Goal: Task Accomplishment & Management: Use online tool/utility

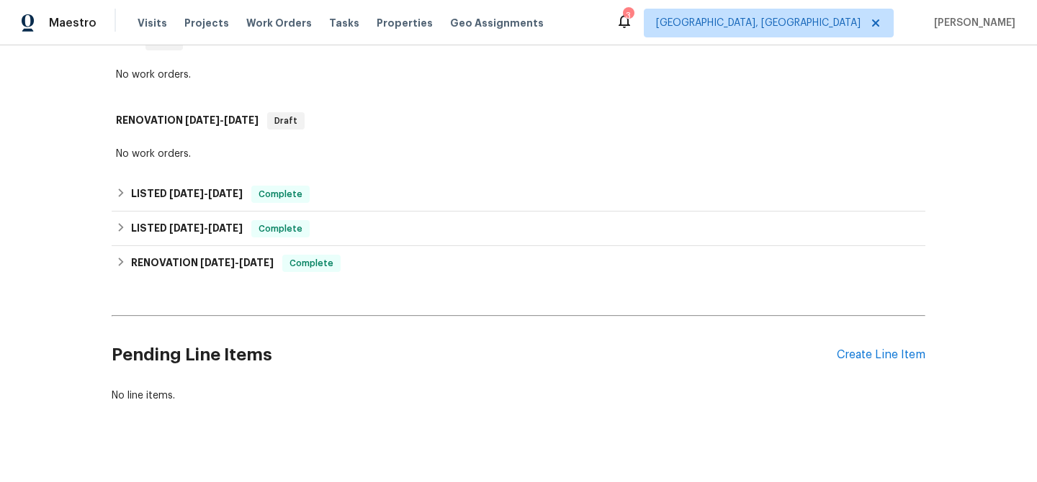
scroll to position [390, 0]
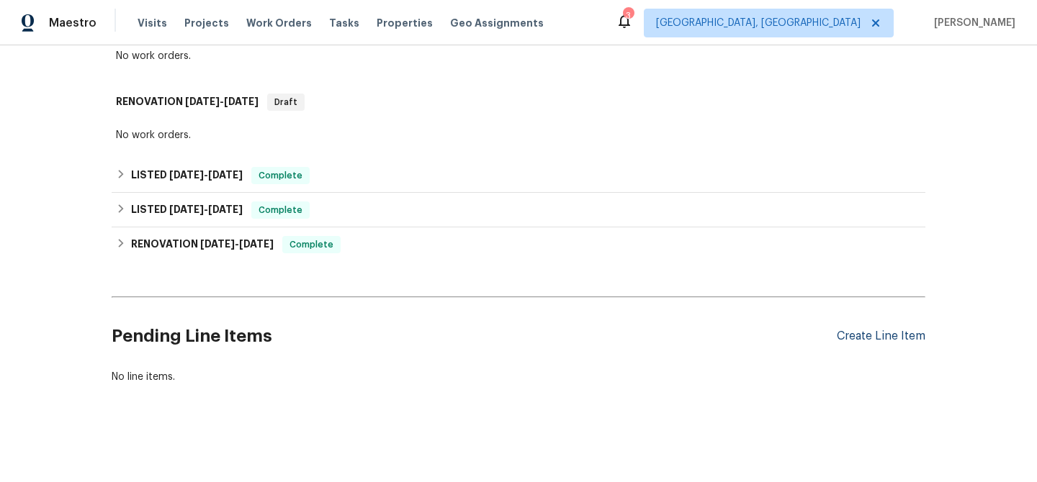
click at [867, 334] on div "Create Line Item" at bounding box center [880, 337] width 89 height 14
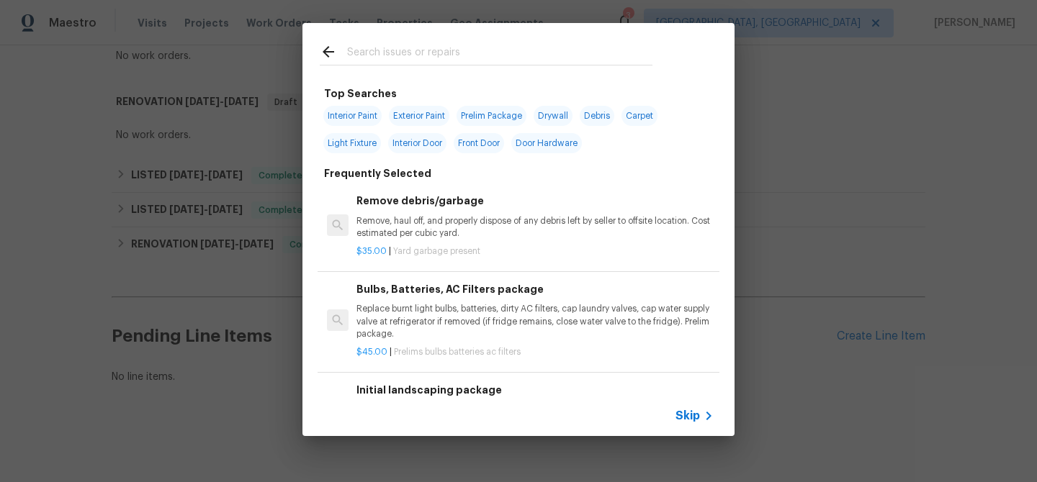
click at [683, 413] on span "Skip" at bounding box center [687, 416] width 24 height 14
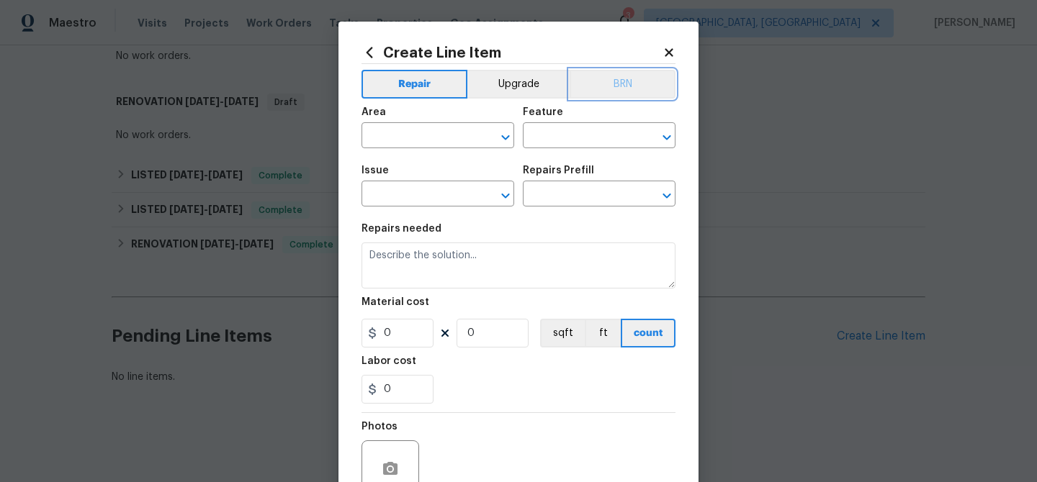
click at [623, 73] on button "BRN" at bounding box center [622, 84] width 106 height 29
click at [466, 308] on div "Material cost" at bounding box center [518, 306] width 314 height 19
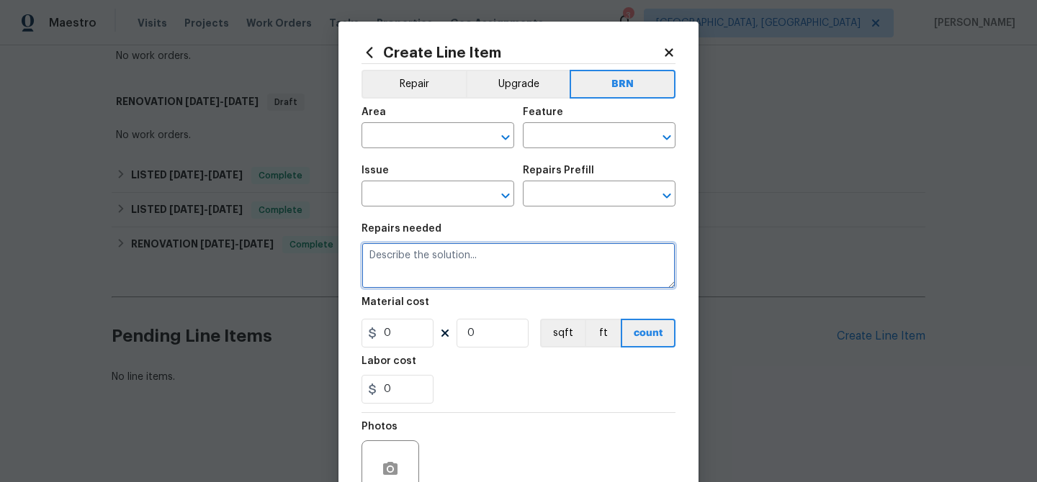
click at [466, 264] on textarea at bounding box center [518, 266] width 314 height 46
paste textarea "Seller to to inspect prior foundation work for additional movement."
type textarea "Seller to to inspect prior foundation work for additional movement."
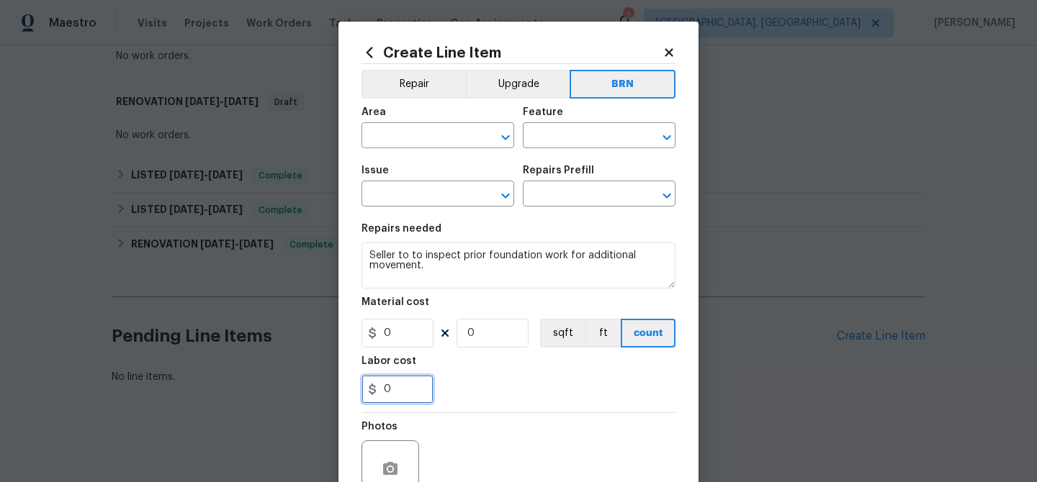
click at [407, 397] on input "0" at bounding box center [397, 389] width 72 height 29
type input "100"
click at [487, 336] on input "0" at bounding box center [492, 333] width 72 height 29
type input "1"
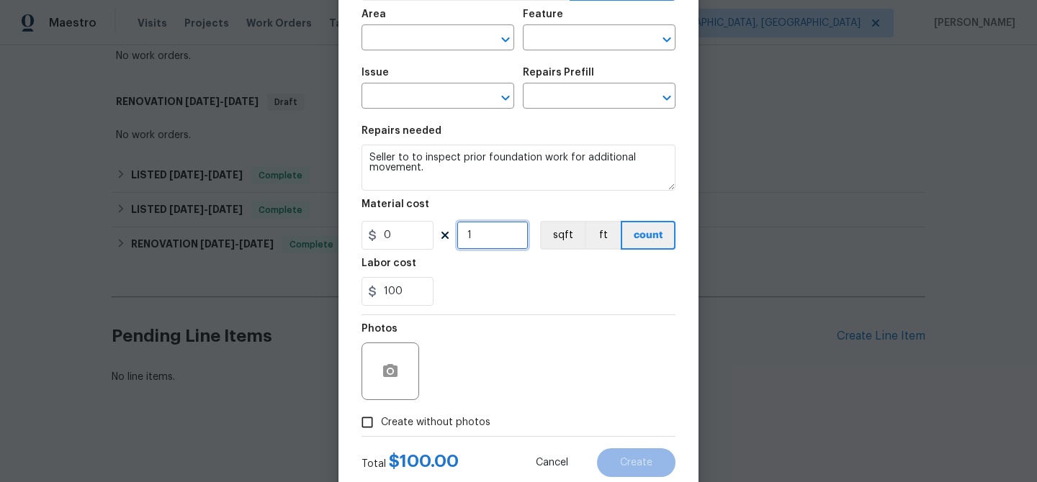
scroll to position [138, 0]
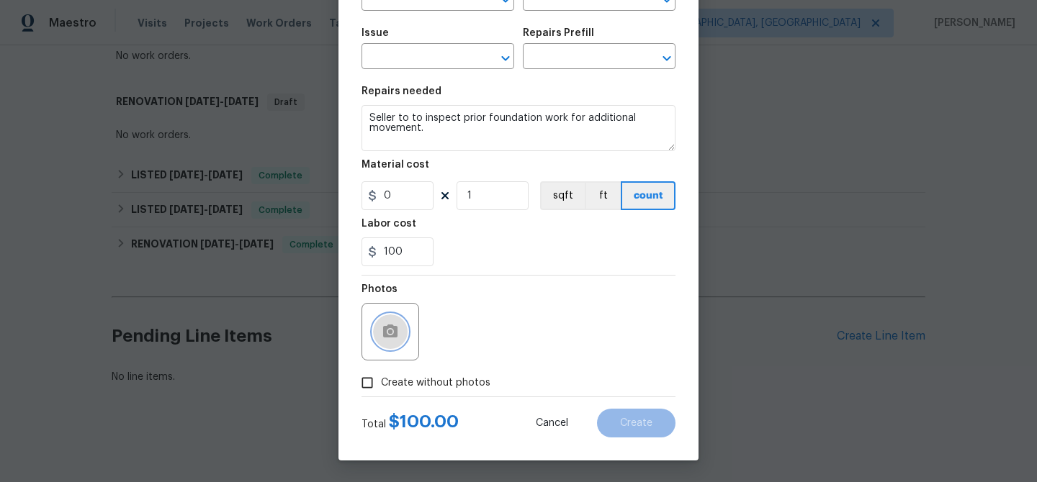
click at [380, 345] on button "button" at bounding box center [390, 332] width 35 height 35
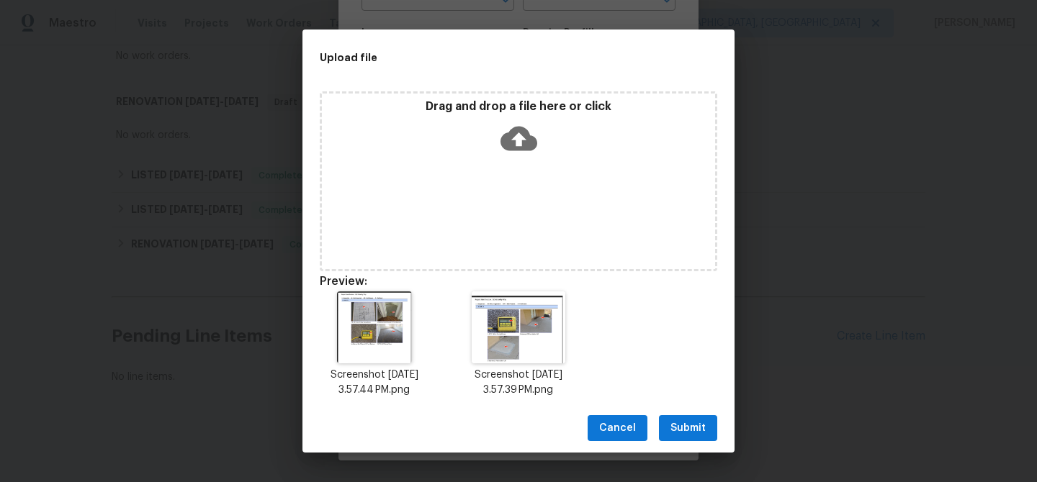
click at [685, 430] on span "Submit" at bounding box center [687, 429] width 35 height 18
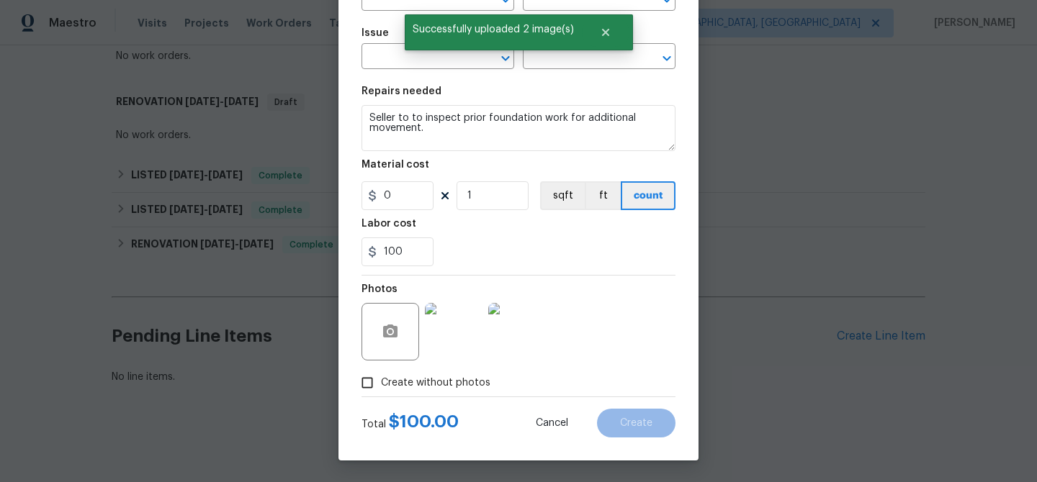
click at [405, 317] on div at bounding box center [390, 332] width 58 height 58
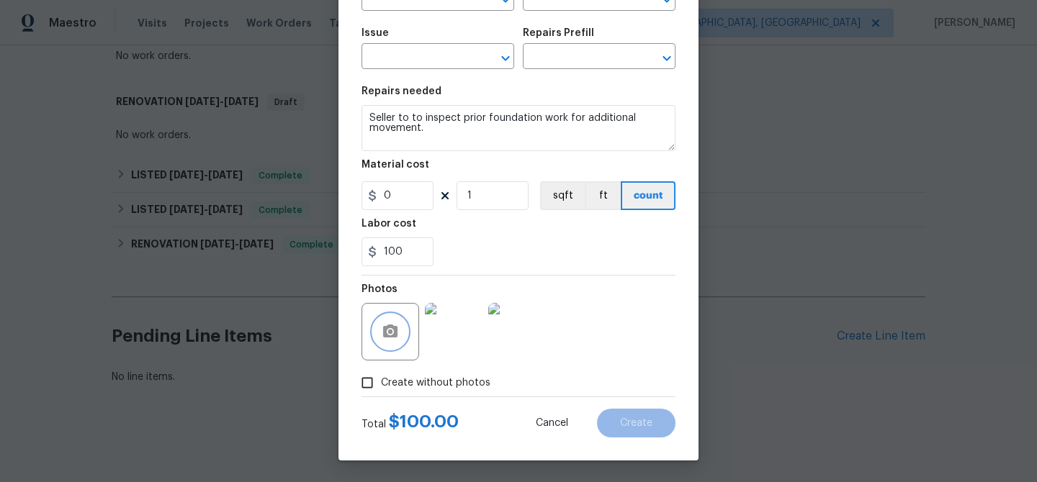
click at [398, 329] on icon "button" at bounding box center [390, 331] width 17 height 17
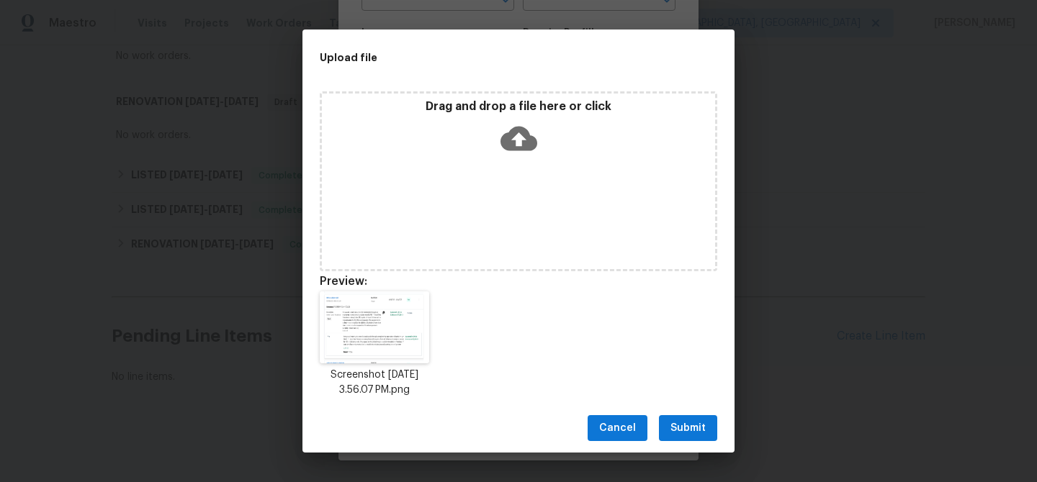
click at [676, 431] on span "Submit" at bounding box center [687, 429] width 35 height 18
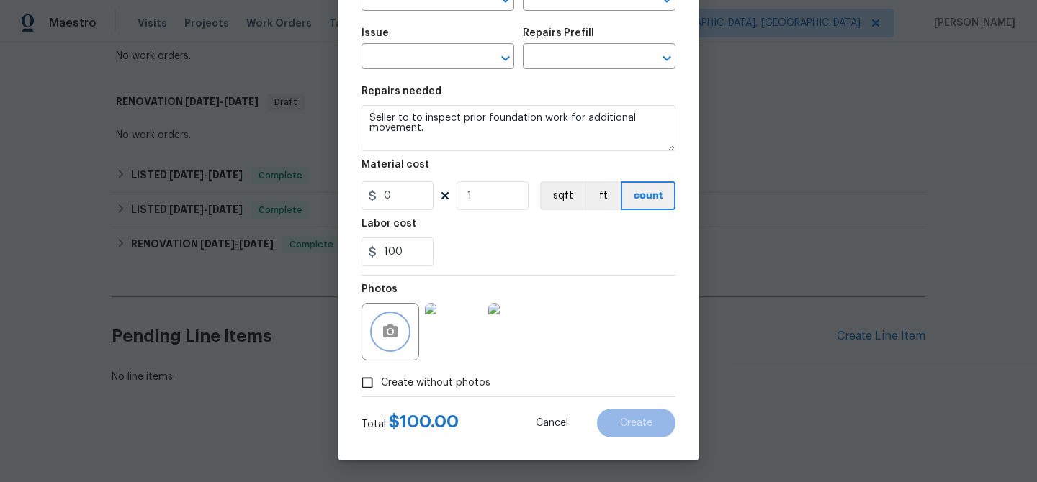
scroll to position [0, 0]
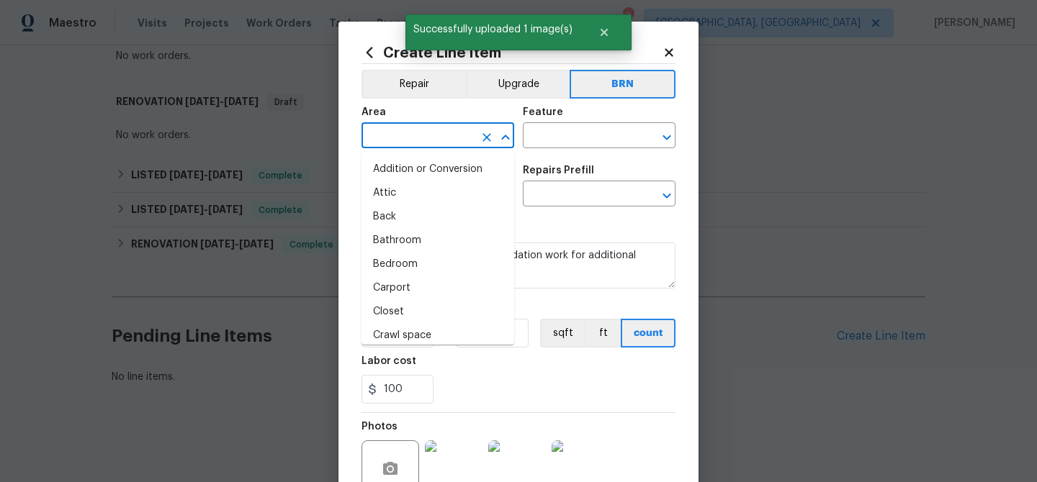
click at [395, 138] on input "text" at bounding box center [417, 137] width 112 height 22
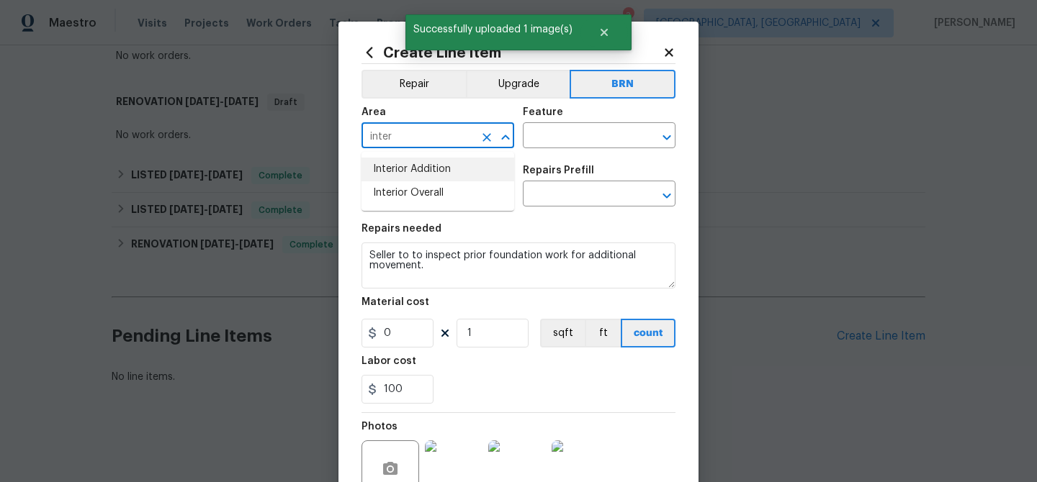
click at [400, 163] on li "Interior Addition" at bounding box center [437, 170] width 153 height 24
type input "Interior Addition"
click at [518, 133] on div "Area Interior Addition ​ Feature ​" at bounding box center [518, 128] width 314 height 58
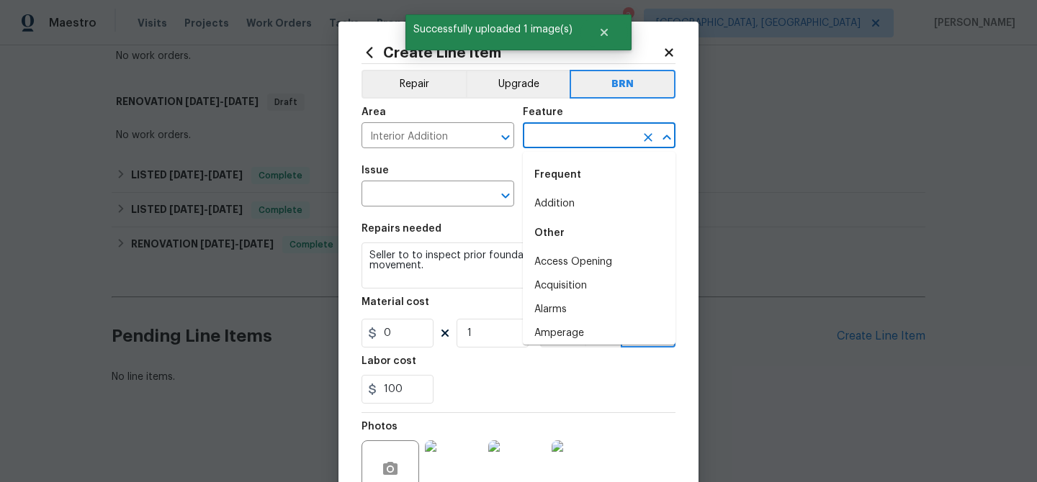
click at [540, 135] on input "text" at bounding box center [579, 137] width 112 height 22
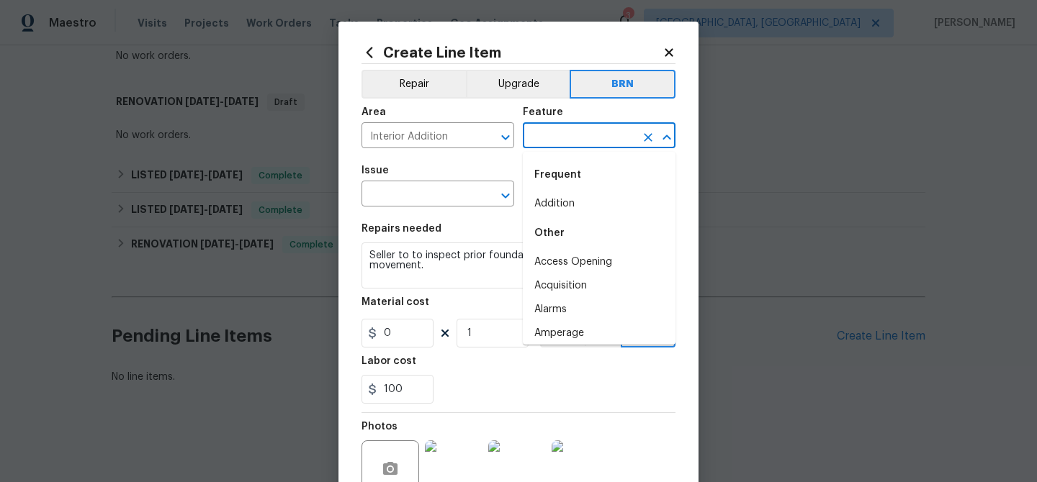
type input "d"
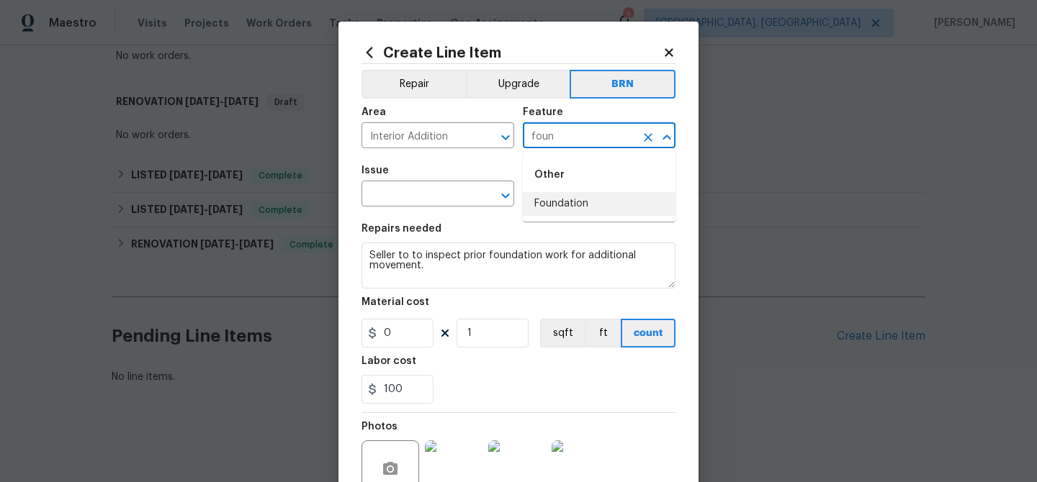
click at [554, 197] on li "Foundation" at bounding box center [599, 204] width 153 height 24
type input "Foundation"
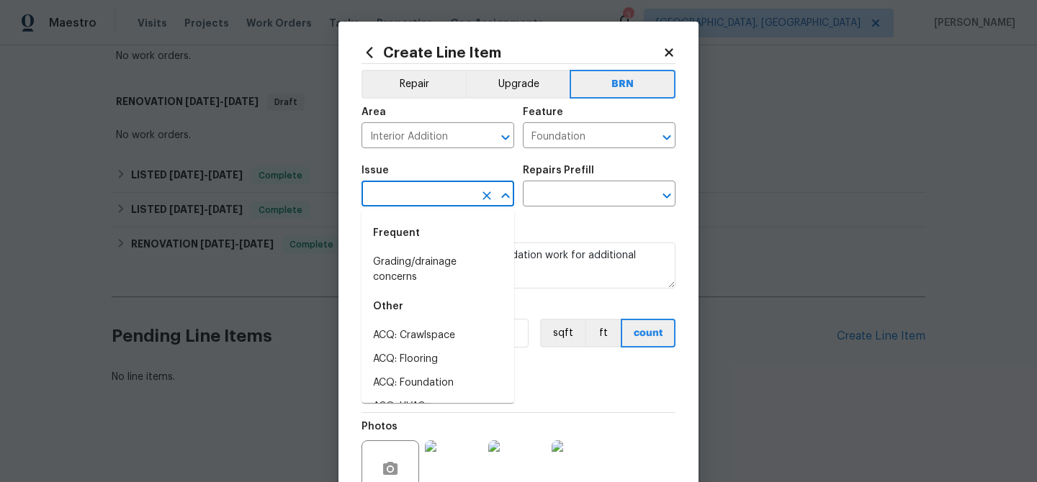
click at [425, 199] on input "text" at bounding box center [417, 195] width 112 height 22
click at [406, 289] on li "Foundation" at bounding box center [437, 286] width 153 height 24
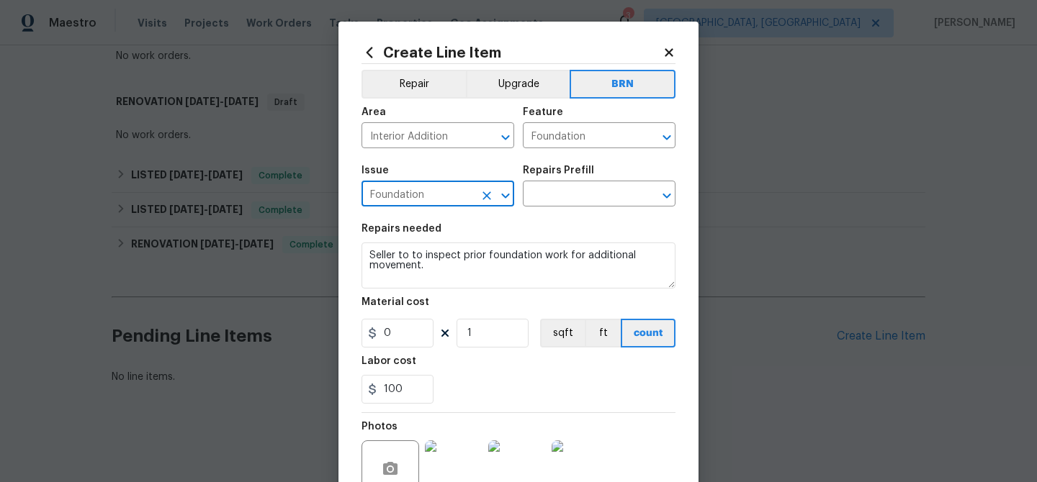
type input "Foundation"
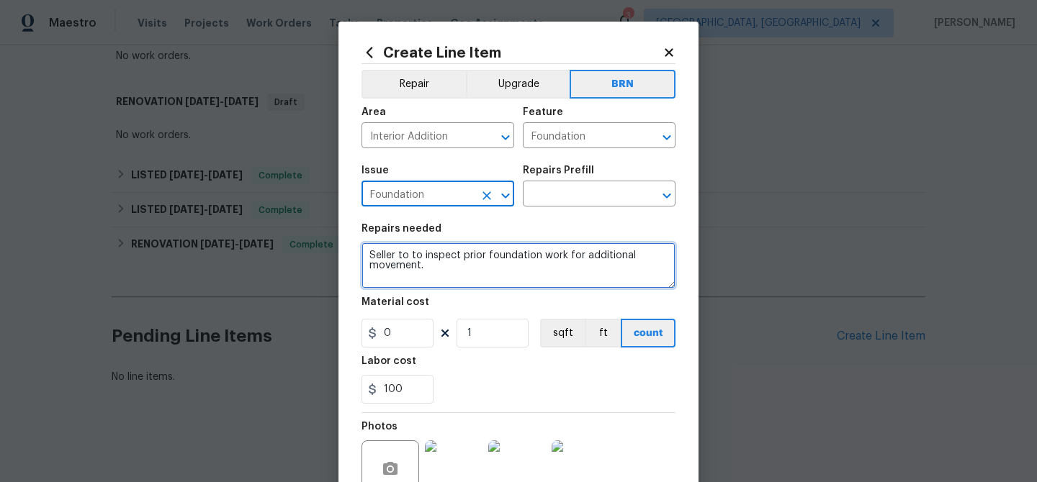
click at [414, 249] on textarea "Seller to to inspect prior foundation work for additional movement." at bounding box center [518, 266] width 314 height 46
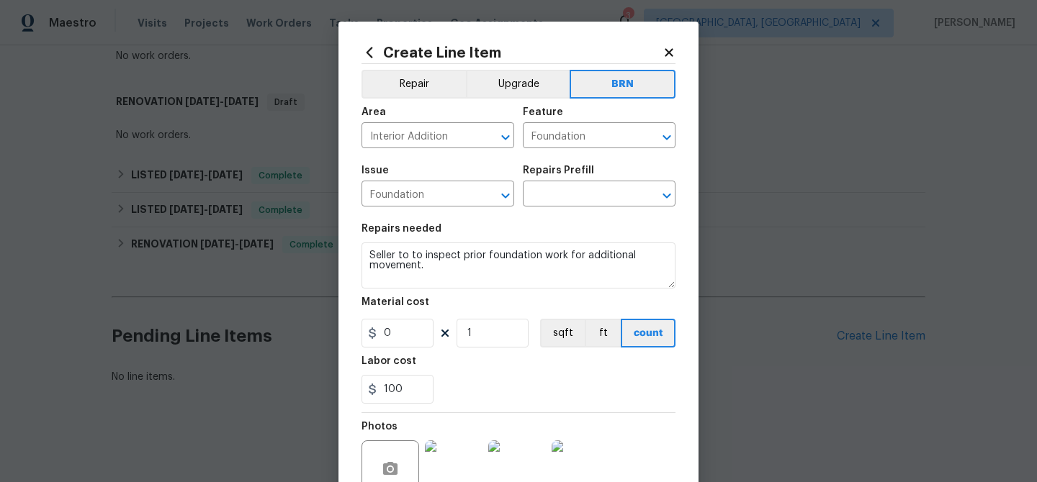
click at [550, 213] on div "Issue Foundation ​ Repairs Prefill ​" at bounding box center [518, 186] width 314 height 58
click at [550, 202] on input "text" at bounding box center [579, 195] width 112 height 22
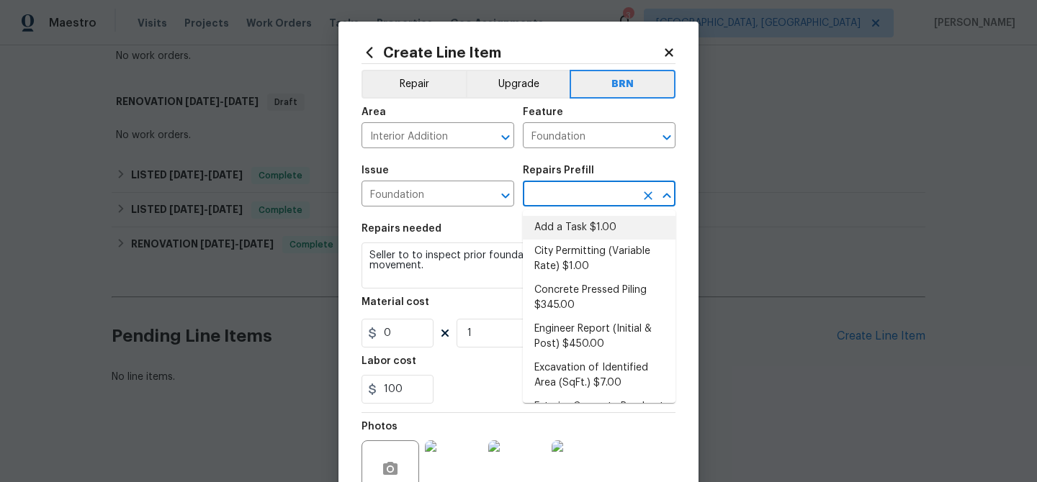
click at [560, 228] on li "Add a Task $1.00" at bounding box center [599, 228] width 153 height 24
type input "Add a Task $1.00"
type textarea "HPM to detail"
type input "1"
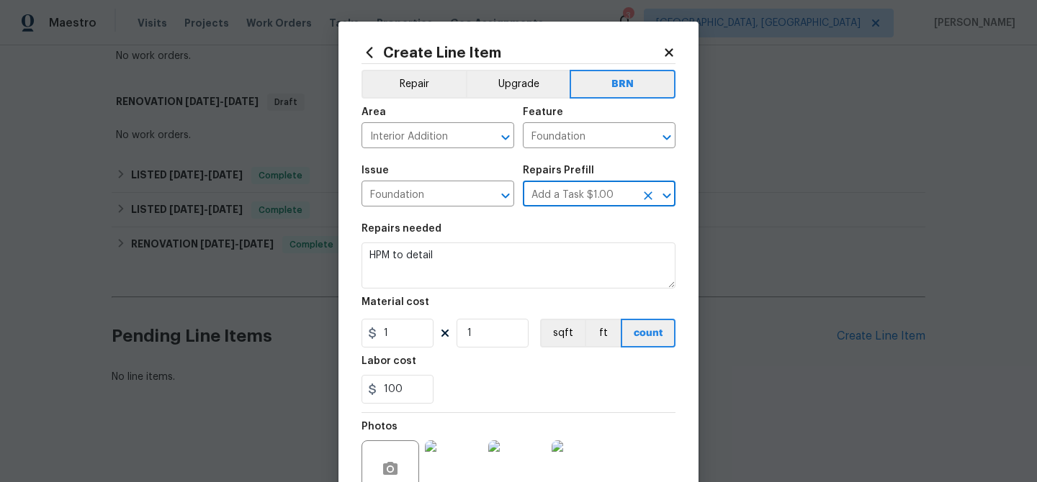
click at [511, 236] on div "Repairs needed" at bounding box center [518, 233] width 314 height 19
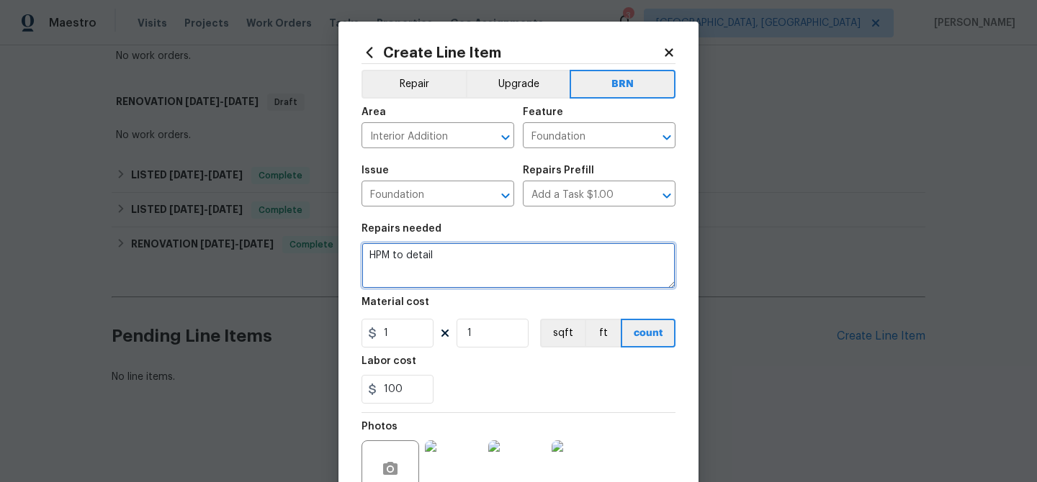
click at [489, 248] on textarea "HPM to detail" at bounding box center [518, 266] width 314 height 46
paste textarea "Seller to to inspect prior foundation work for additional movement."
type textarea "Seller to to inspect prior foundation work for additional movement."
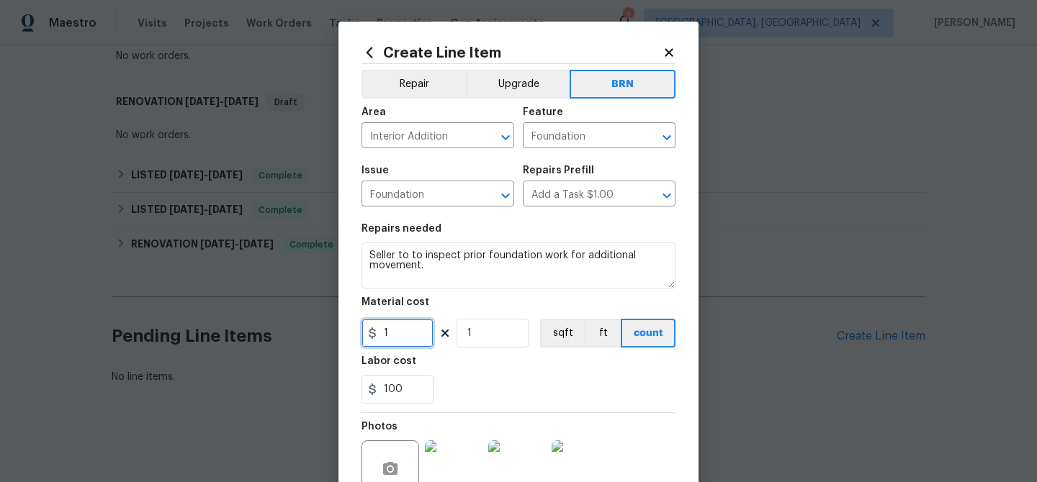
click at [400, 341] on input "1" at bounding box center [397, 333] width 72 height 29
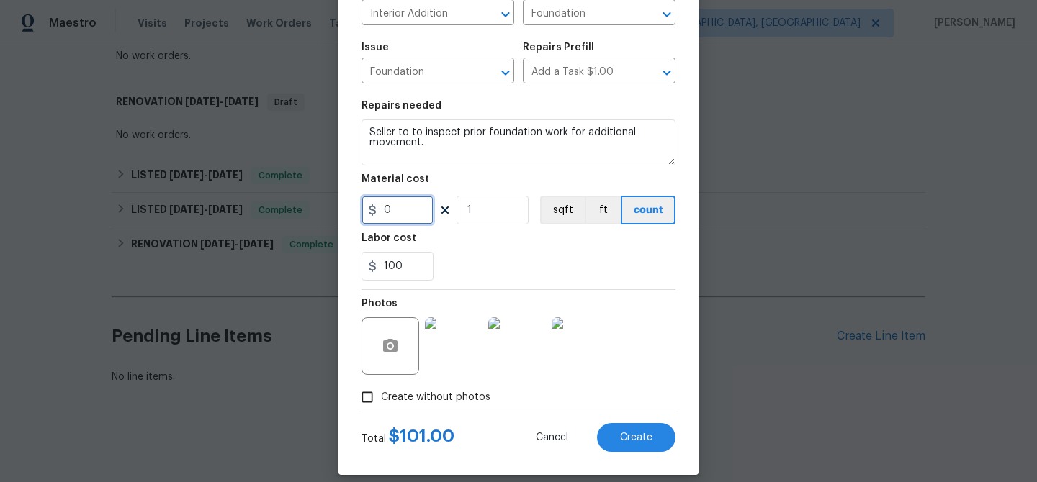
scroll to position [138, 0]
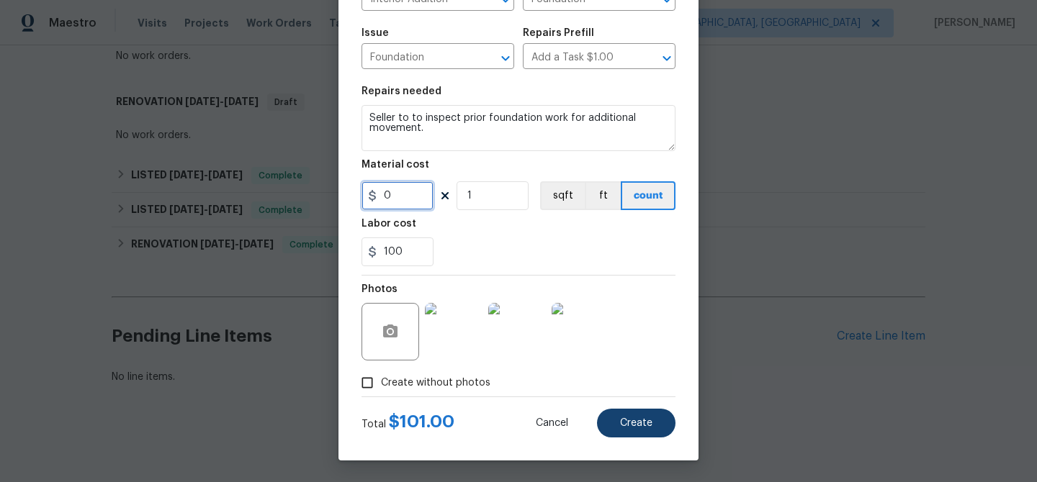
type input "0"
click at [644, 428] on span "Create" at bounding box center [636, 423] width 32 height 11
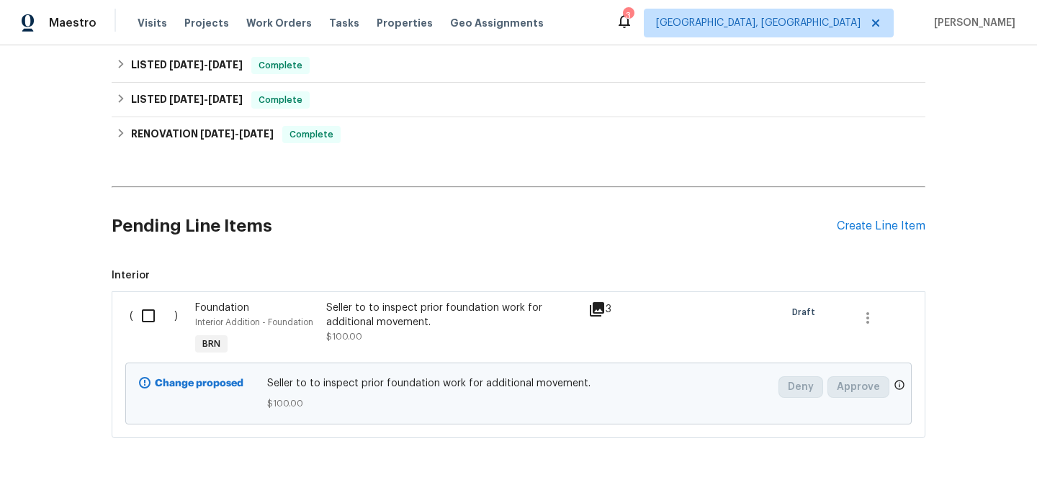
scroll to position [554, 0]
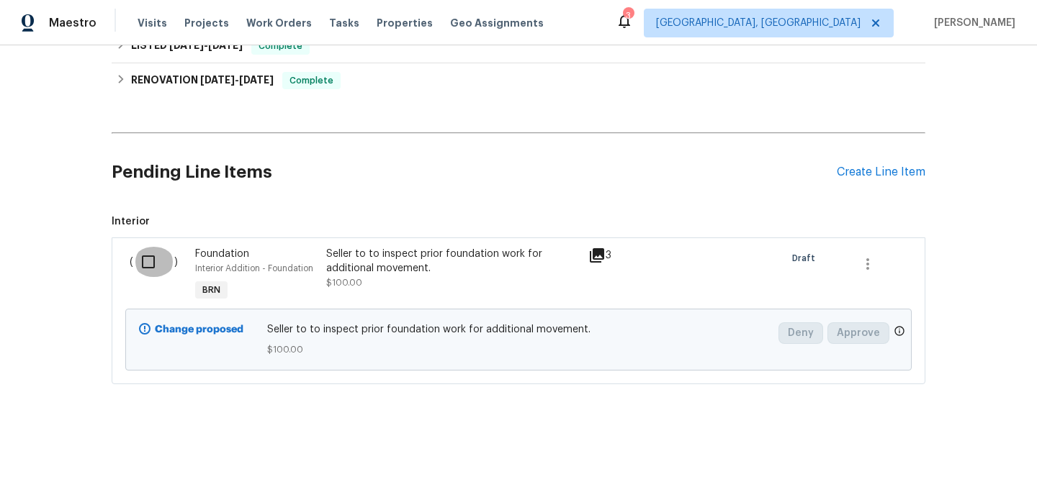
click at [159, 264] on input "checkbox" at bounding box center [153, 262] width 41 height 30
checkbox input "true"
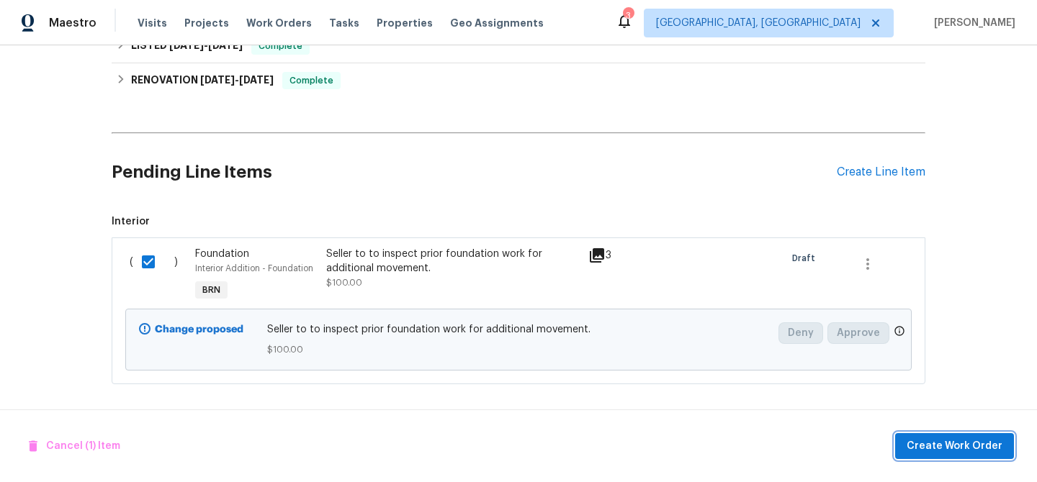
click at [941, 452] on span "Create Work Order" at bounding box center [954, 447] width 96 height 18
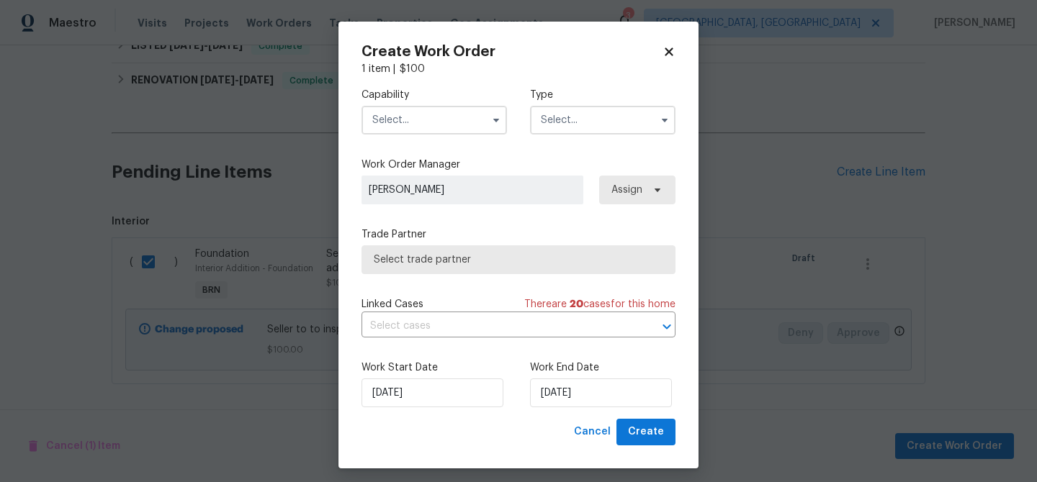
click at [430, 116] on input "text" at bounding box center [433, 120] width 145 height 29
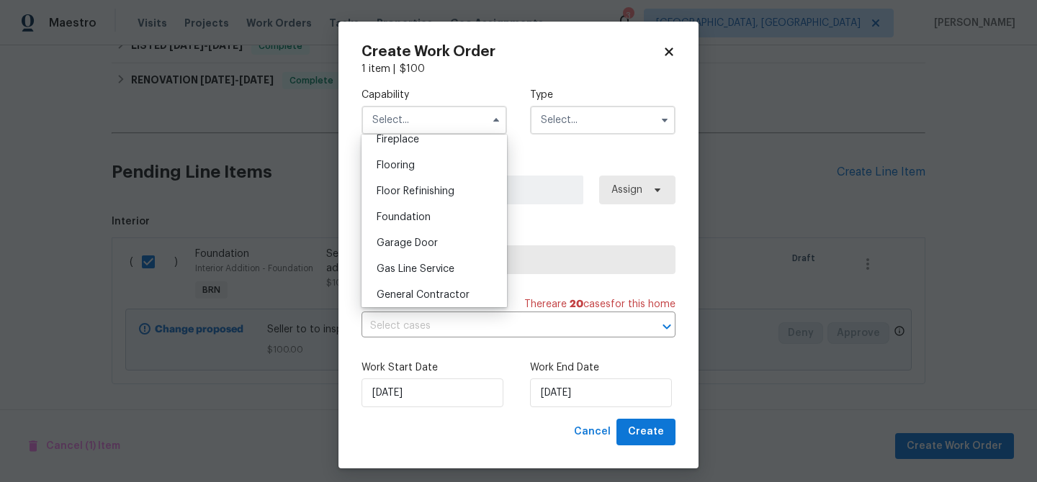
scroll to position [611, 0]
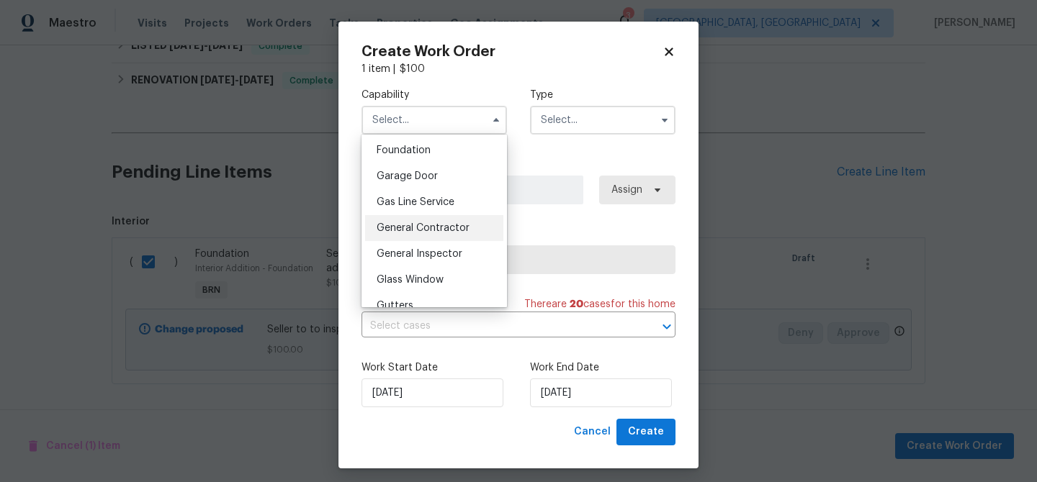
click at [425, 227] on span "General Contractor" at bounding box center [422, 228] width 93 height 10
type input "General Contractor"
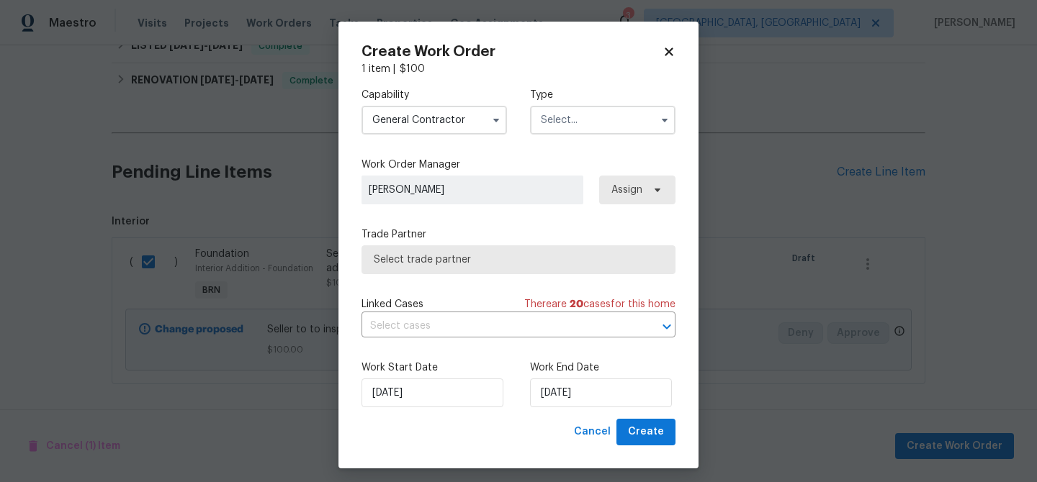
click at [574, 116] on input "text" at bounding box center [602, 120] width 145 height 29
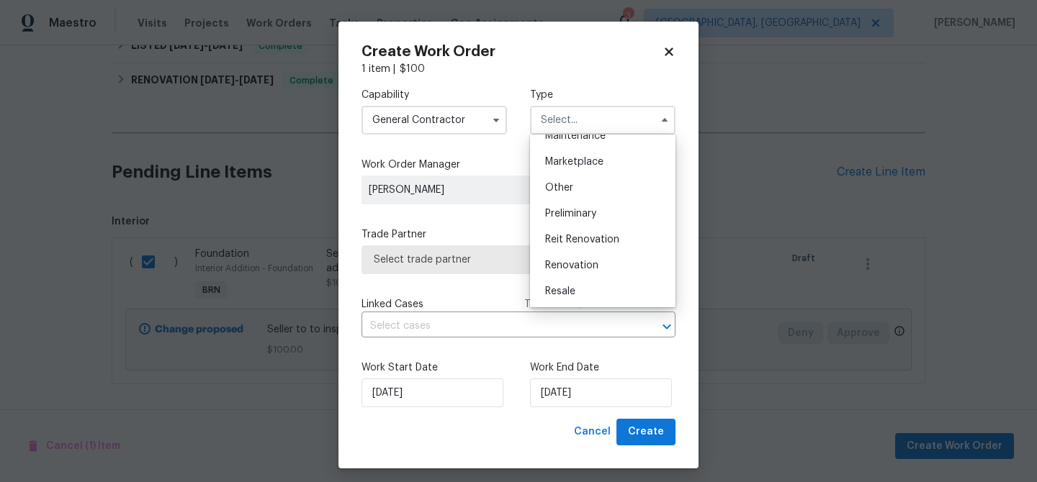
scroll to position [250, 0]
click at [573, 281] on div "Resale" at bounding box center [602, 290] width 138 height 26
type input "Resale"
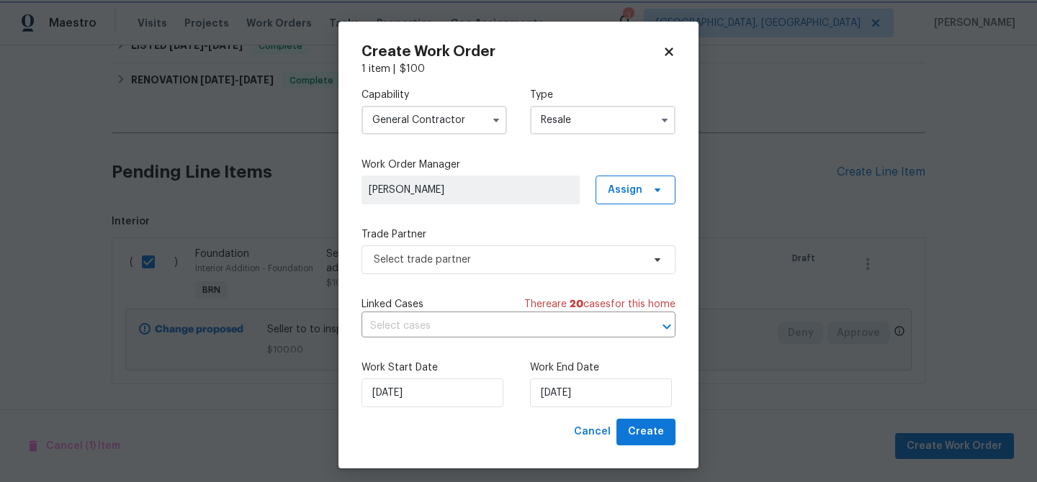
scroll to position [0, 0]
click at [475, 258] on span "Select trade partner" at bounding box center [508, 260] width 268 height 14
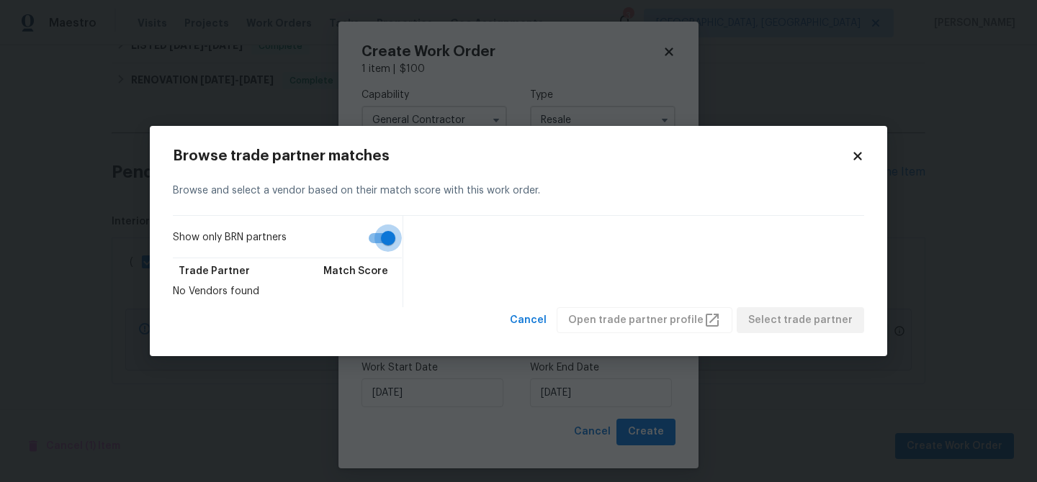
click at [381, 237] on input "Show only BRN partners" at bounding box center [388, 238] width 82 height 27
checkbox input "false"
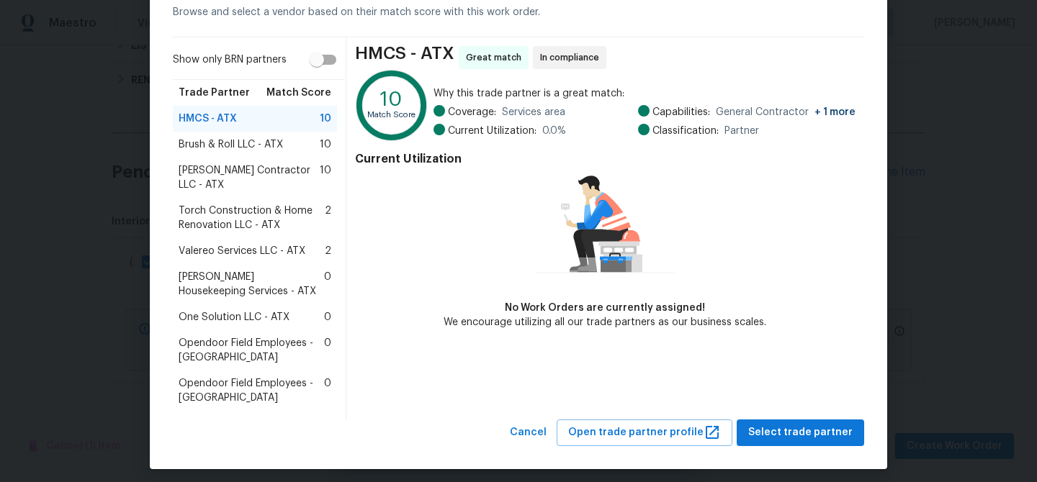
scroll to position [82, 0]
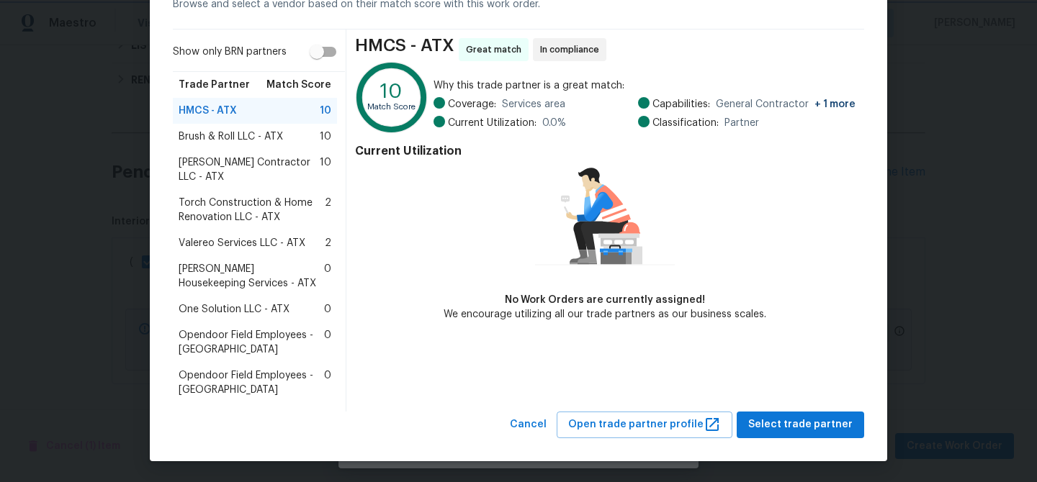
click at [112, 230] on body "Maestro Visits Projects Work Orders Tasks Properties Geo Assignments 3 Albuquer…" at bounding box center [518, 241] width 1037 height 482
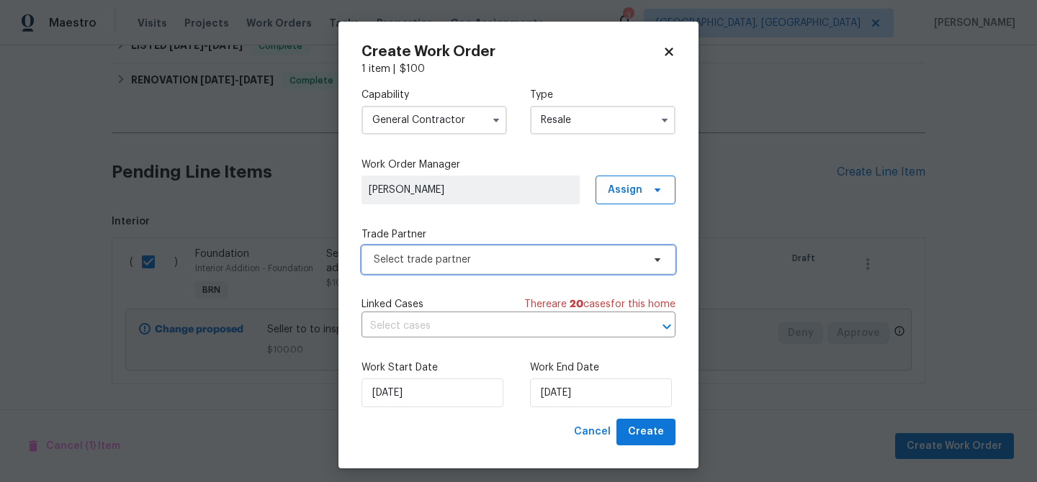
scroll to position [0, 0]
click at [483, 113] on input "General Contractor" at bounding box center [433, 120] width 145 height 29
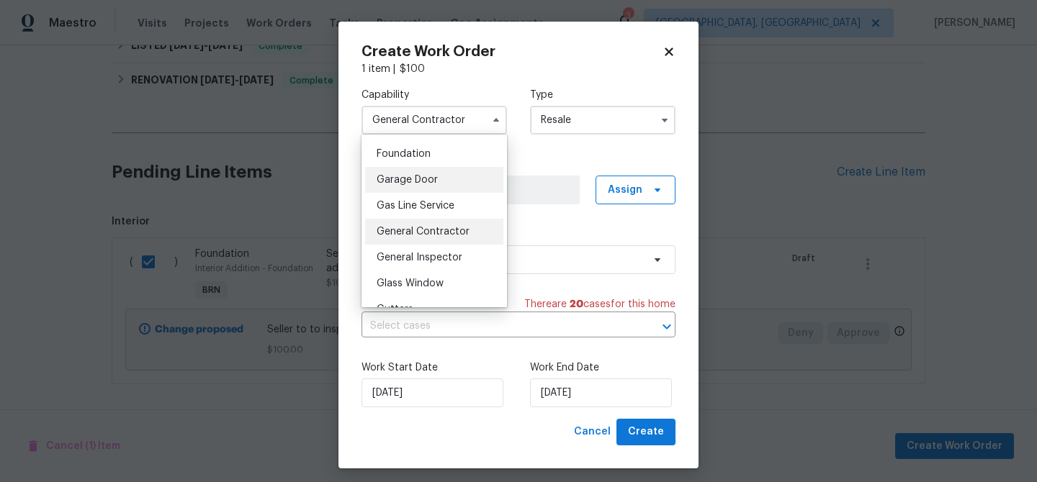
scroll to position [590, 0]
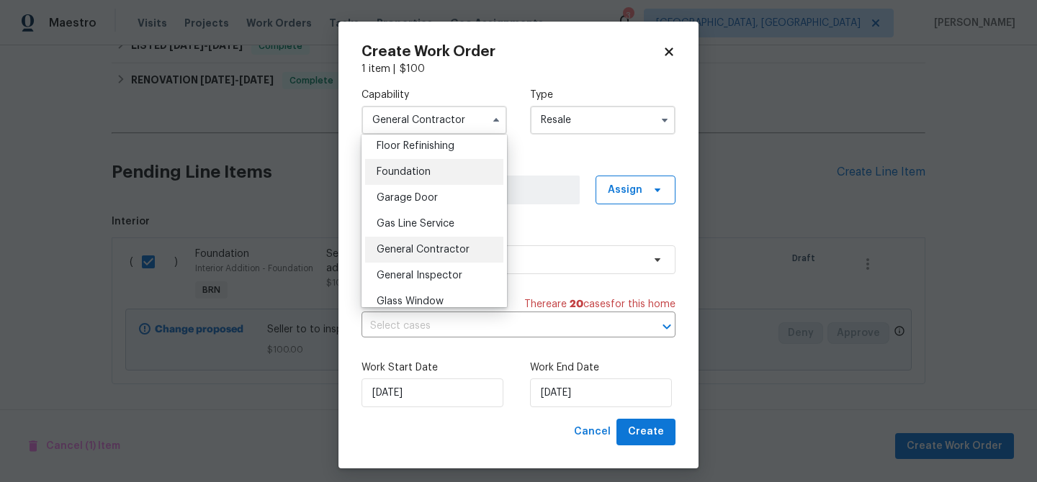
click at [423, 176] on span "Foundation" at bounding box center [403, 172] width 54 height 10
type input "Foundation"
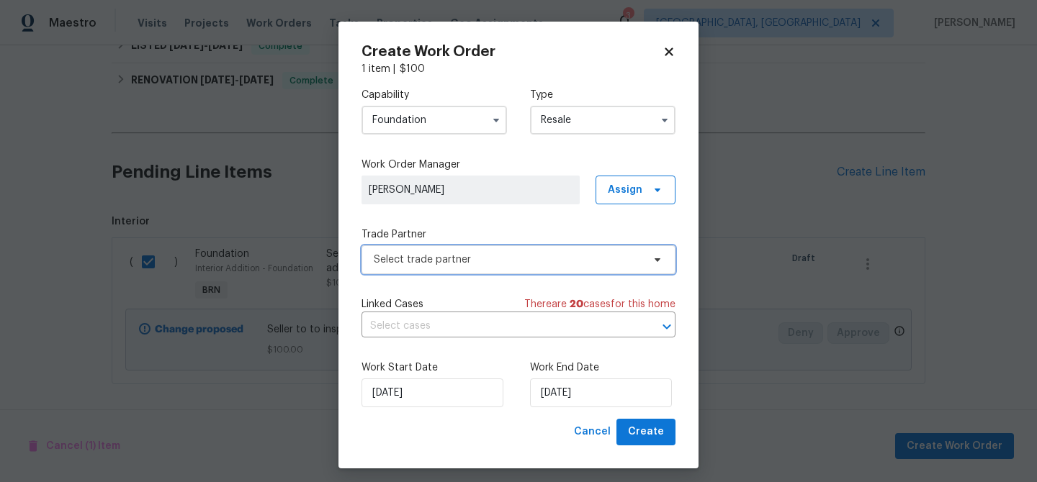
click at [405, 264] on span "Select trade partner" at bounding box center [508, 260] width 268 height 14
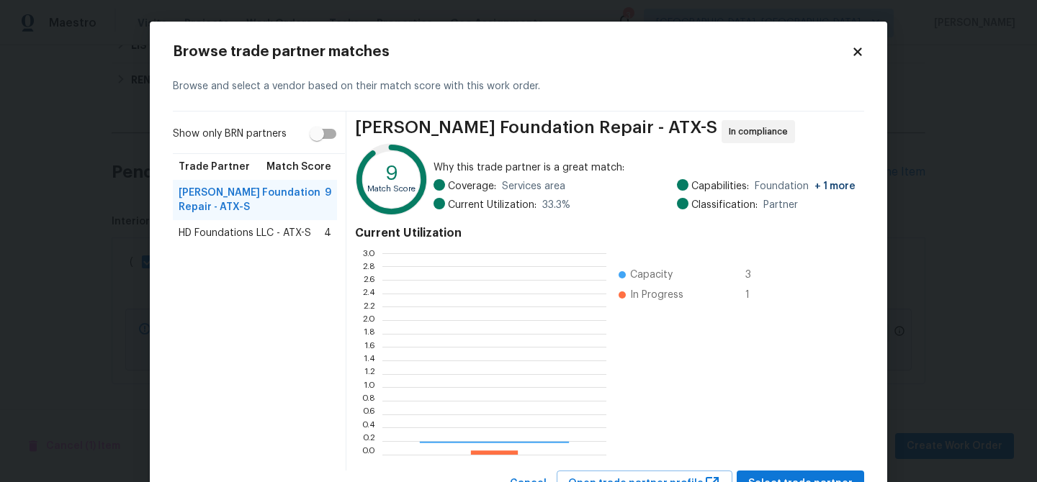
scroll to position [202, 224]
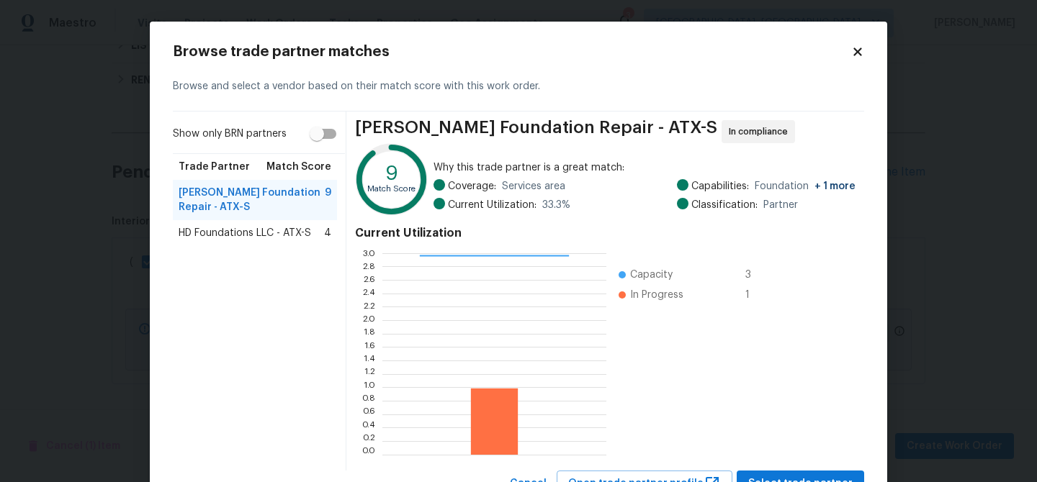
click at [272, 242] on div "HD Foundations LLC - ATX-S 4" at bounding box center [255, 233] width 164 height 26
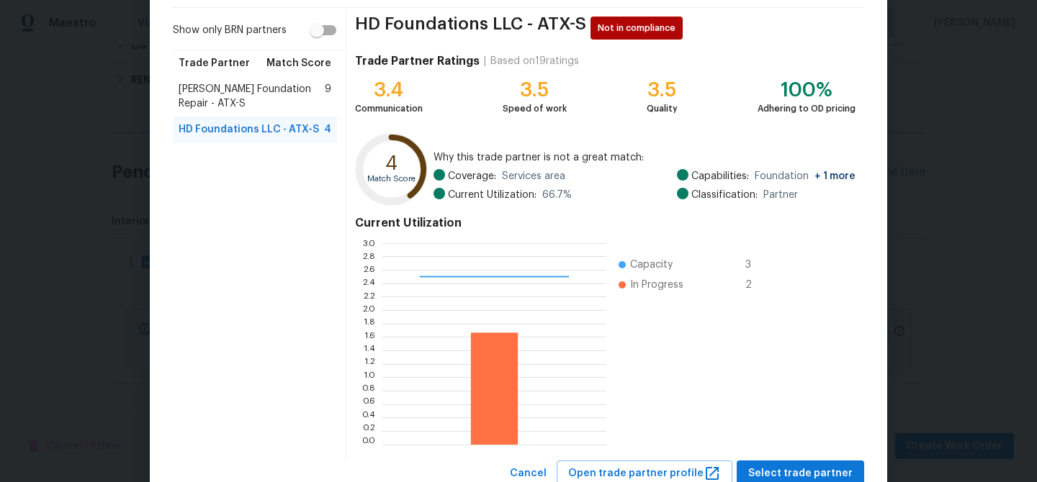
scroll to position [153, 0]
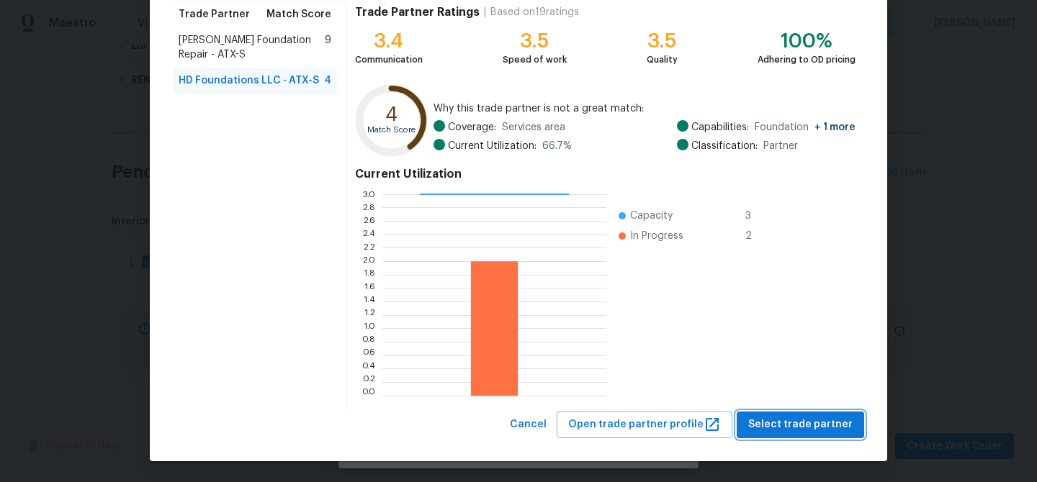
click at [770, 431] on span "Select trade partner" at bounding box center [800, 425] width 104 height 18
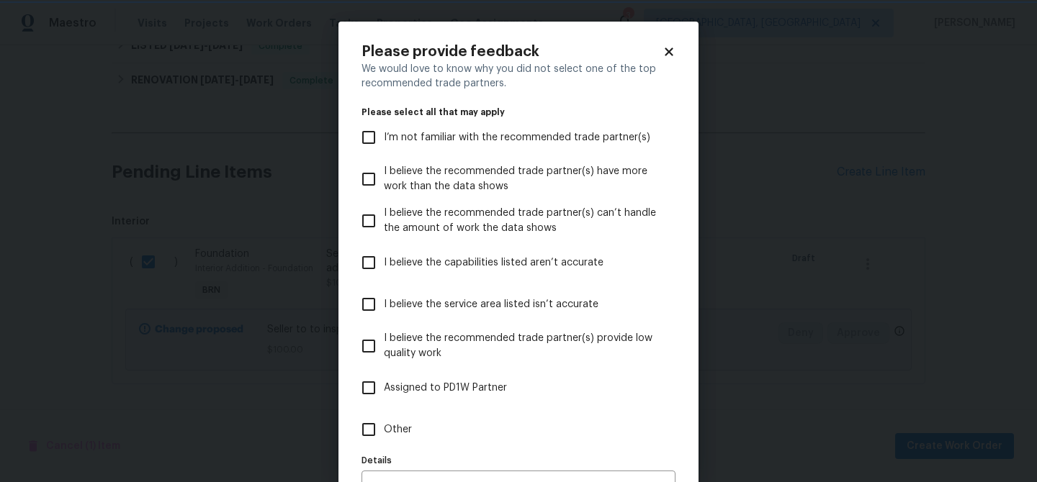
scroll to position [0, 0]
click at [381, 439] on input "Other" at bounding box center [368, 430] width 30 height 30
checkbox input "true"
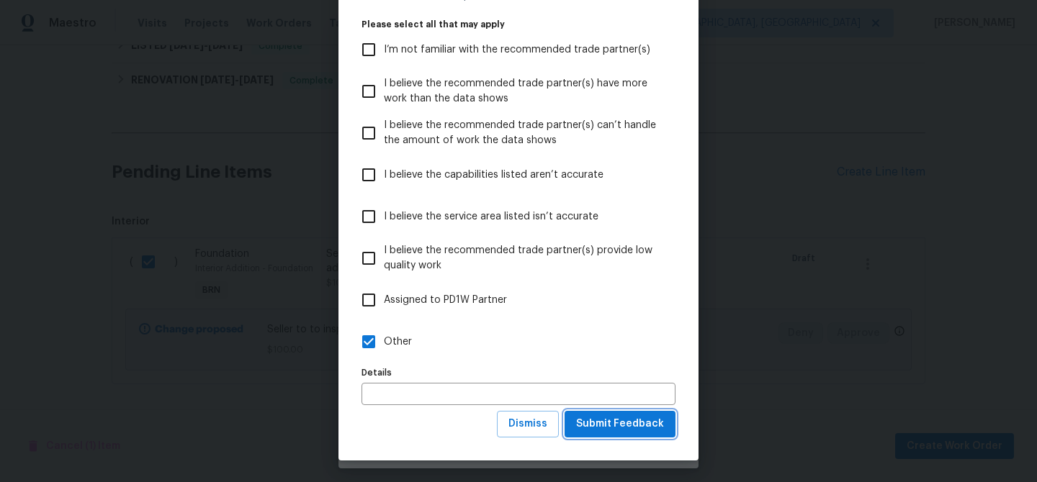
click at [582, 424] on span "Submit Feedback" at bounding box center [620, 424] width 88 height 18
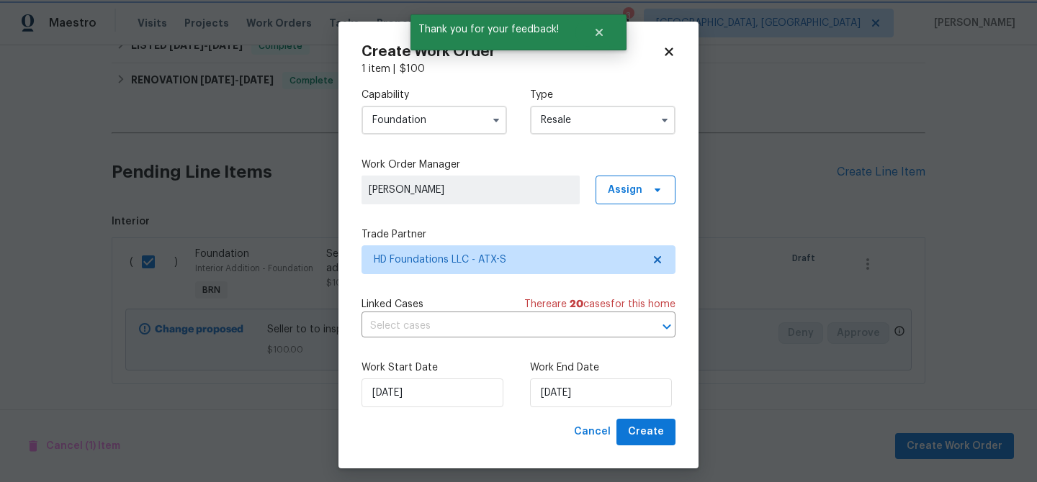
scroll to position [0, 0]
click at [391, 319] on input "text" at bounding box center [498, 326] width 274 height 22
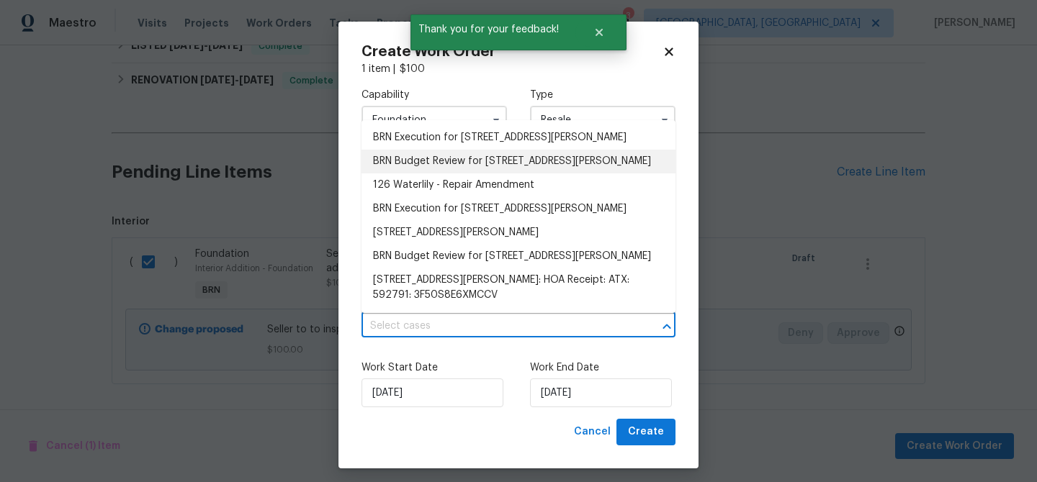
click at [400, 153] on li "BRN Budget Review for 126 Waterlily Way, Hutto, TX 78634" at bounding box center [518, 162] width 314 height 24
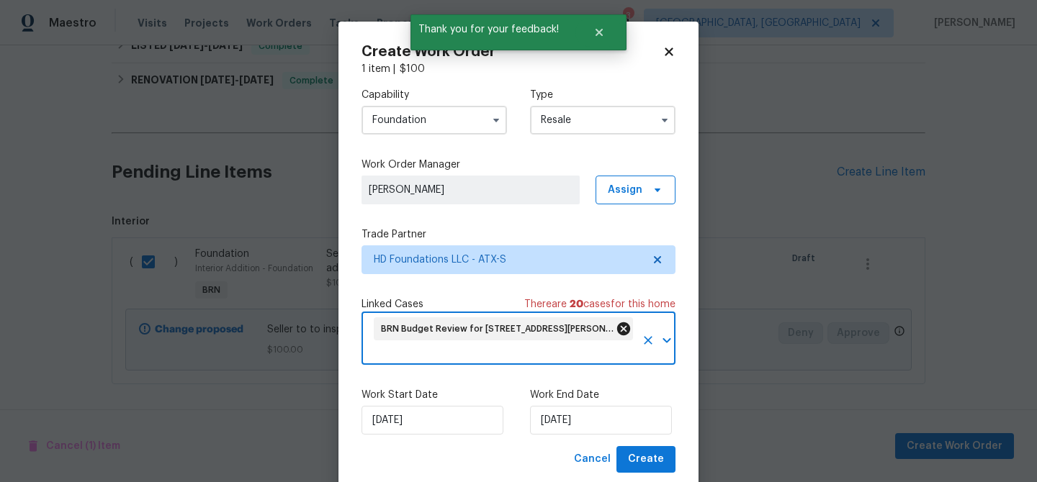
click at [622, 323] on icon at bounding box center [623, 328] width 13 height 13
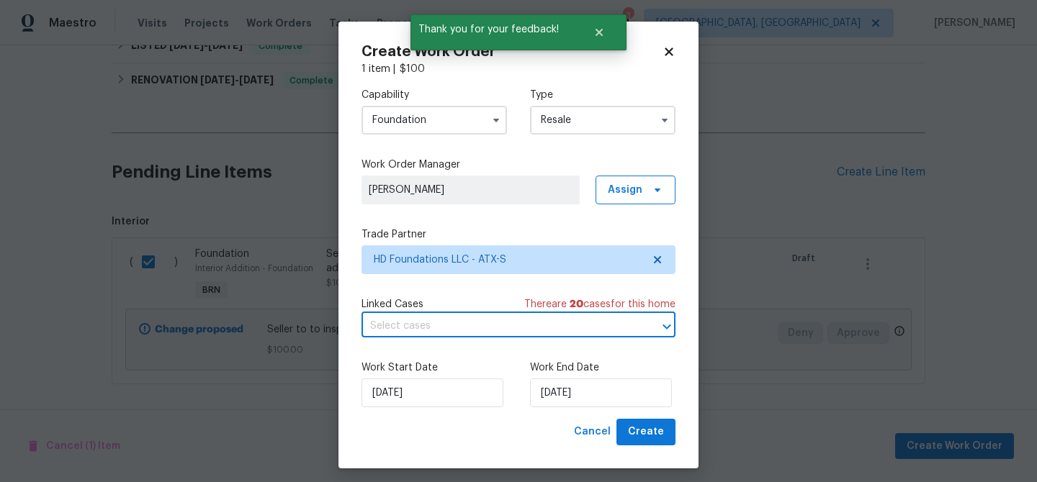
click at [555, 323] on input "text" at bounding box center [498, 326] width 274 height 22
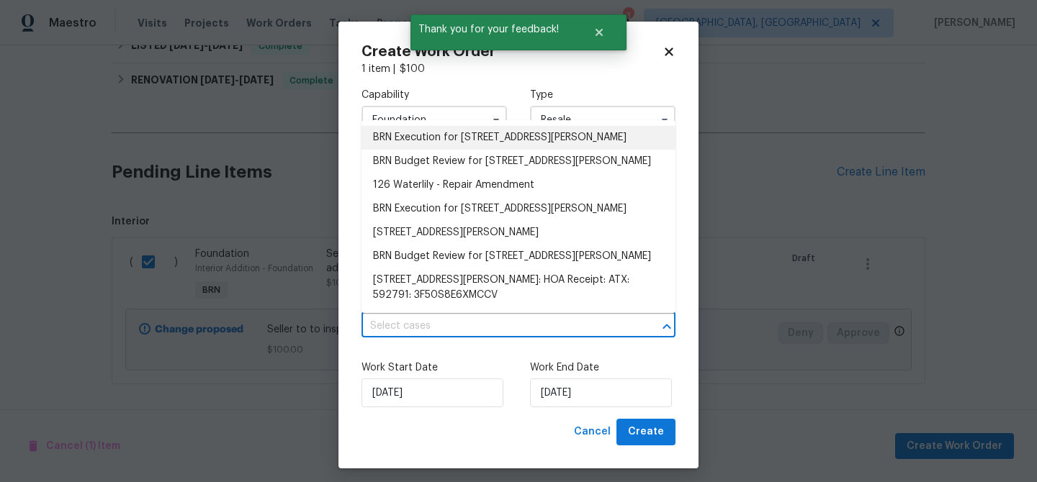
click at [409, 145] on li "BRN Execution for 126 Waterlily Way, Hutto, TX 78634" at bounding box center [518, 138] width 314 height 24
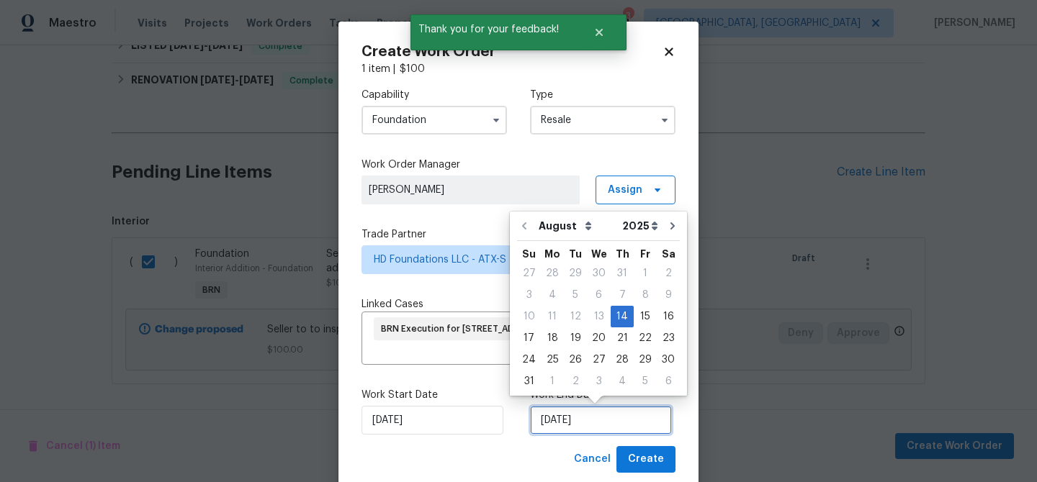
click at [583, 423] on input "14/08/2025" at bounding box center [601, 420] width 142 height 29
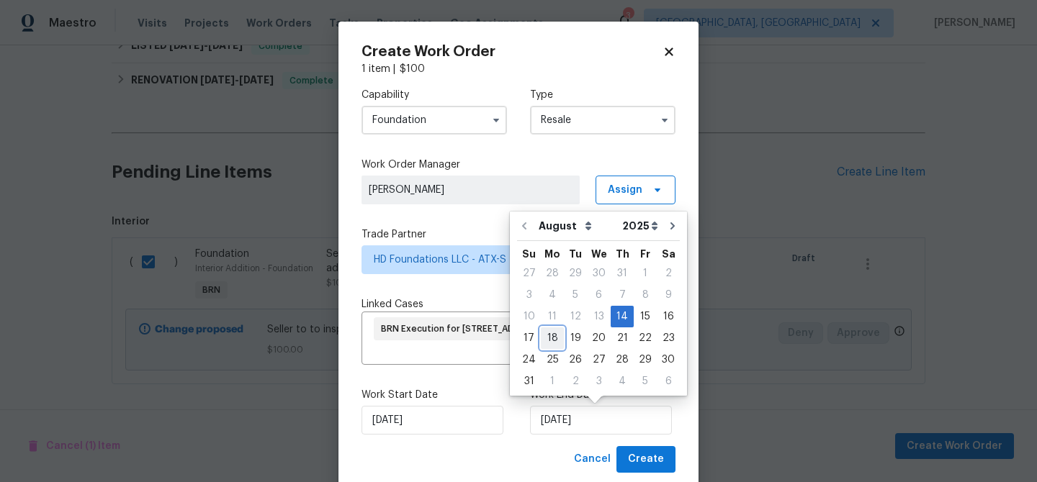
click at [543, 331] on div "18" at bounding box center [552, 338] width 23 height 20
type input "18/08/2025"
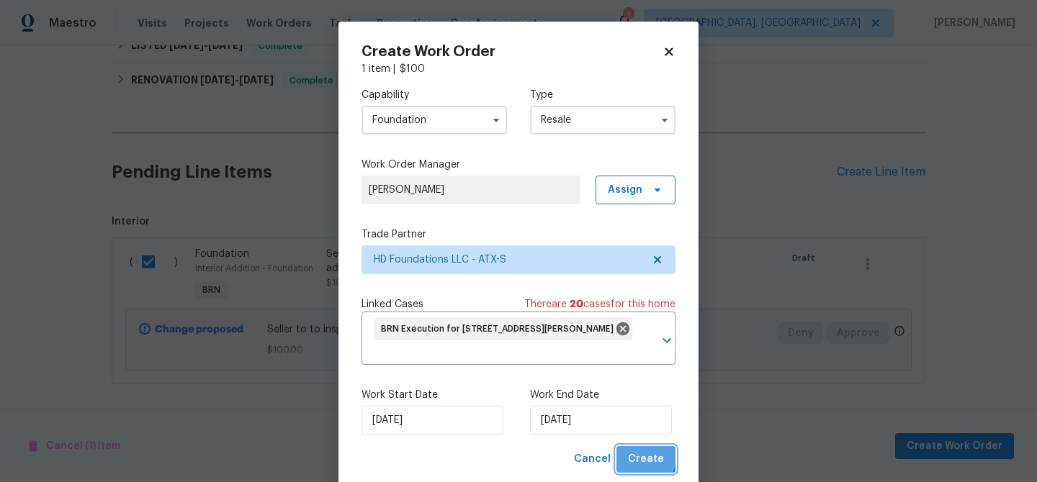
click at [634, 454] on span "Create" at bounding box center [646, 460] width 36 height 18
checkbox input "false"
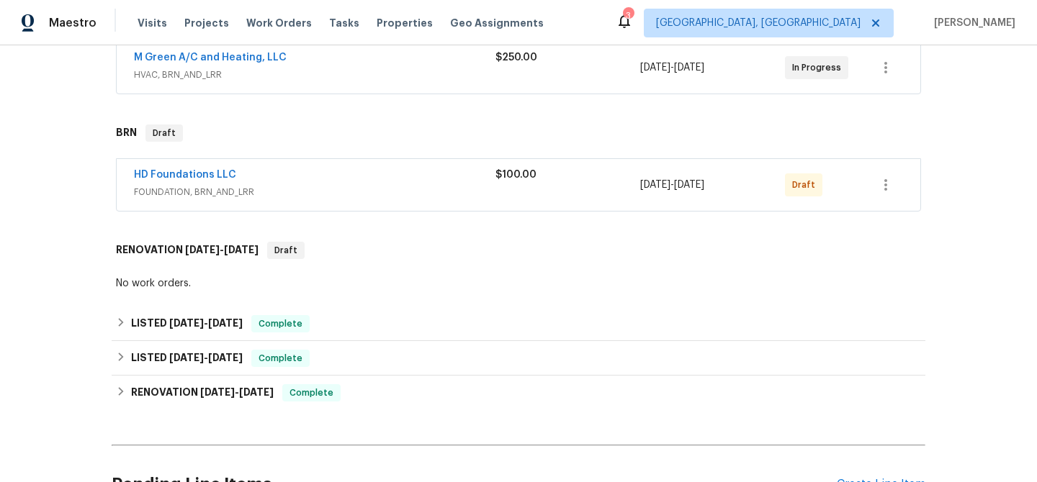
scroll to position [264, 0]
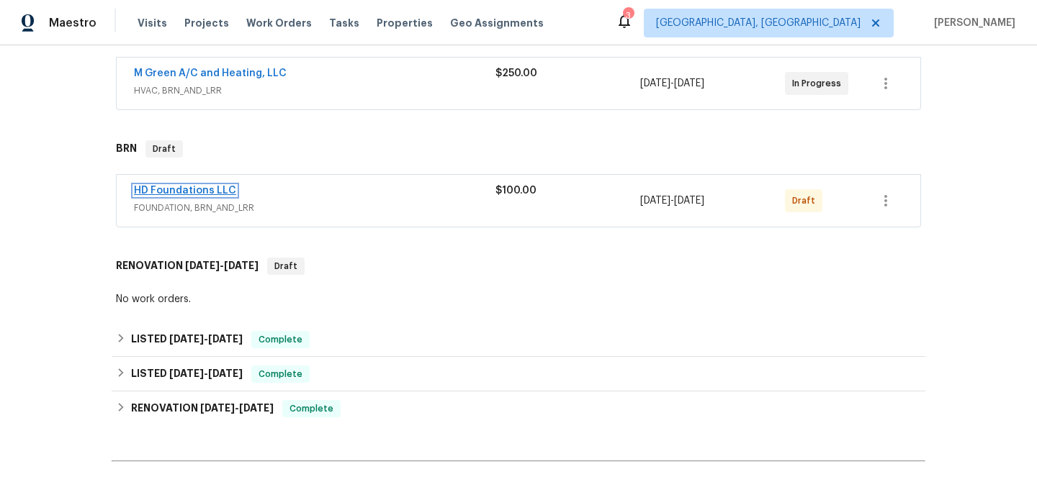
click at [172, 193] on link "HD Foundations LLC" at bounding box center [185, 191] width 102 height 10
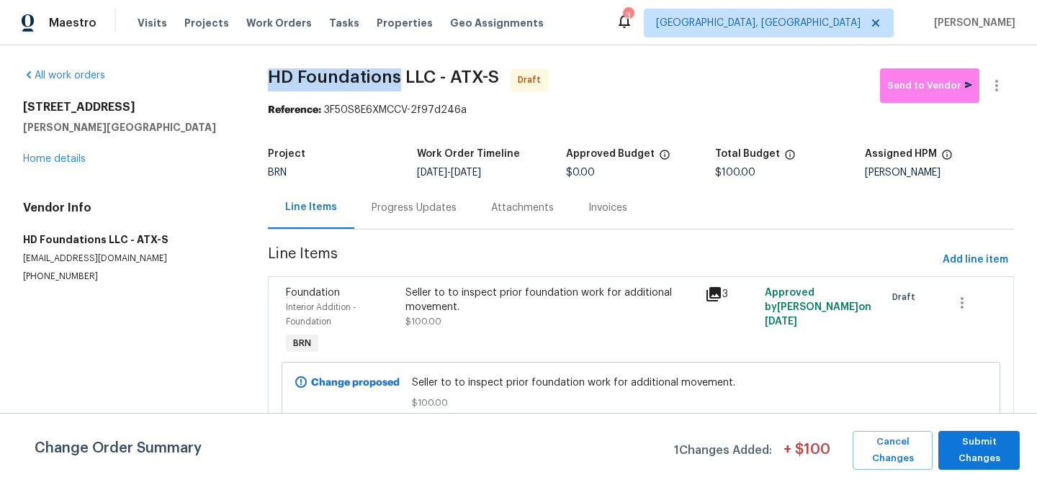
drag, startPoint x: 258, startPoint y: 79, endPoint x: 395, endPoint y: 73, distance: 136.9
click at [395, 73] on div "All work orders 126 Waterlily Way Hutto, TX 78634 Home details Vendor Info HD F…" at bounding box center [518, 261] width 1037 height 433
copy span "HD Foundations"
click at [418, 194] on div "Progress Updates" at bounding box center [413, 207] width 119 height 42
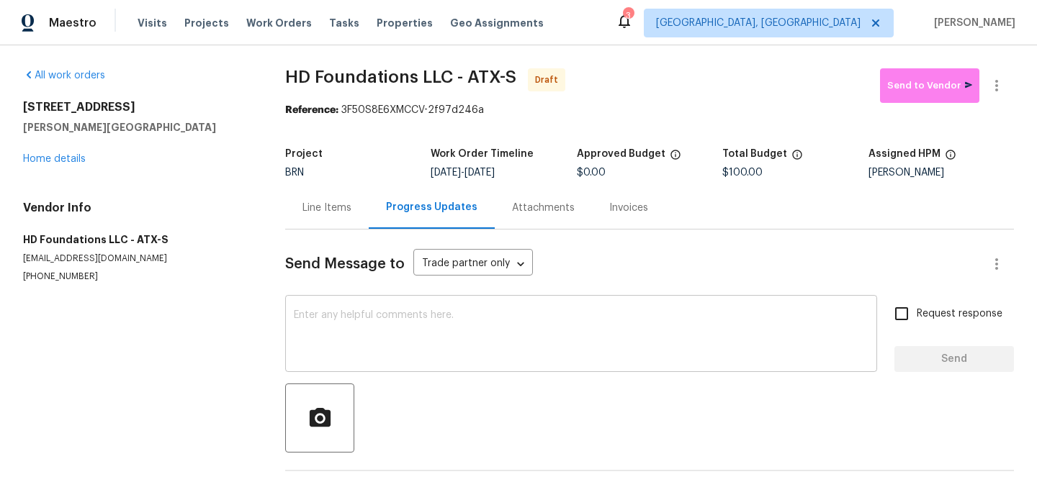
click at [410, 302] on div "x ​" at bounding box center [581, 335] width 592 height 73
paste textarea "Hi, I'm Ananthi from Opendoor. Just wanted to check if you received the WO for …"
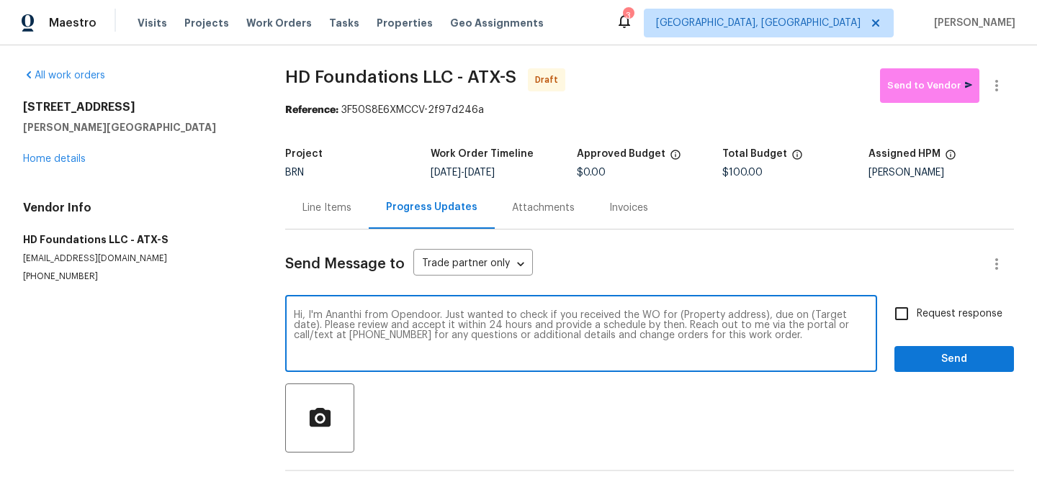
drag, startPoint x: 755, startPoint y: 316, endPoint x: 682, endPoint y: 316, distance: 72.7
click at [682, 316] on textarea "Hi, I'm Ananthi from Opendoor. Just wanted to check if you received the WO for …" at bounding box center [581, 335] width 574 height 50
paste textarea "126 Waterlily Way, Hutto, TX 78634"
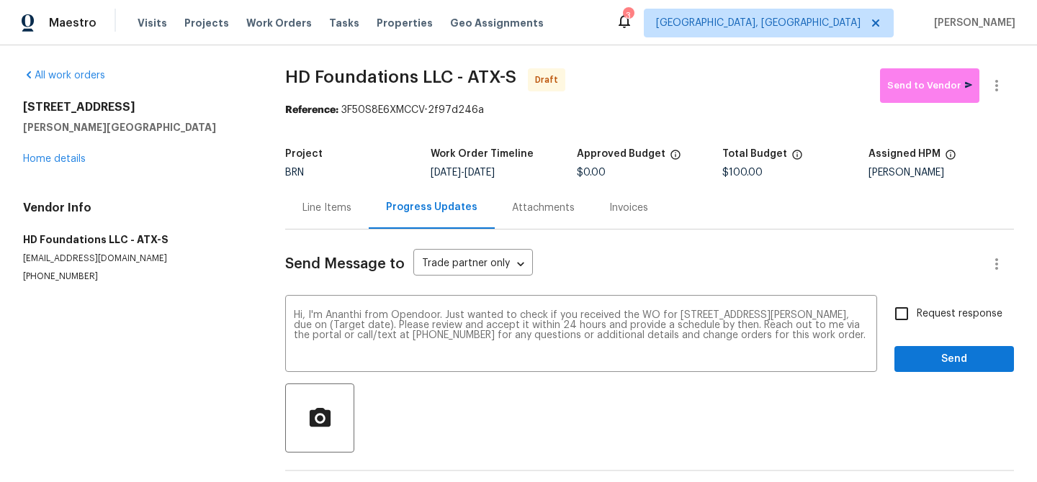
drag, startPoint x: 487, startPoint y: 173, endPoint x: 546, endPoint y: 173, distance: 59.0
click at [546, 173] on div "8/14/2025 - 8/18/2025" at bounding box center [502, 173] width 145 height 10
copy span "[DATE]"
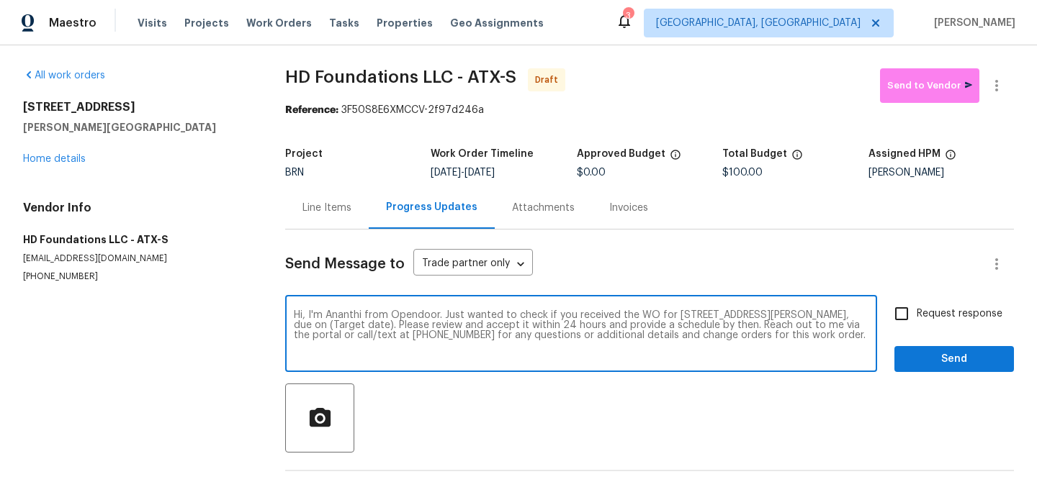
drag, startPoint x: 366, startPoint y: 327, endPoint x: 322, endPoint y: 322, distance: 44.8
click at [321, 322] on textarea "Hi, I'm Ananthi from Opendoor. Just wanted to check if you received the WO for …" at bounding box center [581, 335] width 574 height 50
paste textarea "[DATE]"
type textarea "Hi, I'm Ananthi from Opendoor. Just wanted to check if you received the WO for …"
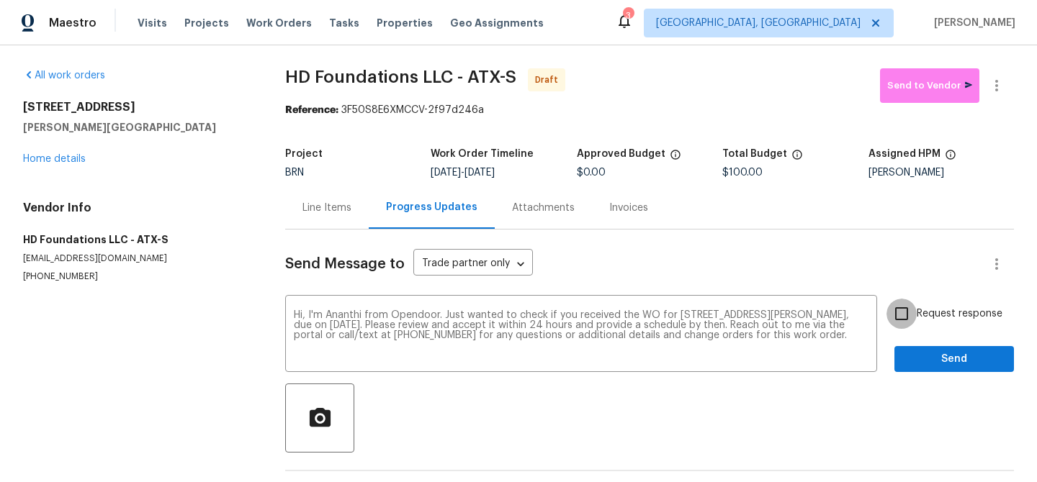
click at [908, 308] on input "Request response" at bounding box center [901, 314] width 30 height 30
checkbox input "true"
click at [913, 365] on span "Send" at bounding box center [954, 360] width 96 height 18
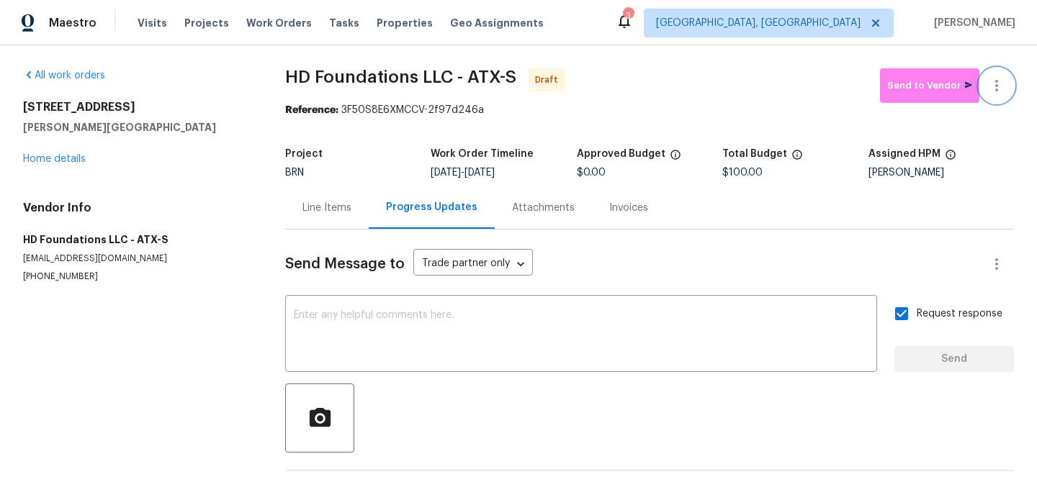
click at [994, 79] on icon "button" at bounding box center [996, 85] width 17 height 17
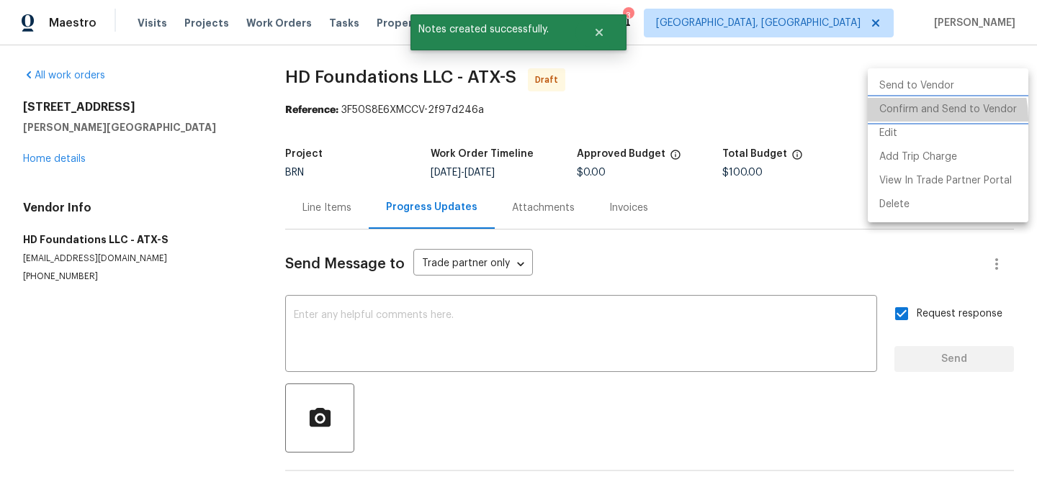
click at [917, 119] on li "Confirm and Send to Vendor" at bounding box center [947, 110] width 161 height 24
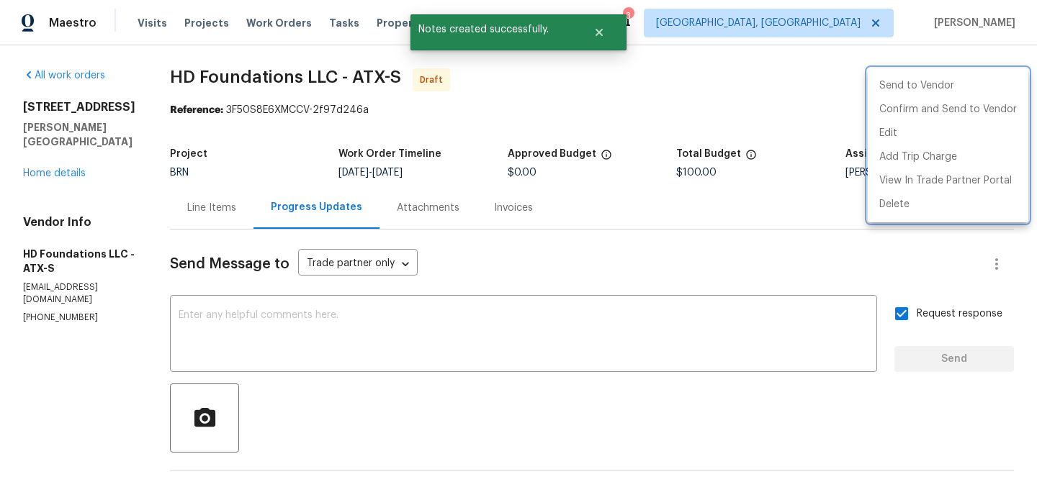
click at [228, 102] on div at bounding box center [518, 241] width 1037 height 482
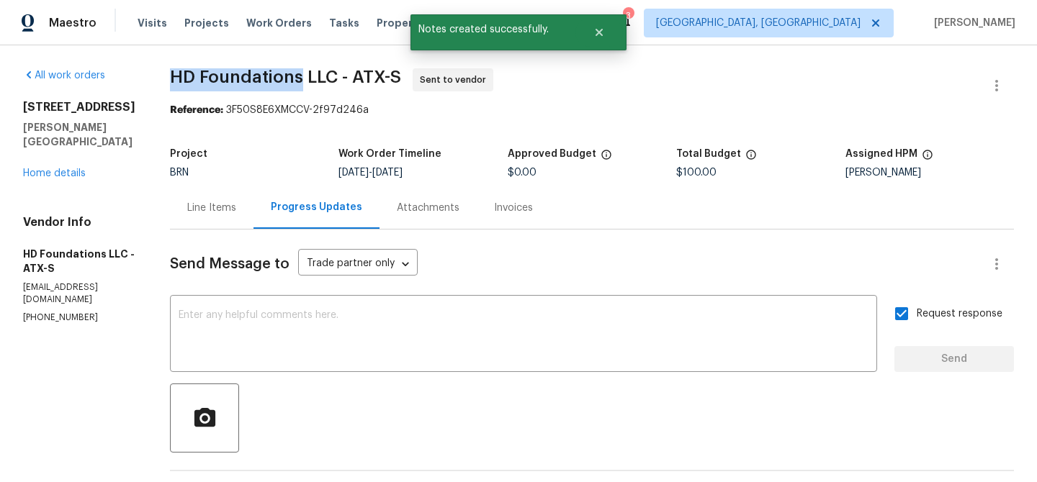
drag, startPoint x: 175, startPoint y: 80, endPoint x: 319, endPoint y: 80, distance: 144.0
click at [319, 80] on div "All work orders 126 Waterlily Way Hutto, TX 78634 Home details Vendor Info HD F…" at bounding box center [518, 346] width 1037 height 603
copy span "HD Foundations"
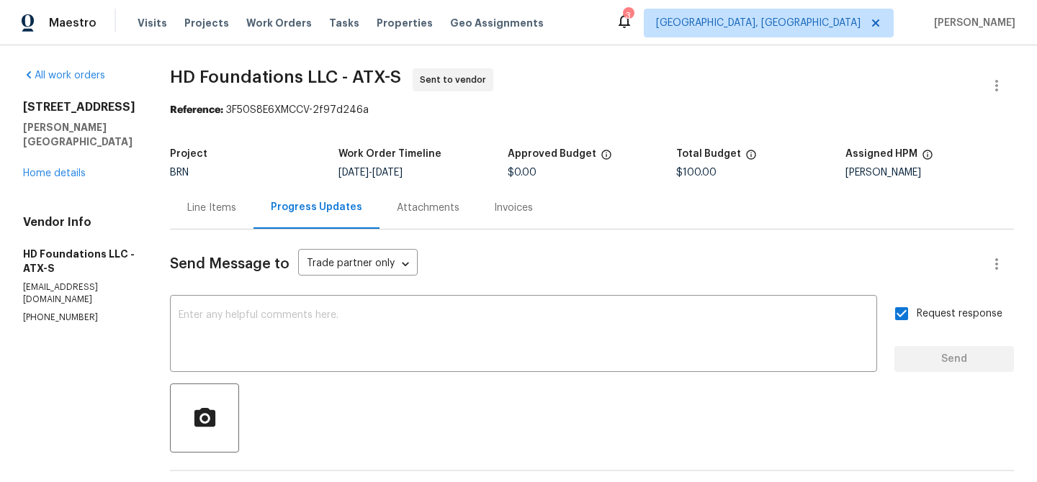
click at [428, 109] on div "Reference: 3F50S8E6XMCCV-2f97d246a" at bounding box center [592, 110] width 844 height 14
click at [135, 79] on div "All work orders" at bounding box center [79, 75] width 112 height 14
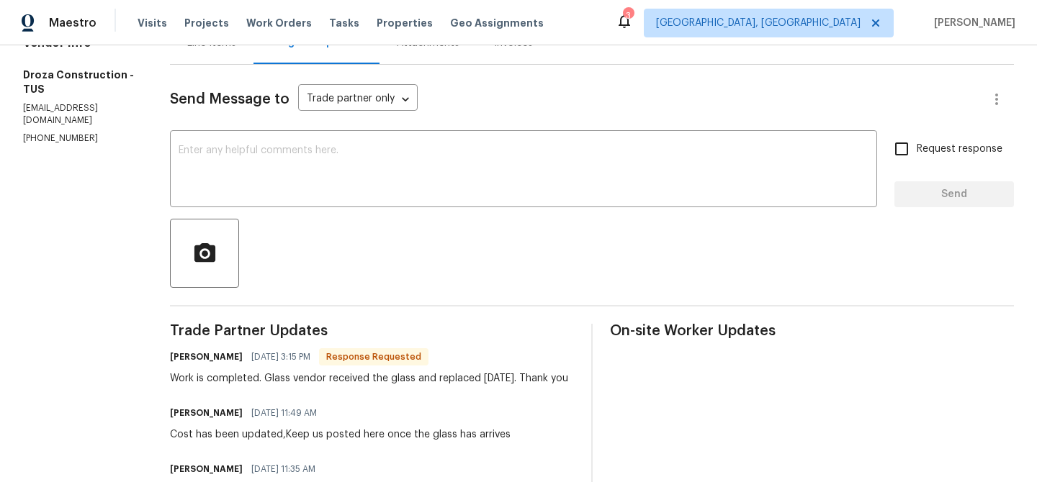
scroll to position [146, 0]
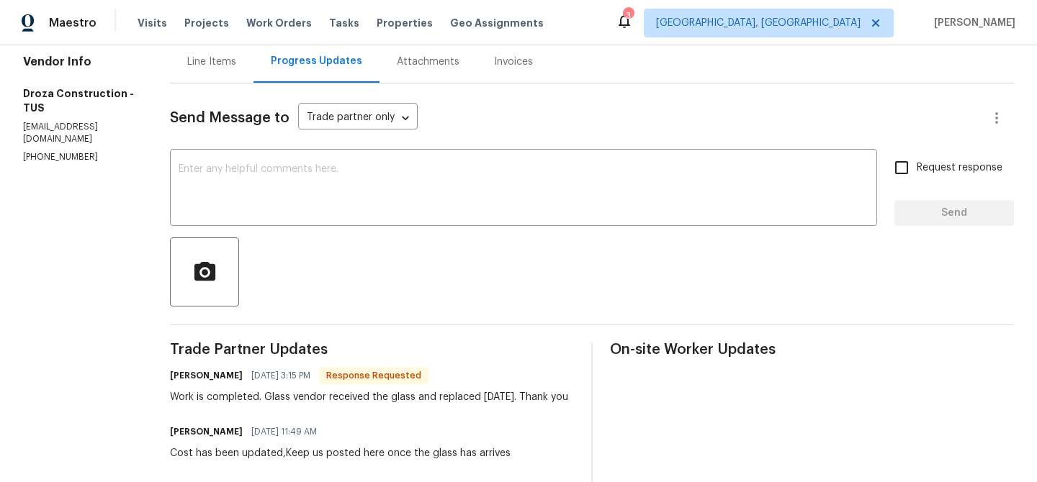
click at [220, 69] on div "Line Items" at bounding box center [212, 61] width 84 height 42
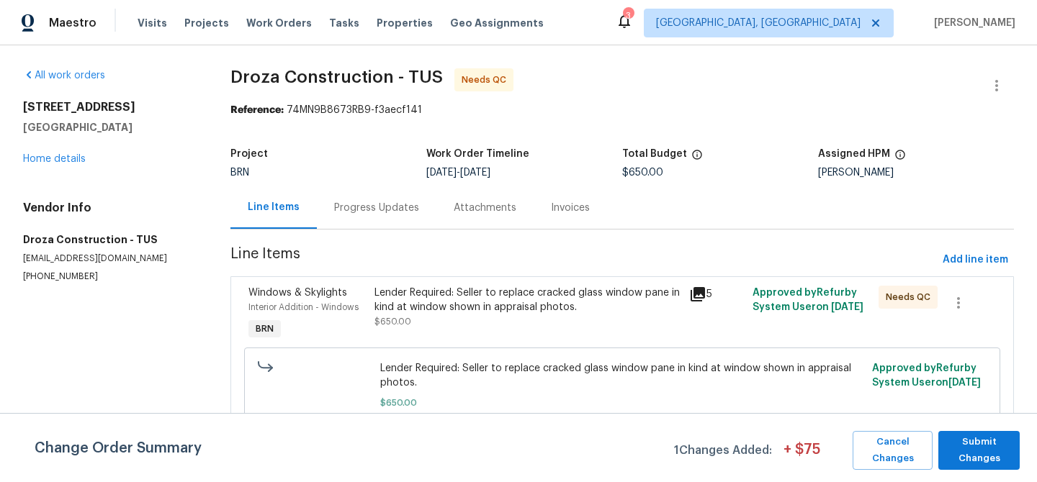
click at [428, 306] on div "Lender Required: Seller to replace cracked glass window pane in kind at window …" at bounding box center [527, 300] width 307 height 29
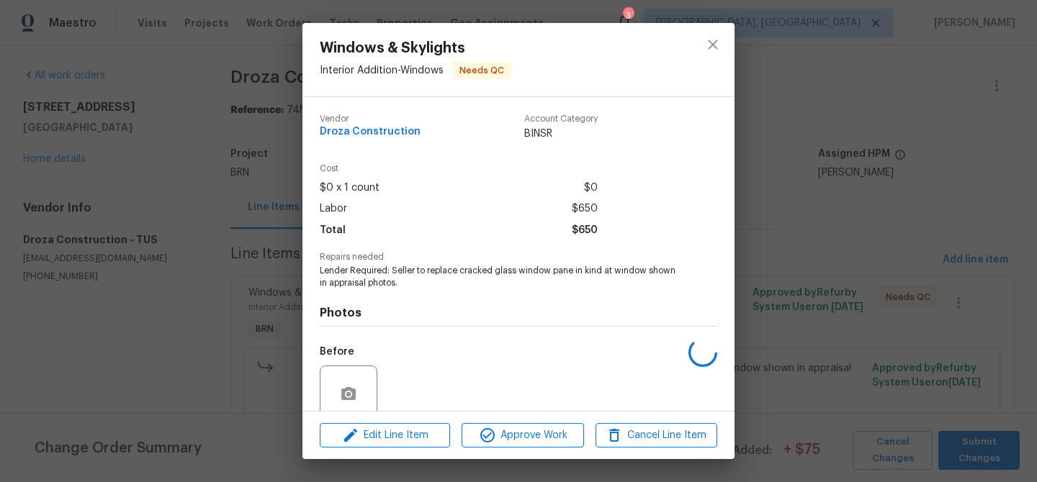
scroll to position [120, 0]
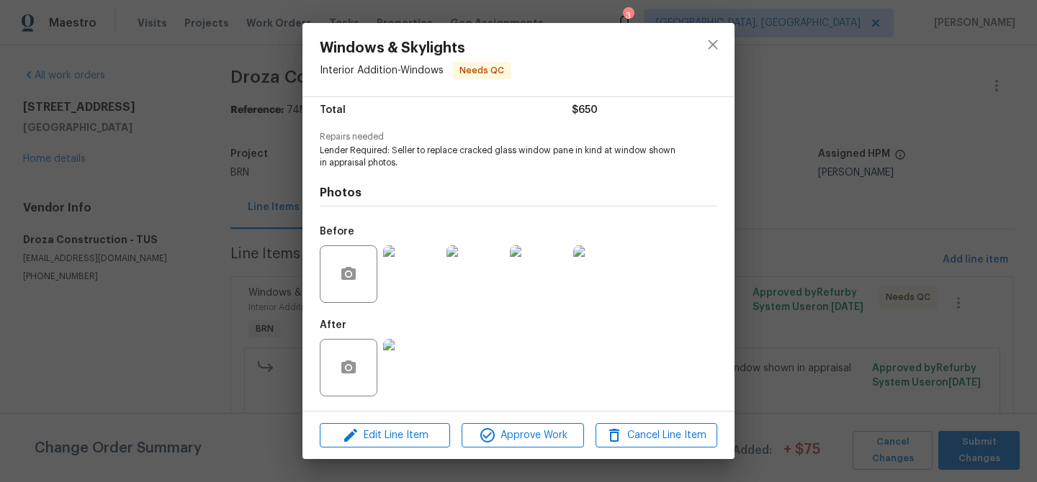
click at [819, 230] on div "Windows & Skylights Interior Addition - Windows Needs QC Vendor Droza Construct…" at bounding box center [518, 241] width 1037 height 482
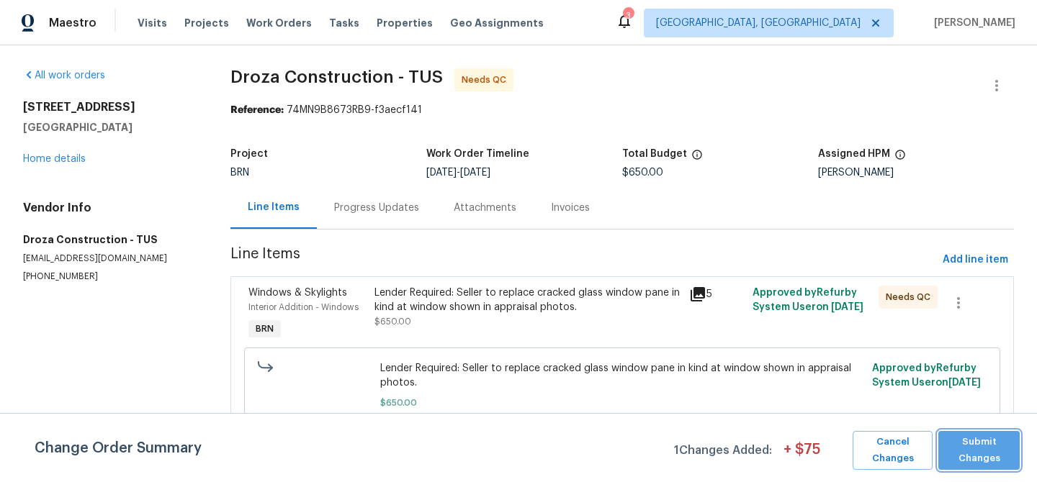
click at [960, 451] on span "Submit Changes" at bounding box center [978, 450] width 67 height 33
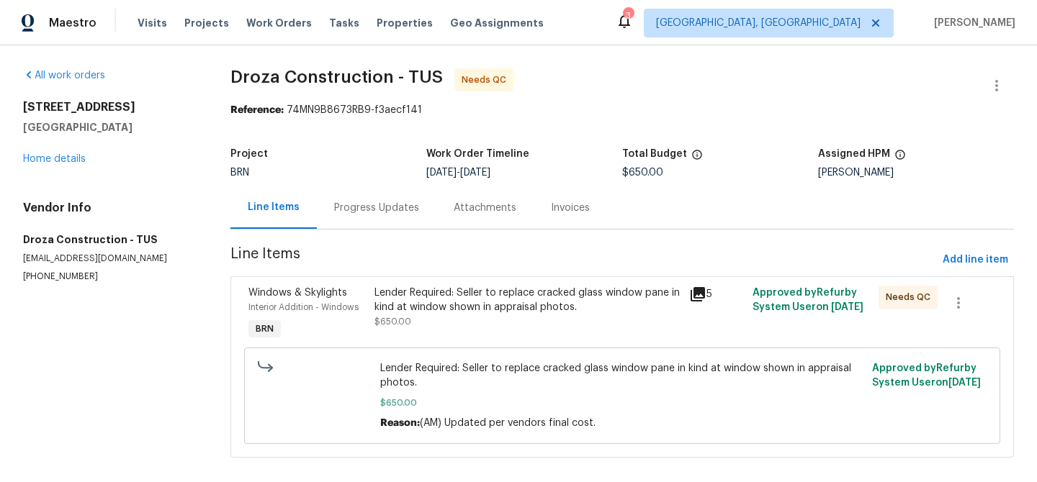
click at [431, 307] on div "Lender Required: Seller to replace cracked glass window pane in kind at window …" at bounding box center [527, 300] width 307 height 29
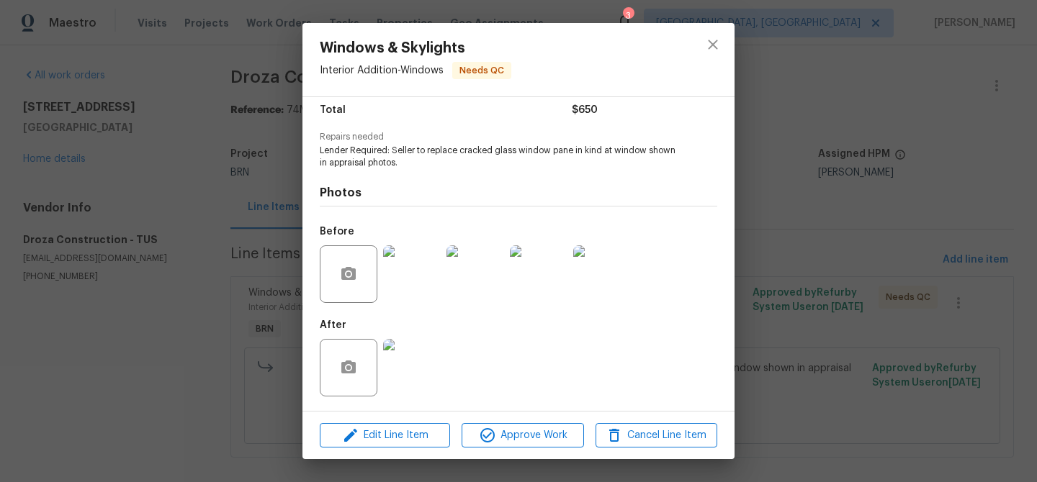
click at [415, 272] on img at bounding box center [412, 274] width 58 height 58
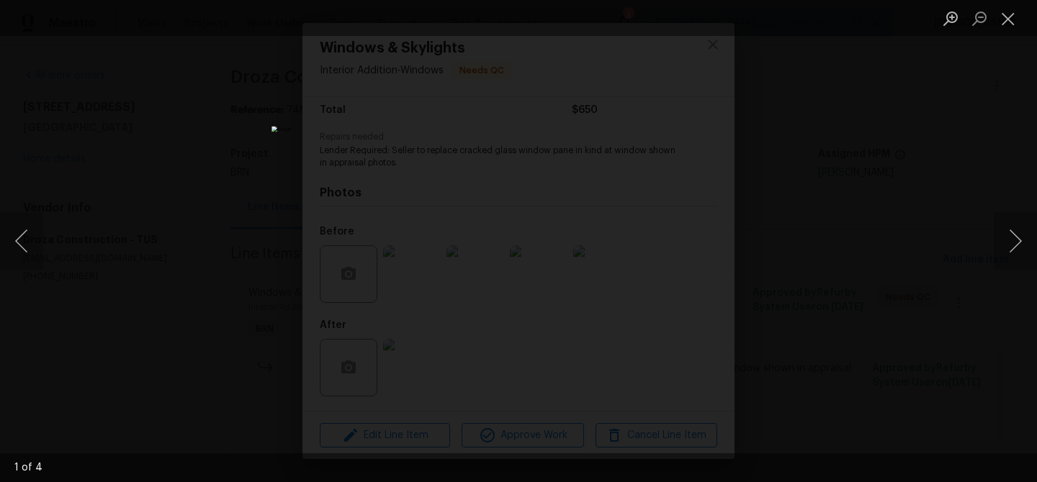
click at [169, 212] on div "Lightbox" at bounding box center [518, 241] width 1037 height 482
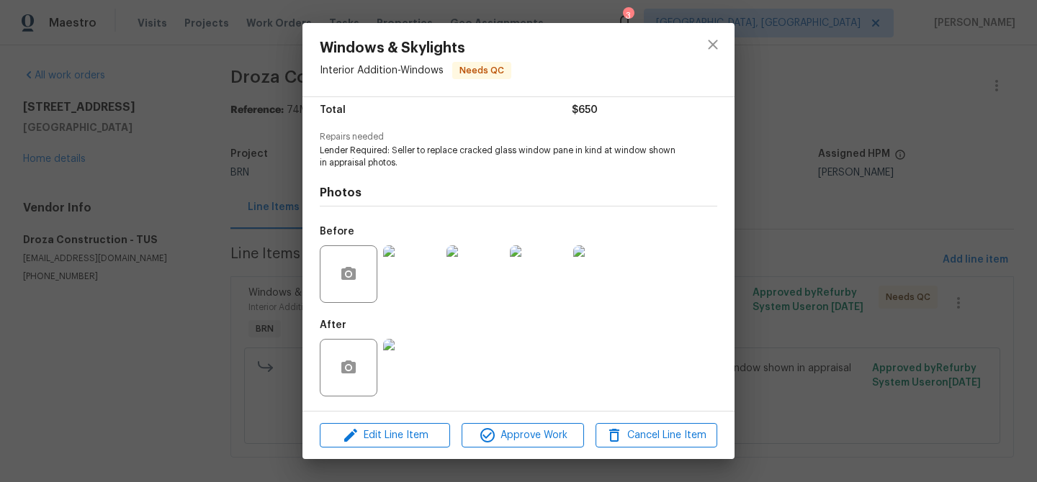
click at [222, 202] on div "Windows & Skylights Interior Addition - Windows Needs QC Vendor Droza Construct…" at bounding box center [518, 241] width 1037 height 482
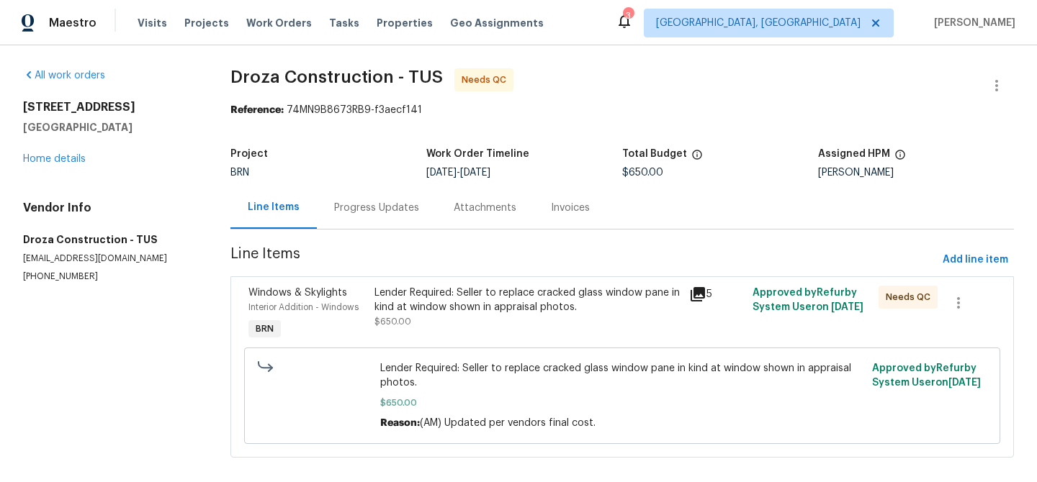
click at [380, 207] on div "Progress Updates" at bounding box center [376, 208] width 85 height 14
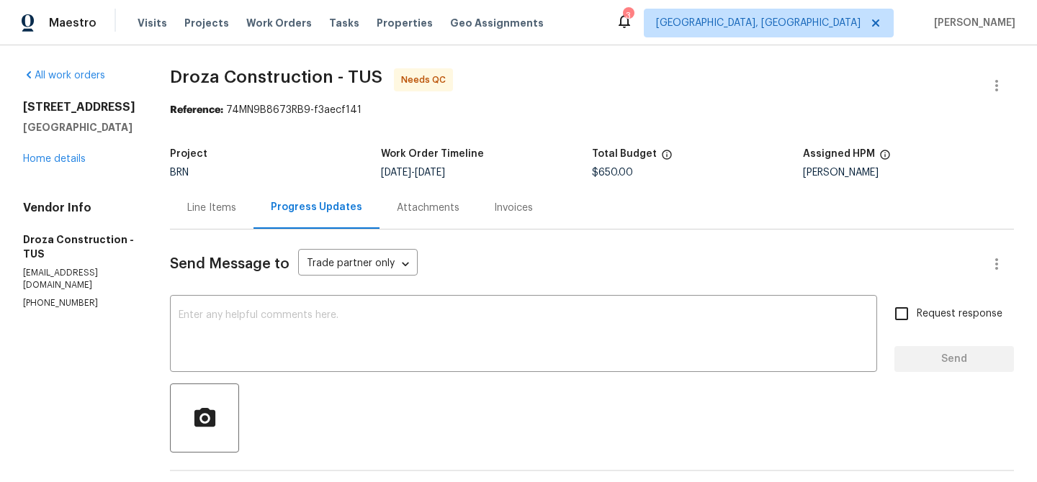
click at [229, 223] on div "Line Items" at bounding box center [212, 207] width 84 height 42
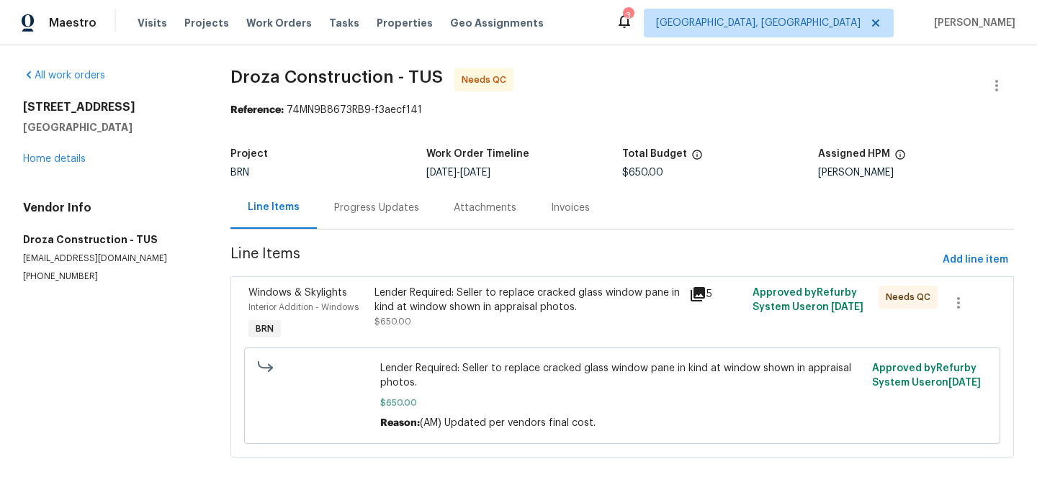
click at [465, 325] on div "Lender Required: Seller to replace cracked glass window pane in kind at window …" at bounding box center [527, 307] width 307 height 43
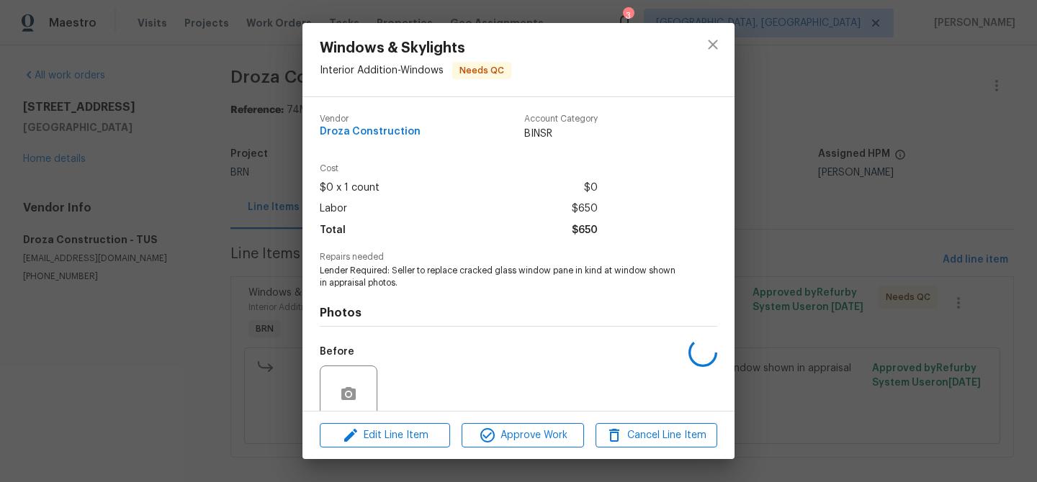
scroll to position [120, 0]
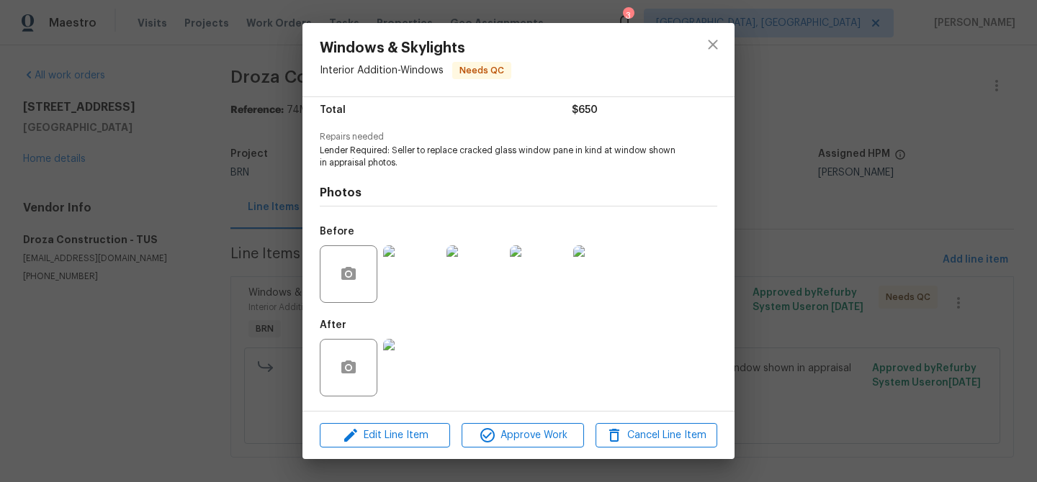
click at [412, 374] on img at bounding box center [412, 368] width 58 height 58
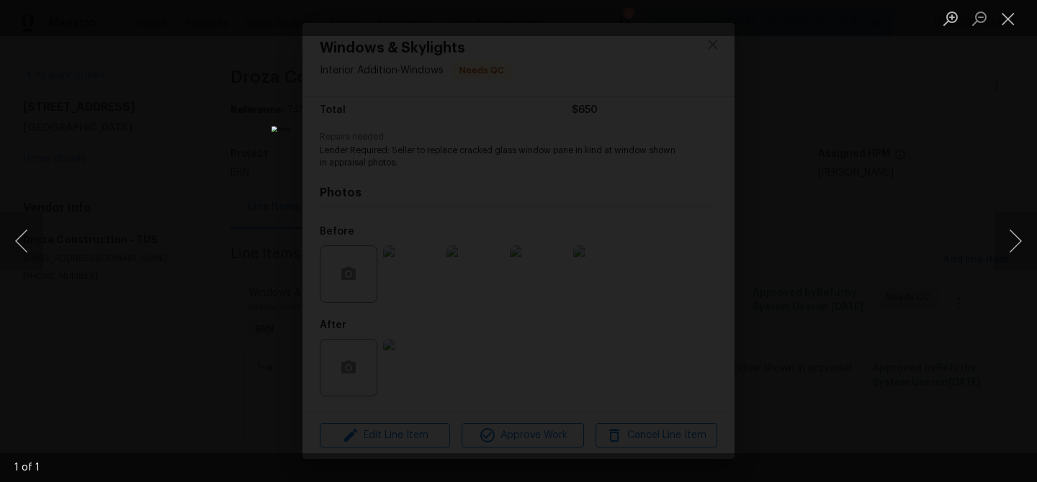
click at [484, 186] on img "Lightbox" at bounding box center [518, 241] width 494 height 230
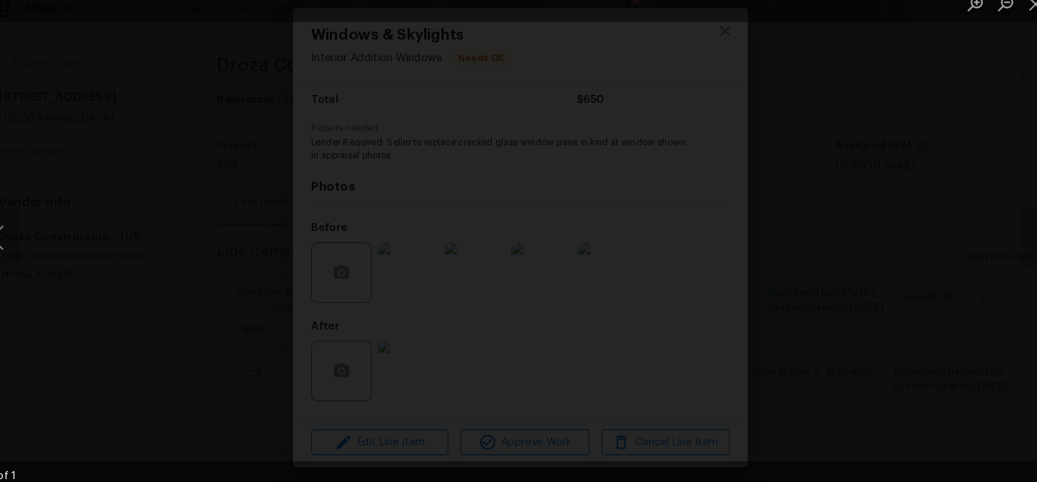
click at [456, 130] on img "Lightbox" at bounding box center [557, 134] width 1370 height 638
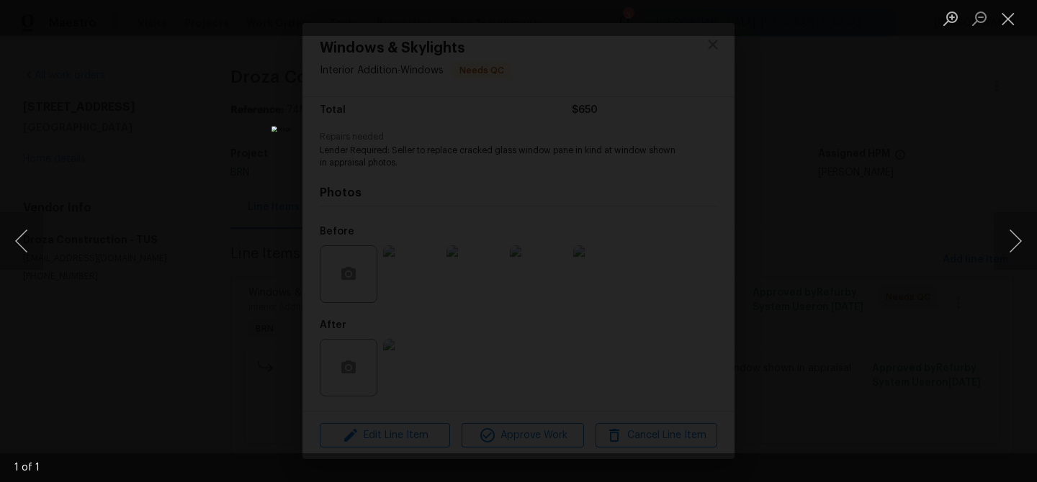
click at [158, 204] on div "Lightbox" at bounding box center [518, 241] width 1037 height 482
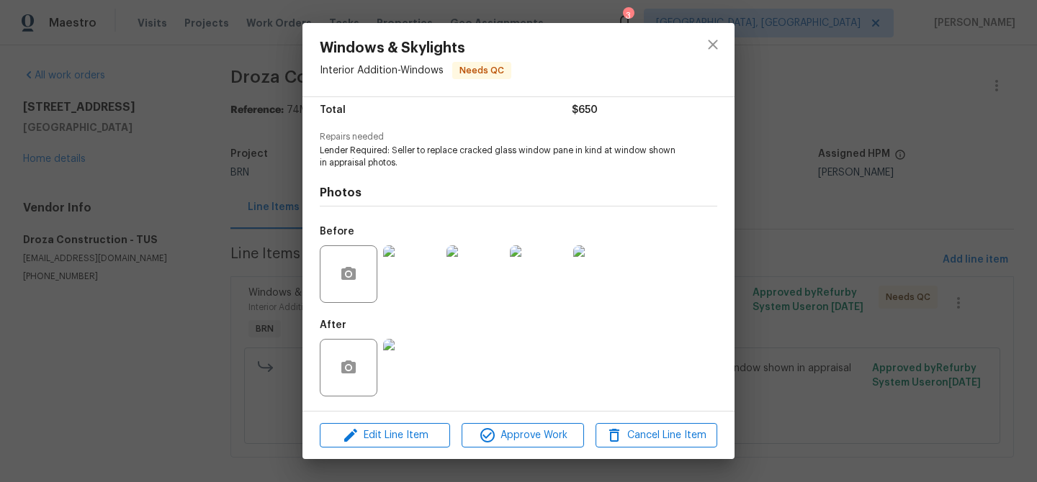
click at [202, 201] on div "Windows & Skylights Interior Addition - Windows Needs QC Vendor Droza Construct…" at bounding box center [518, 241] width 1037 height 482
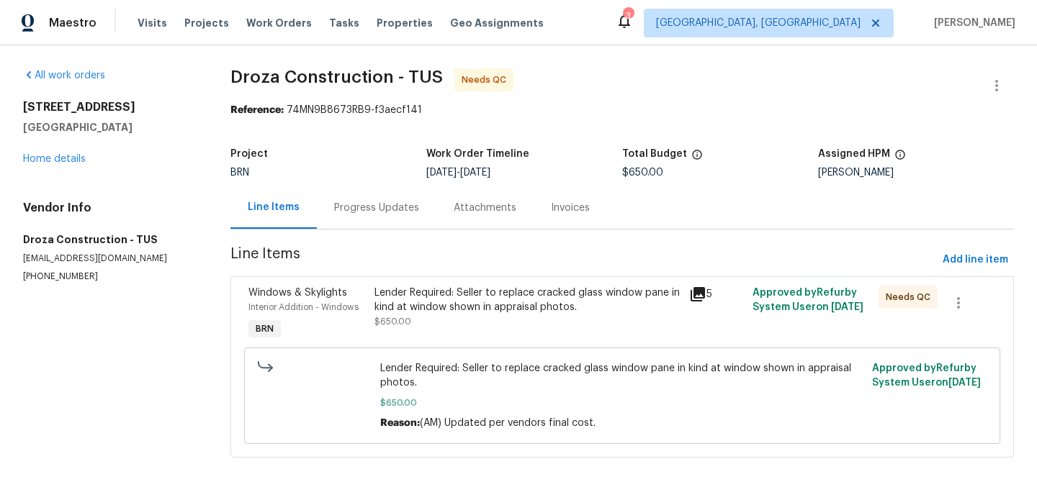
click at [376, 212] on div "Progress Updates" at bounding box center [376, 208] width 85 height 14
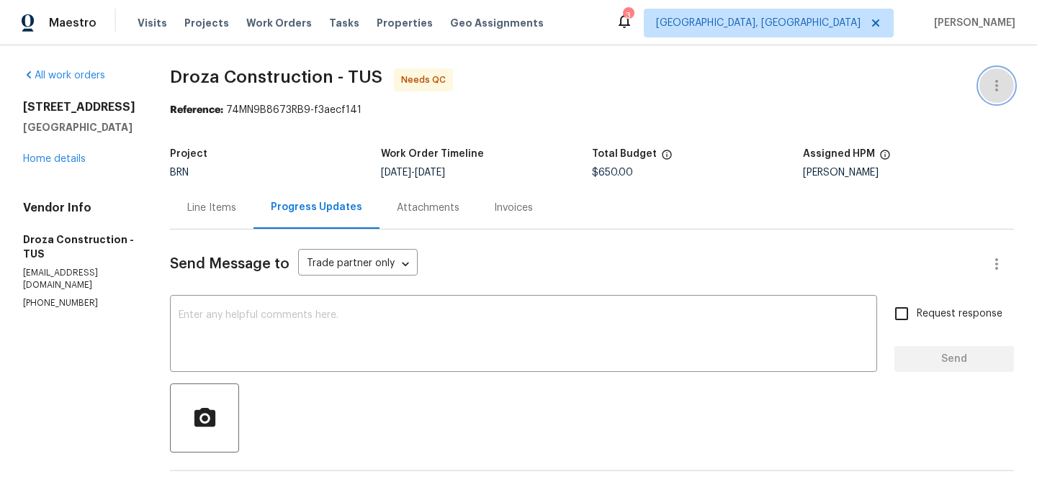
click at [1004, 81] on icon "button" at bounding box center [996, 85] width 17 height 17
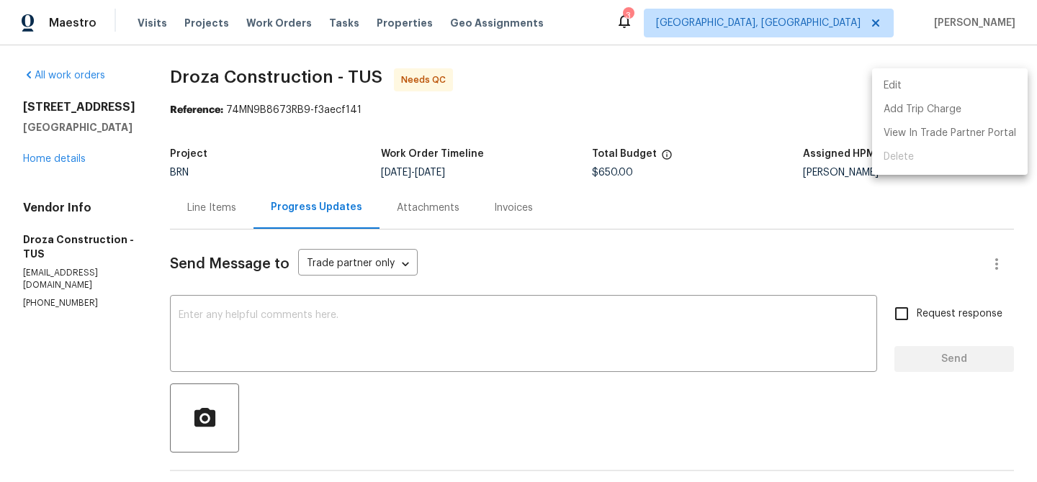
click at [954, 84] on li "Edit" at bounding box center [949, 86] width 155 height 24
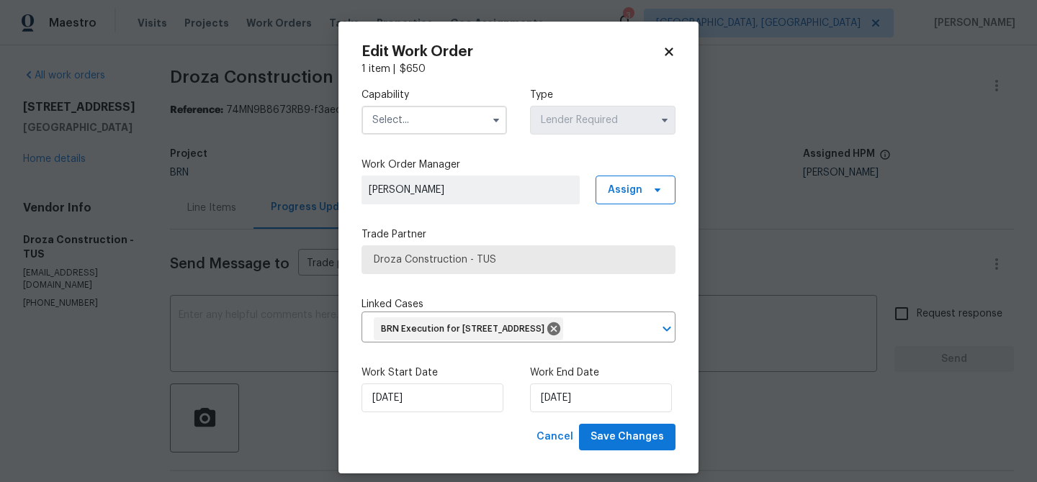
click at [422, 130] on input "text" at bounding box center [433, 120] width 145 height 29
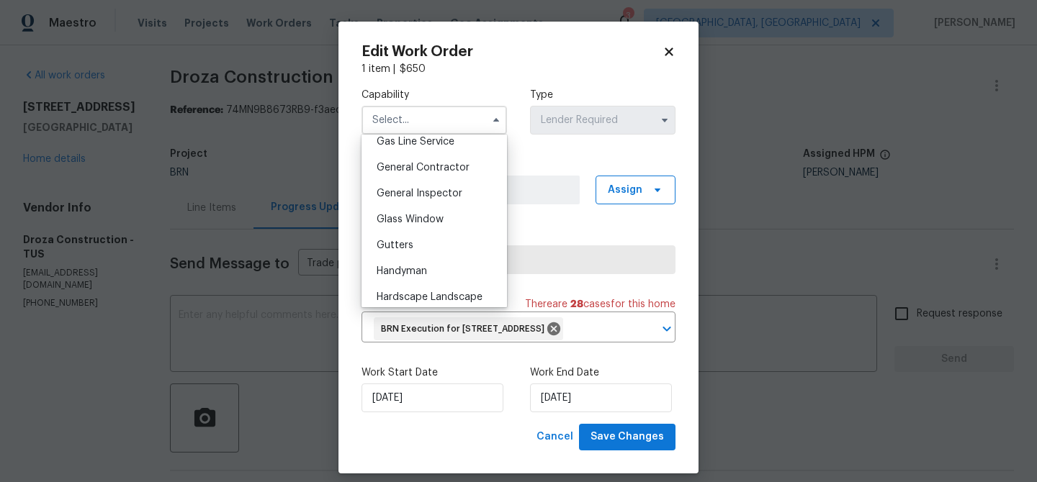
scroll to position [589, 0]
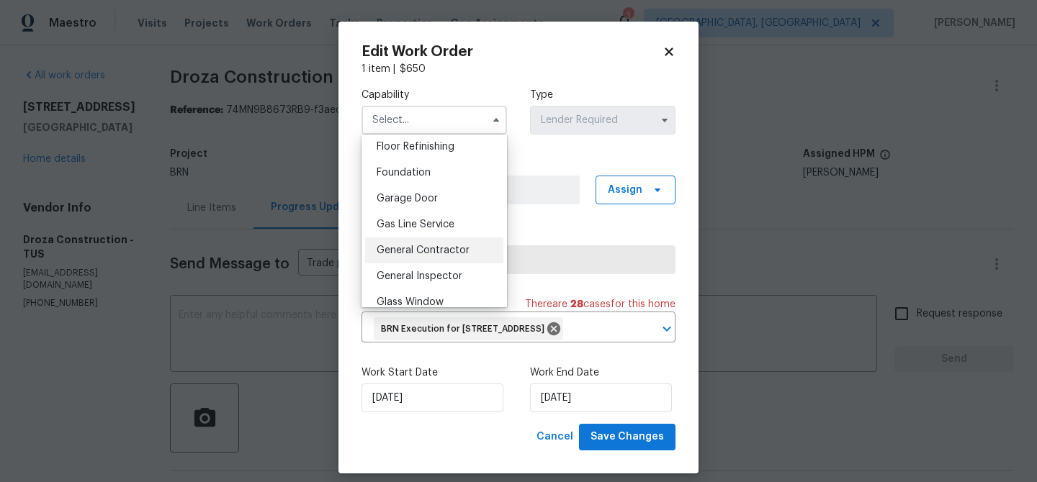
click at [419, 255] on span "General Contractor" at bounding box center [422, 250] width 93 height 10
type input "General Contractor"
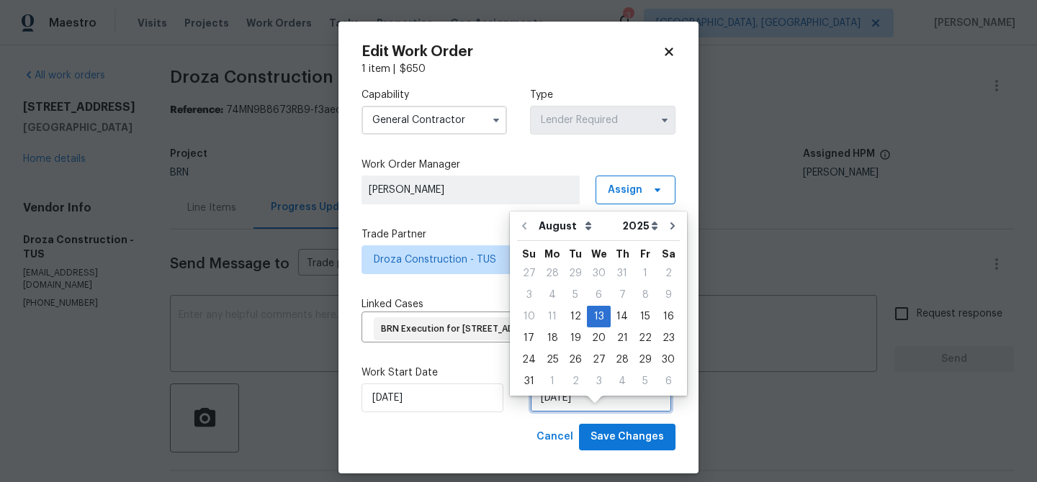
click at [574, 412] on input "13/08/2025" at bounding box center [601, 398] width 142 height 29
click at [613, 312] on div "14" at bounding box center [621, 317] width 23 height 20
type input "14/08/2025"
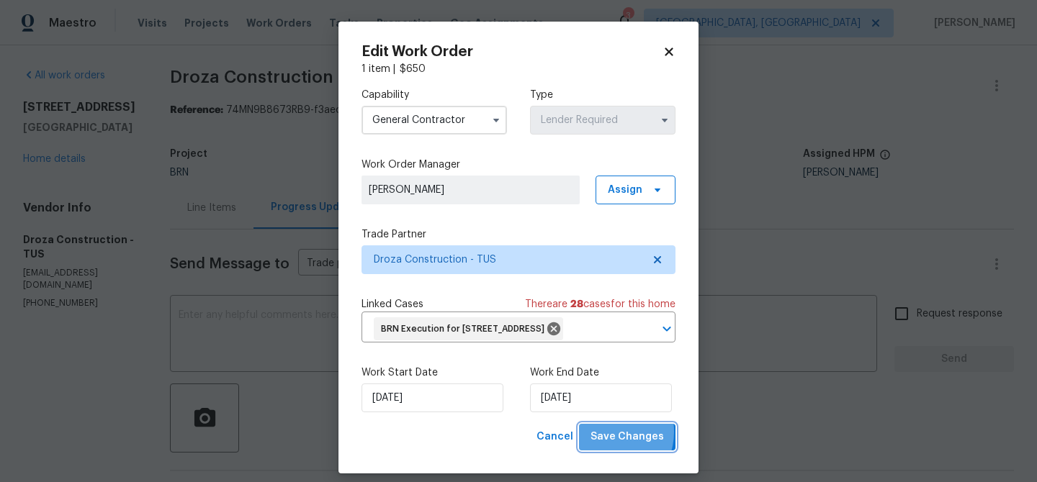
click at [608, 446] on span "Save Changes" at bounding box center [626, 437] width 73 height 18
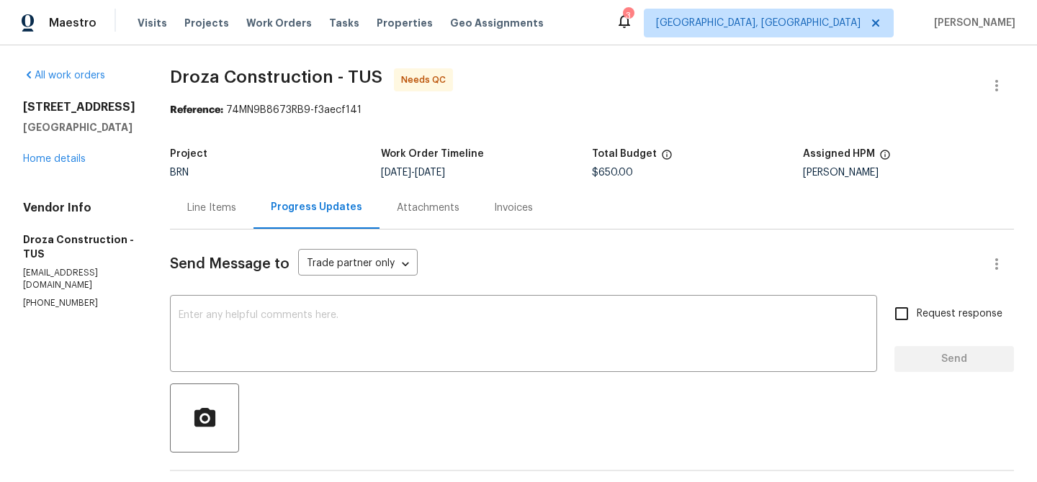
click at [223, 225] on div "Line Items" at bounding box center [212, 207] width 84 height 42
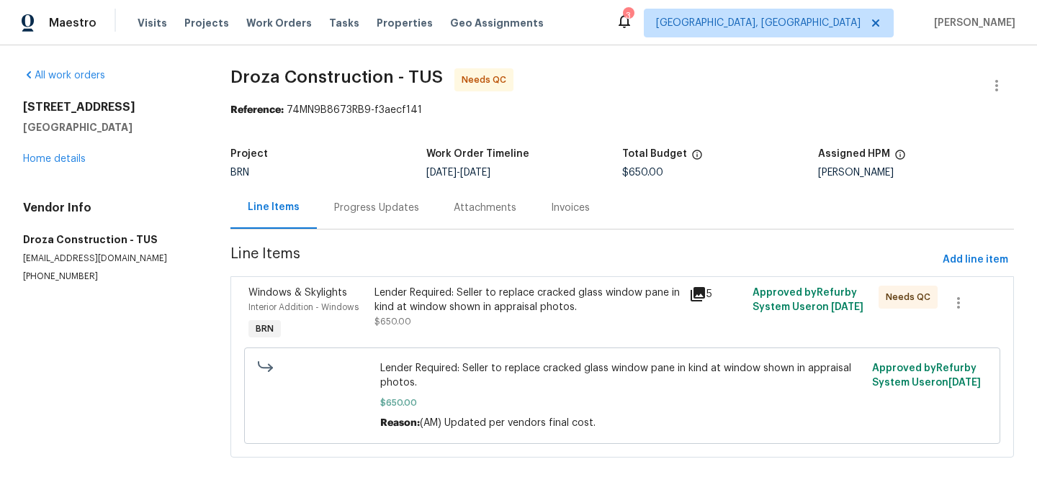
click at [444, 312] on div "Lender Required: Seller to replace cracked glass window pane in kind at window …" at bounding box center [527, 300] width 307 height 29
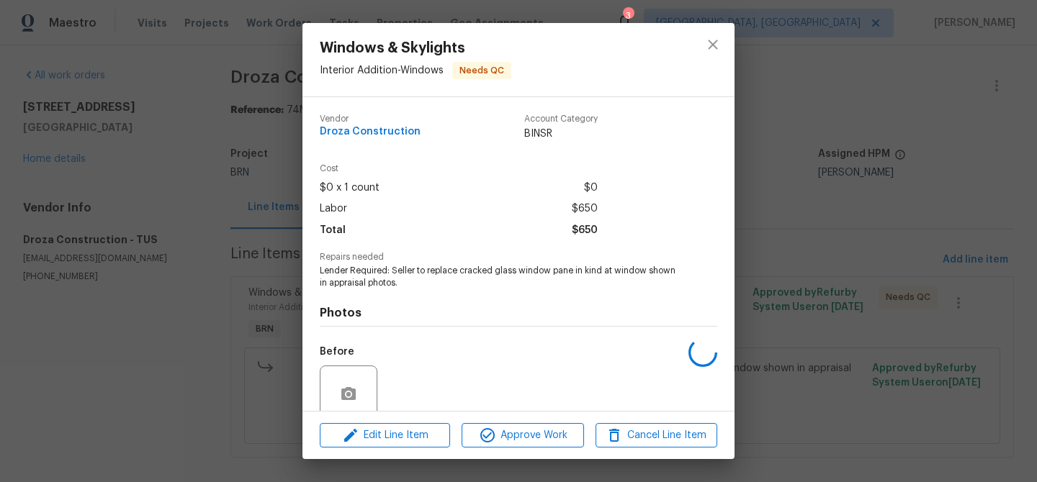
scroll to position [120, 0]
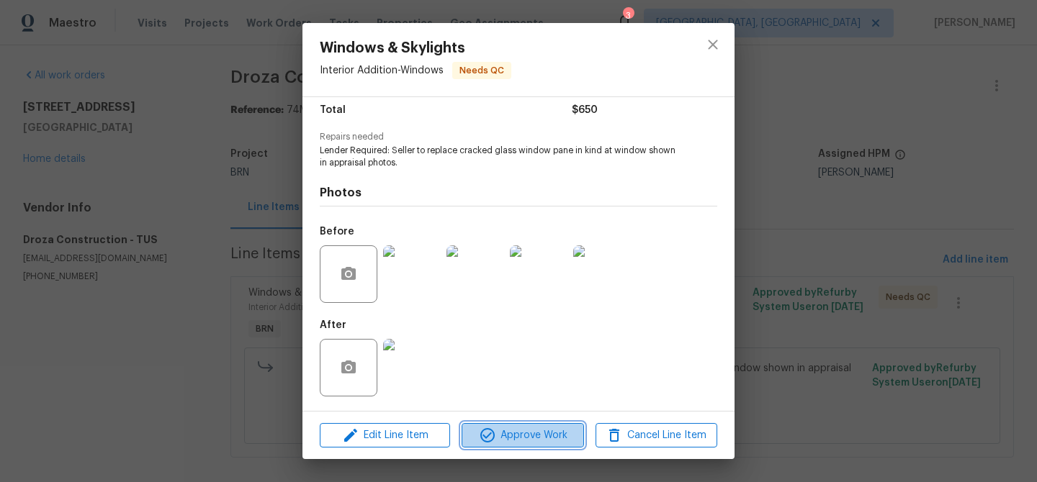
click at [503, 434] on span "Approve Work" at bounding box center [522, 436] width 113 height 18
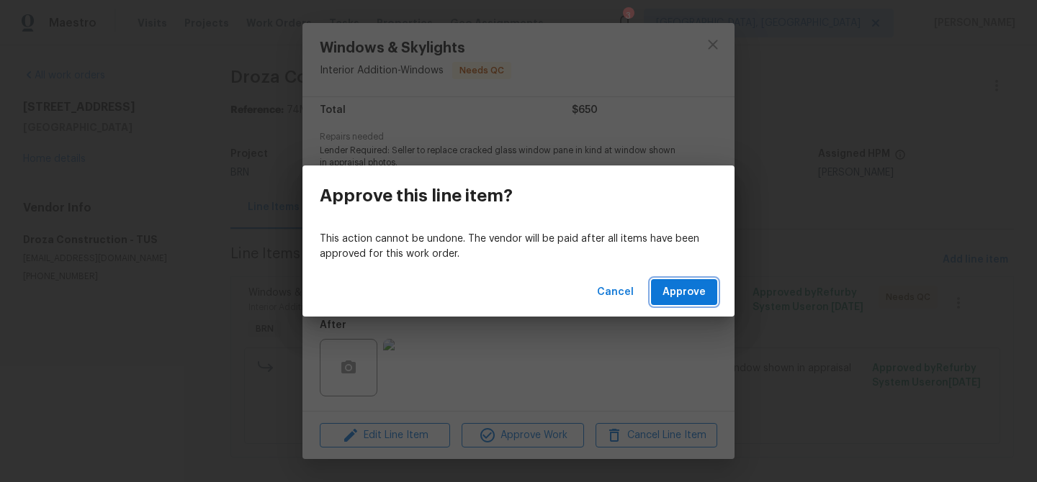
click at [697, 284] on span "Approve" at bounding box center [683, 293] width 43 height 18
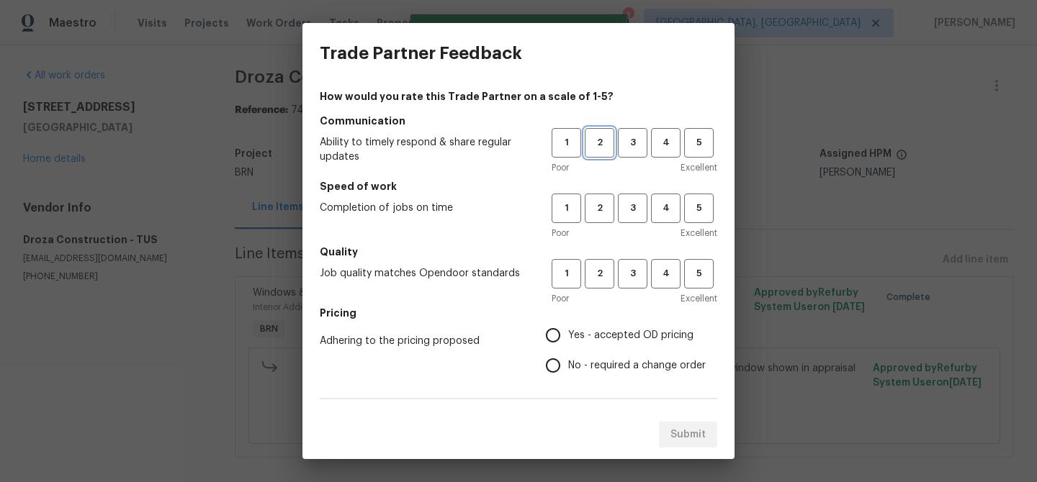
click at [602, 142] on span "2" at bounding box center [599, 143] width 27 height 17
click at [600, 203] on span "2" at bounding box center [599, 208] width 27 height 17
click at [602, 259] on button "2" at bounding box center [600, 274] width 30 height 30
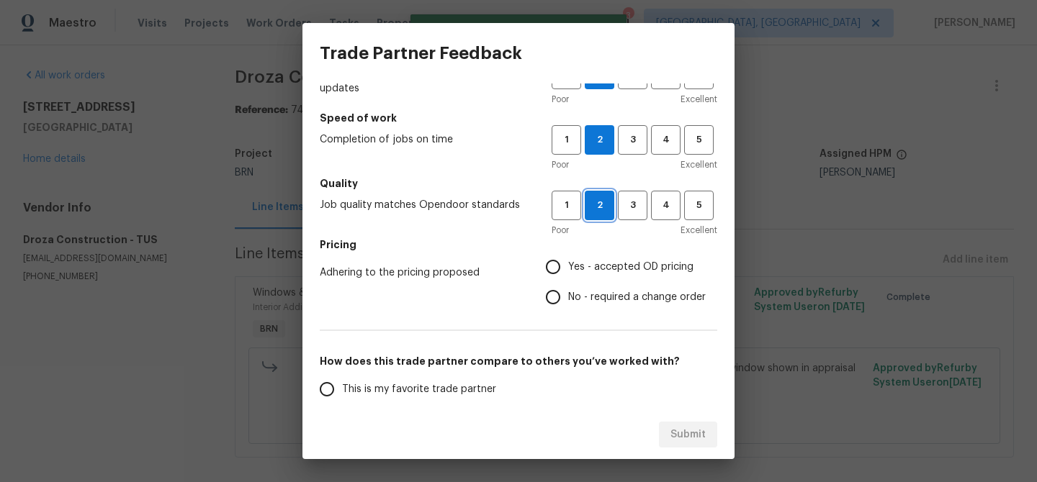
scroll to position [0, 0]
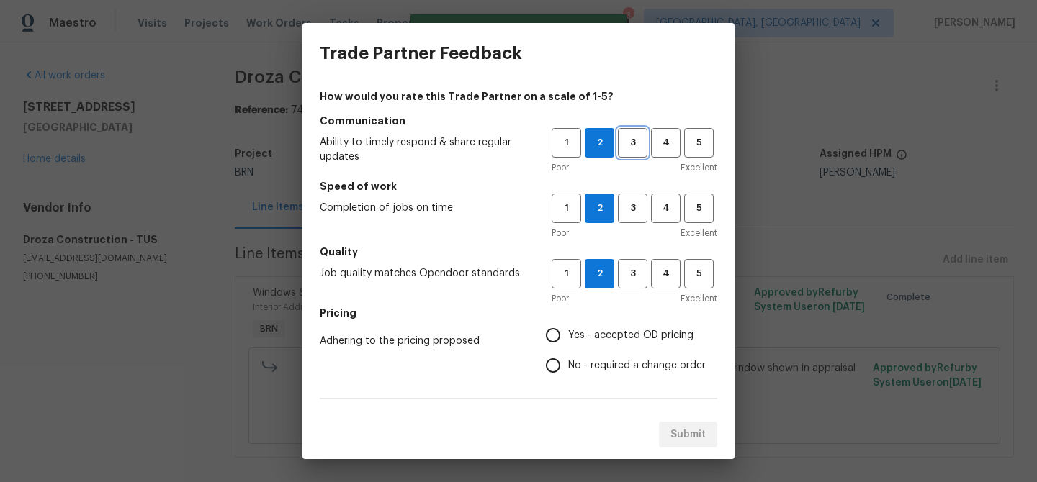
click at [630, 143] on span "3" at bounding box center [632, 143] width 27 height 17
click at [630, 197] on button "3" at bounding box center [633, 209] width 30 height 30
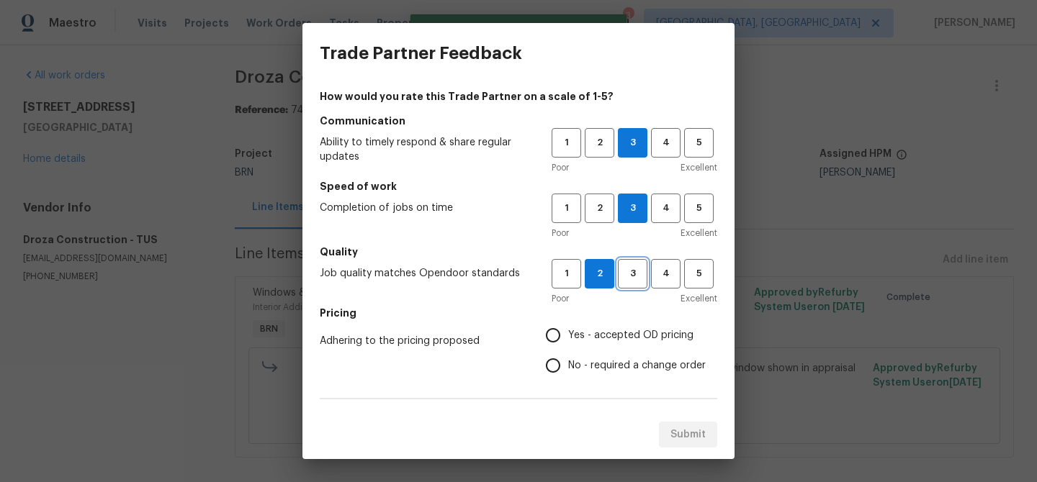
click at [634, 273] on span "3" at bounding box center [632, 274] width 27 height 17
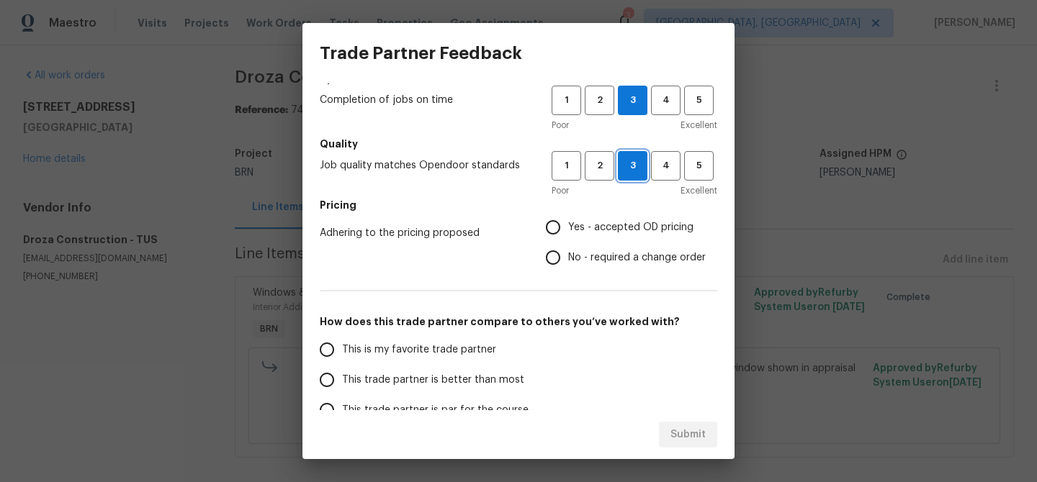
scroll to position [176, 0]
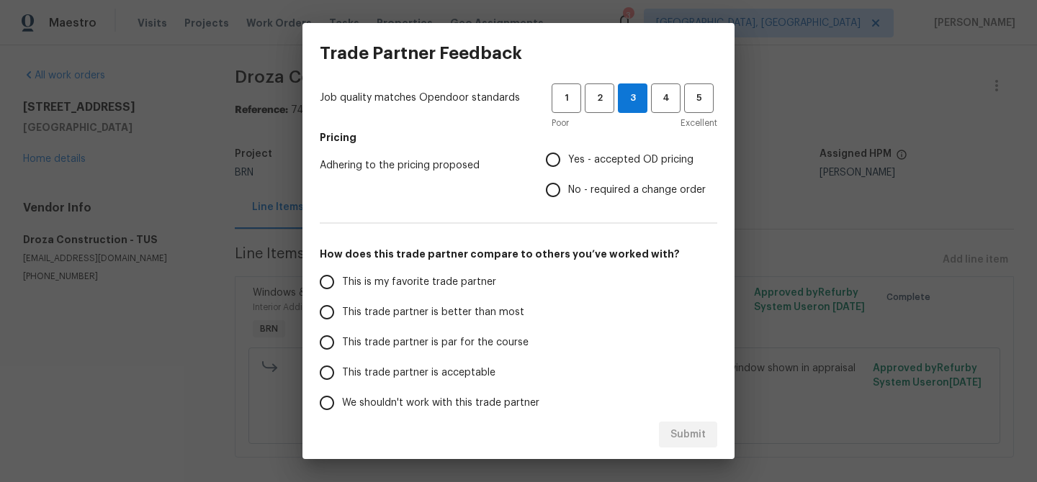
click at [553, 154] on input "Yes - accepted OD pricing" at bounding box center [553, 160] width 30 height 30
radio input "true"
click at [553, 176] on input "No - required a change order" at bounding box center [553, 190] width 30 height 30
radio input "true"
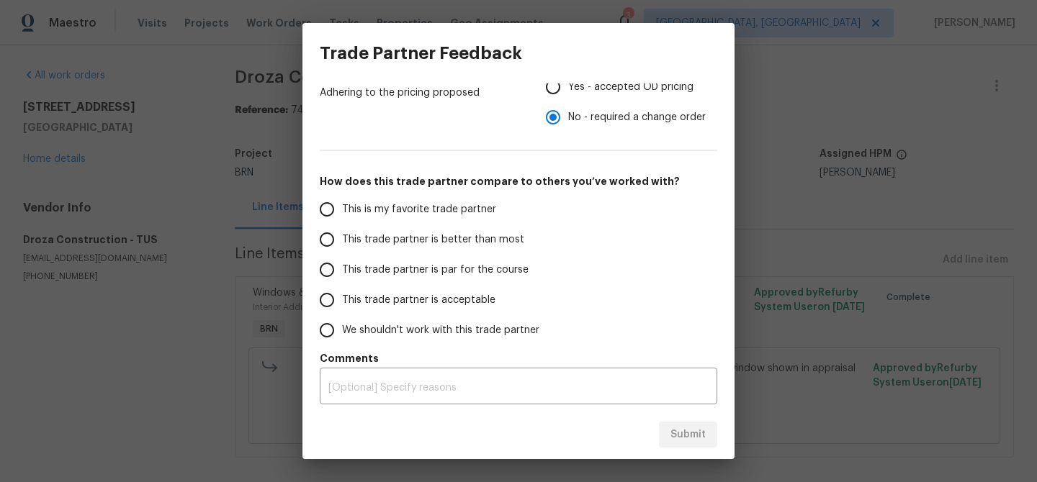
click at [374, 243] on span "This trade partner is better than most" at bounding box center [433, 240] width 182 height 15
click at [342, 243] on input "This trade partner is better than most" at bounding box center [327, 240] width 30 height 30
click at [684, 447] on button "Submit" at bounding box center [688, 435] width 58 height 27
radio input "true"
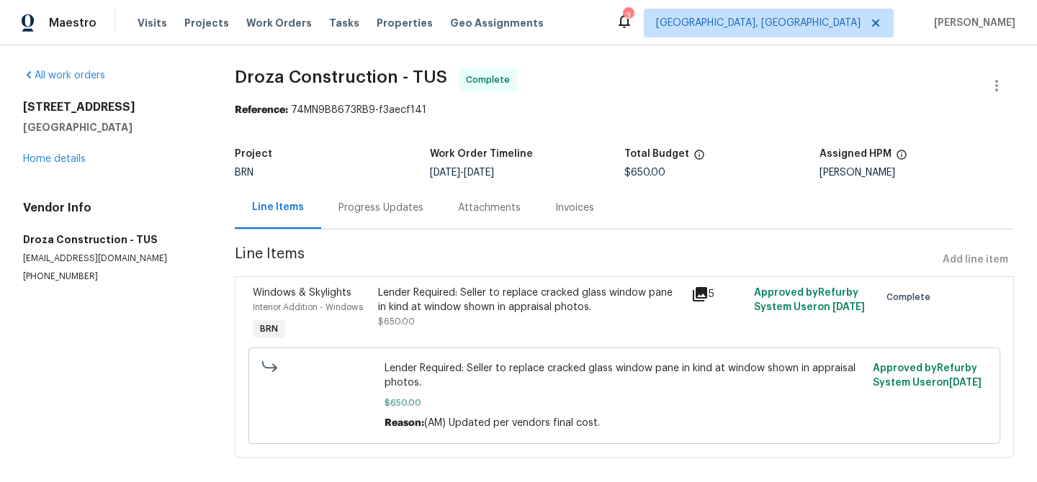
click at [381, 191] on div "Progress Updates" at bounding box center [380, 207] width 119 height 42
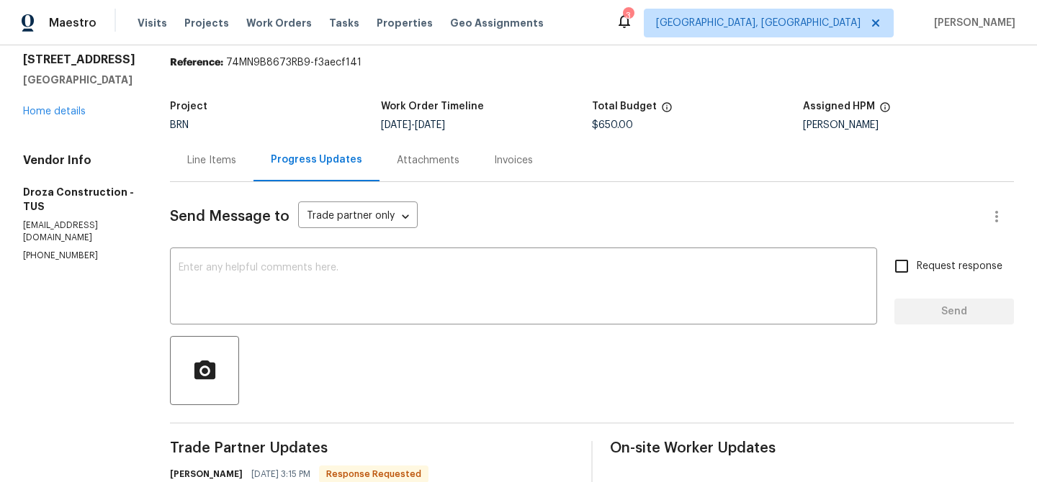
scroll to position [90, 0]
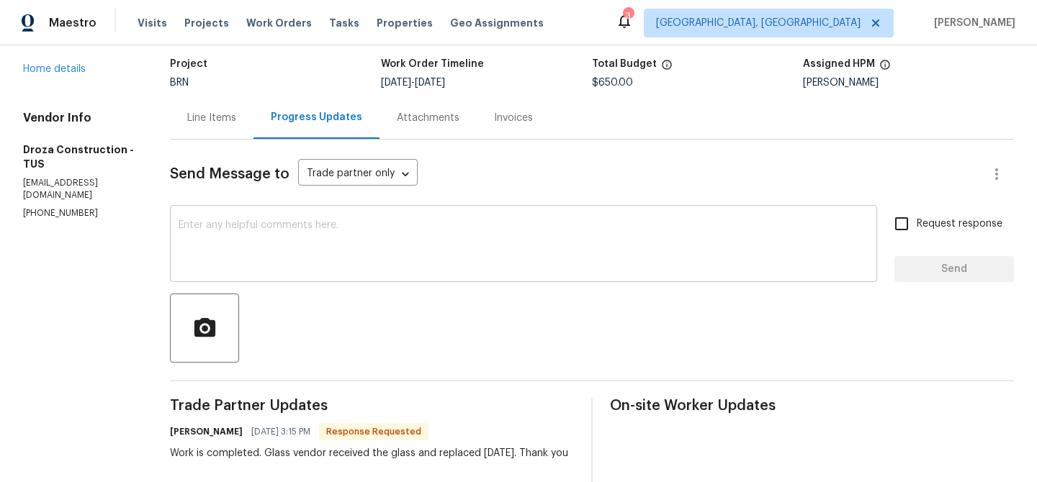
click at [340, 240] on textarea at bounding box center [524, 245] width 690 height 50
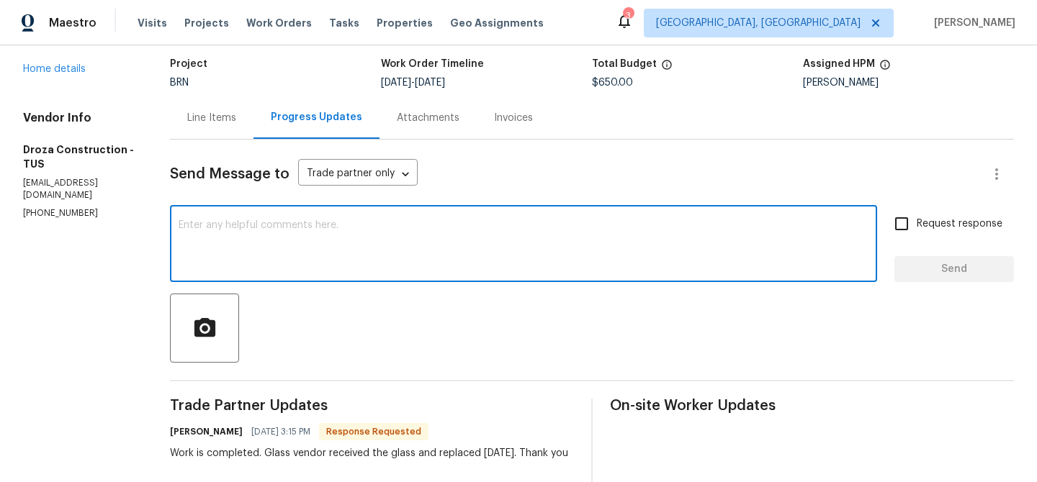
paste textarea "WO is approved, Please upload the invoice under the invoice section.Thanks"
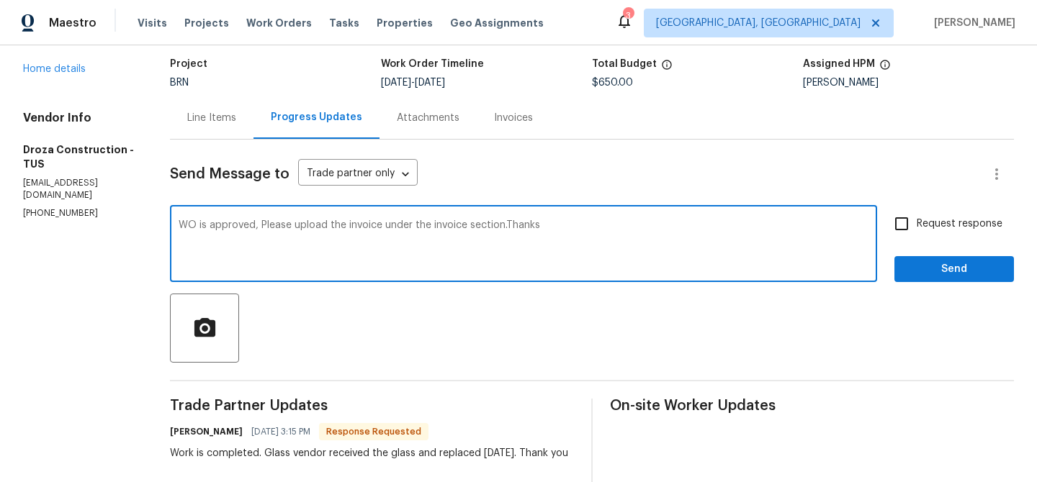
type textarea "WO is approved, Please upload the invoice under the invoice section.Thanks"
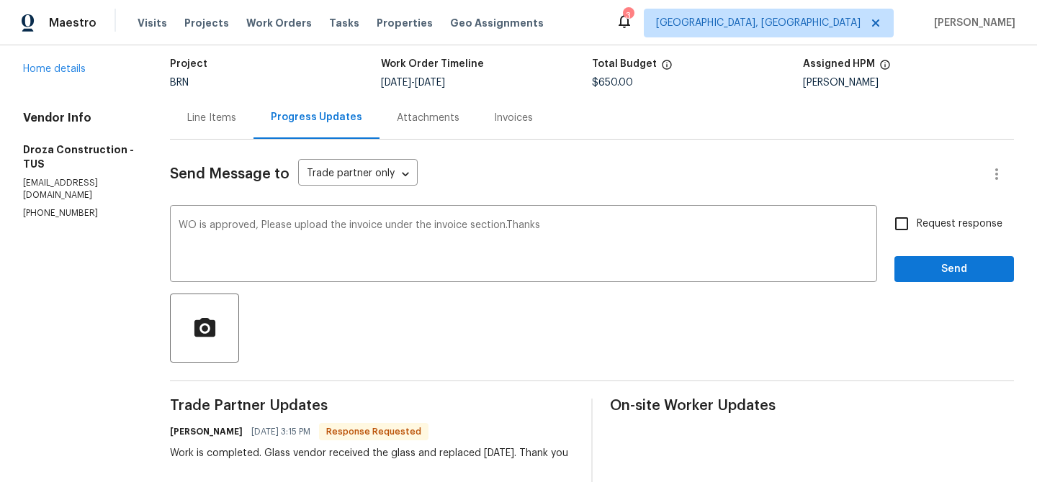
click at [911, 240] on div "Request response Send" at bounding box center [953, 245] width 119 height 73
click at [905, 225] on input "Request response" at bounding box center [901, 224] width 30 height 30
checkbox input "true"
click at [914, 263] on span "Send" at bounding box center [954, 270] width 96 height 18
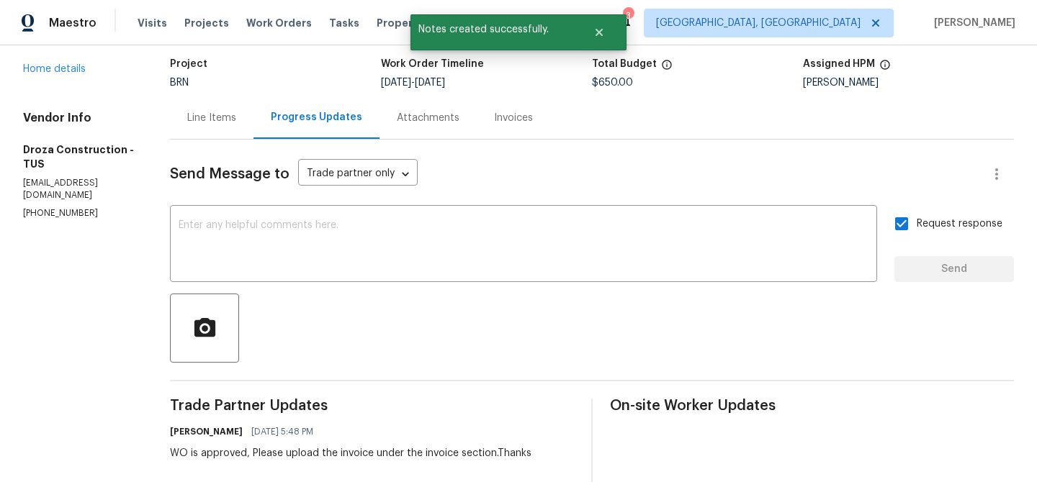
click at [215, 106] on div "Line Items" at bounding box center [212, 117] width 84 height 42
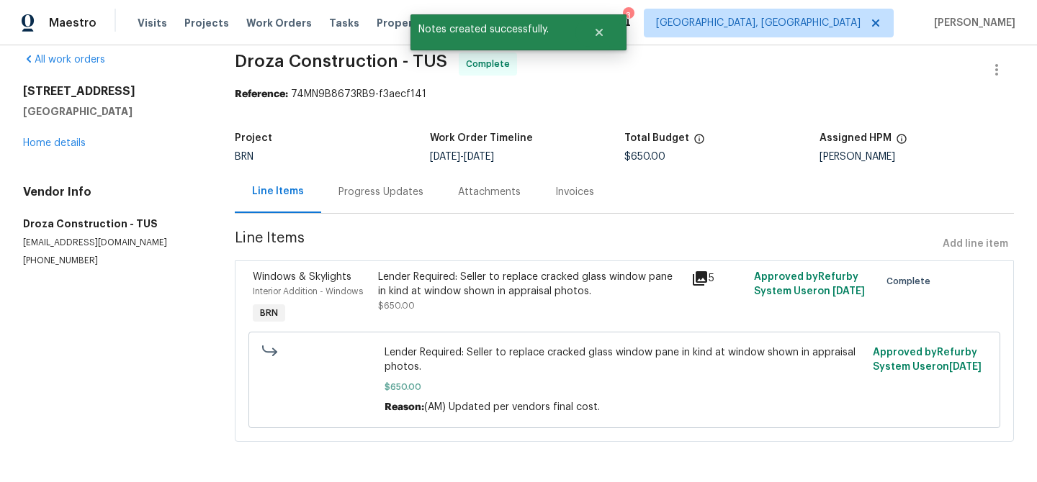
click at [423, 271] on div "Lender Required: Seller to replace cracked glass window pane in kind at window …" at bounding box center [530, 284] width 304 height 29
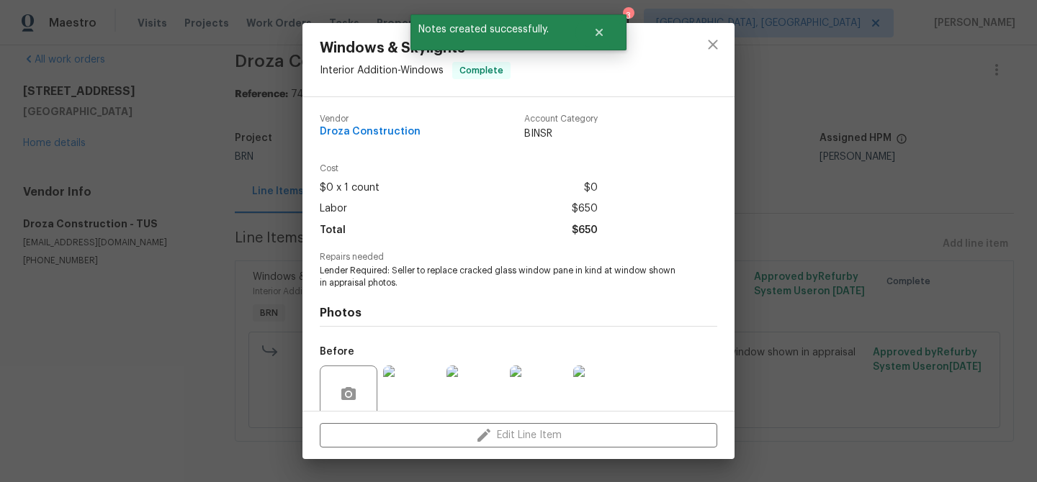
click at [379, 268] on span "Lender Required: Seller to replace cracked glass window pane in kind at window …" at bounding box center [499, 277] width 358 height 24
click at [358, 284] on span "Lender Required: Seller to replace cracked glass window pane in kind at window …" at bounding box center [499, 277] width 358 height 24
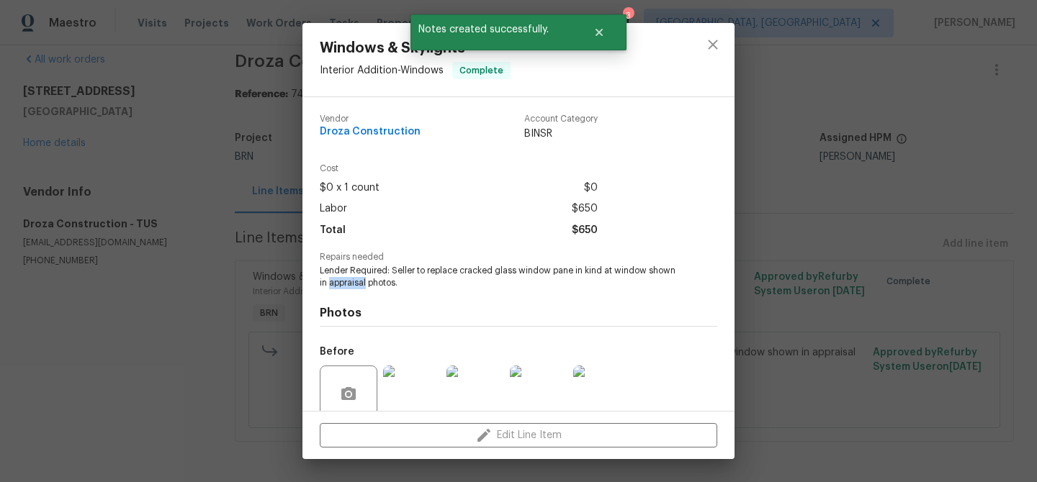
click at [358, 284] on span "Lender Required: Seller to replace cracked glass window pane in kind at window …" at bounding box center [499, 277] width 358 height 24
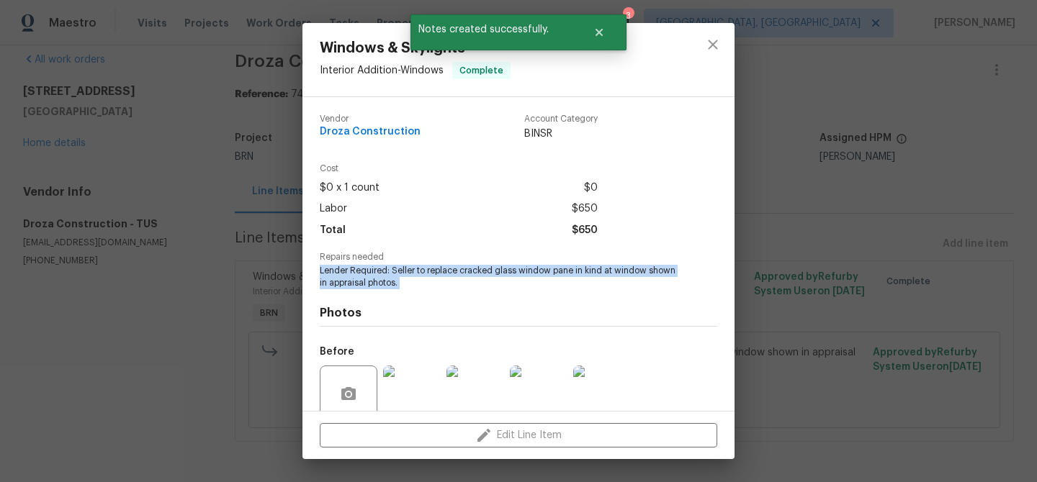
click at [358, 284] on span "Lender Required: Seller to replace cracked glass window pane in kind at window …" at bounding box center [499, 277] width 358 height 24
copy span "Lender Required: Seller to replace cracked glass window pane in kind at window …"
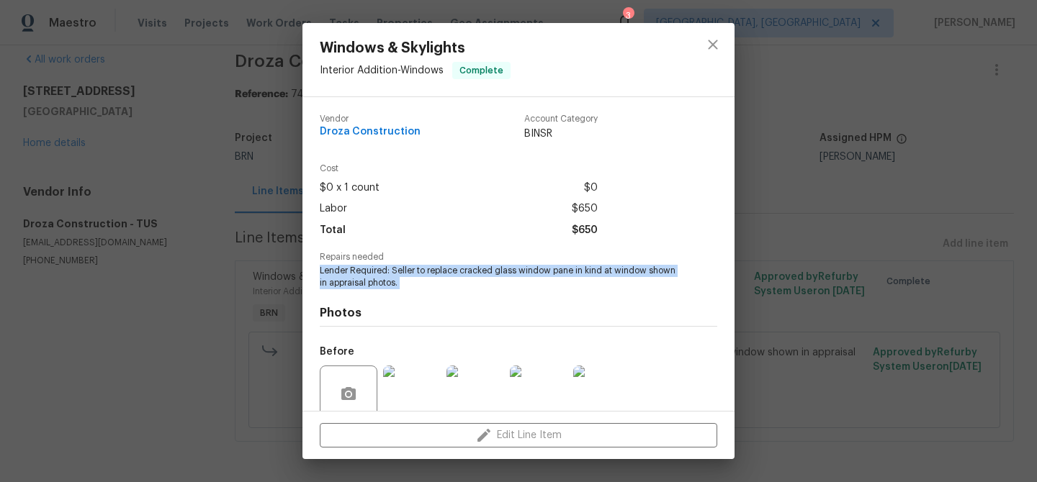
scroll to position [120, 0]
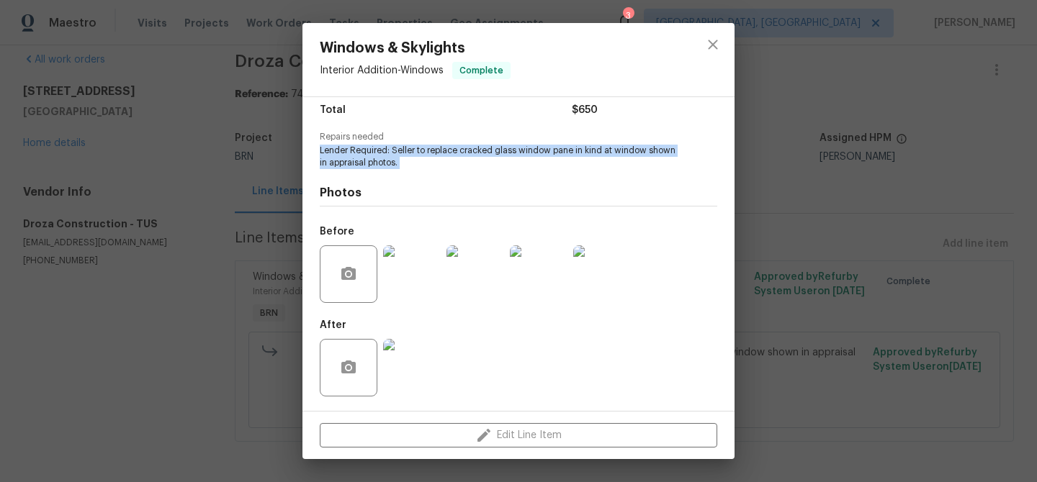
click at [416, 275] on img at bounding box center [412, 274] width 58 height 58
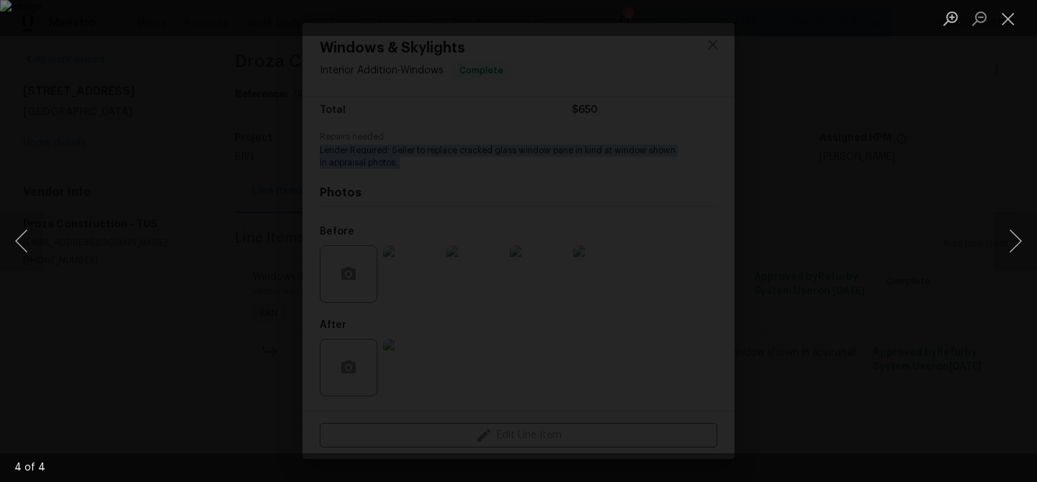
click at [147, 199] on div "Lightbox" at bounding box center [518, 241] width 1037 height 482
click at [207, 342] on div "Lightbox" at bounding box center [518, 241] width 1037 height 482
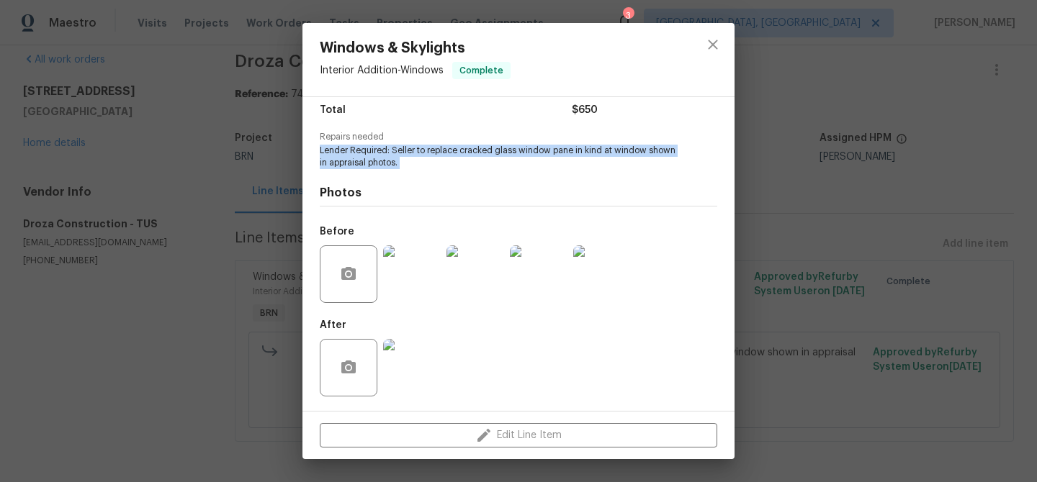
click at [425, 361] on img at bounding box center [412, 368] width 58 height 58
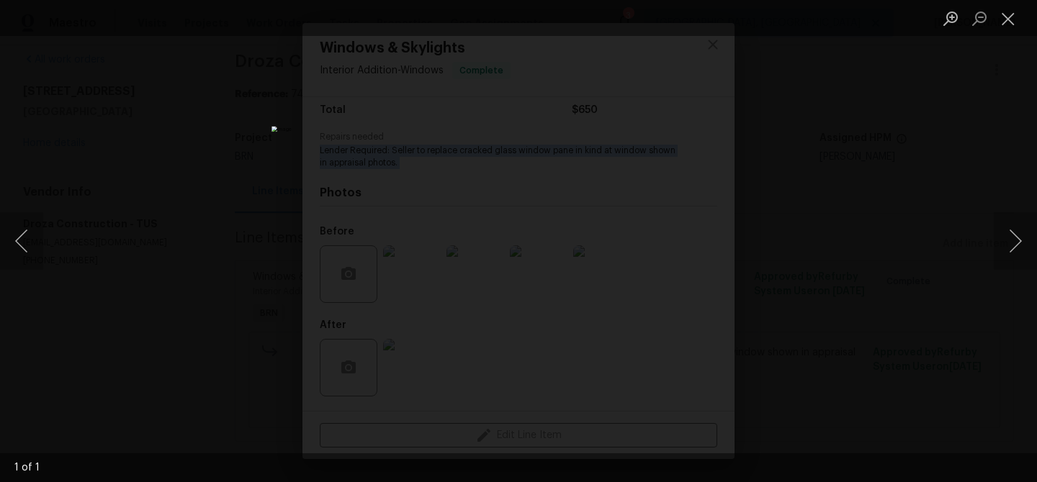
click at [218, 12] on div "Lightbox" at bounding box center [518, 18] width 1037 height 36
click at [225, 51] on div "Lightbox" at bounding box center [518, 241] width 1037 height 482
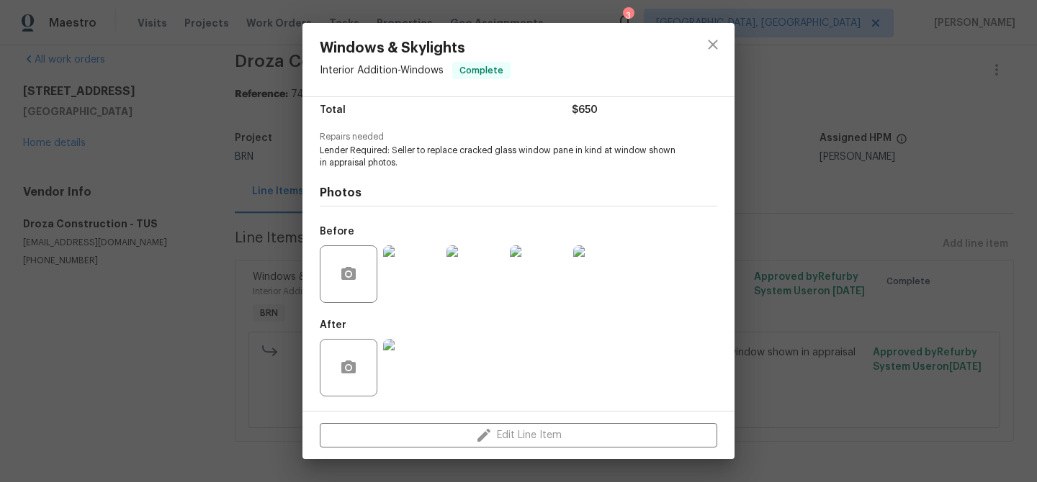
click at [219, 82] on div "Windows & Skylights Interior Addition - Windows Complete Vendor Droza Construct…" at bounding box center [518, 241] width 1037 height 482
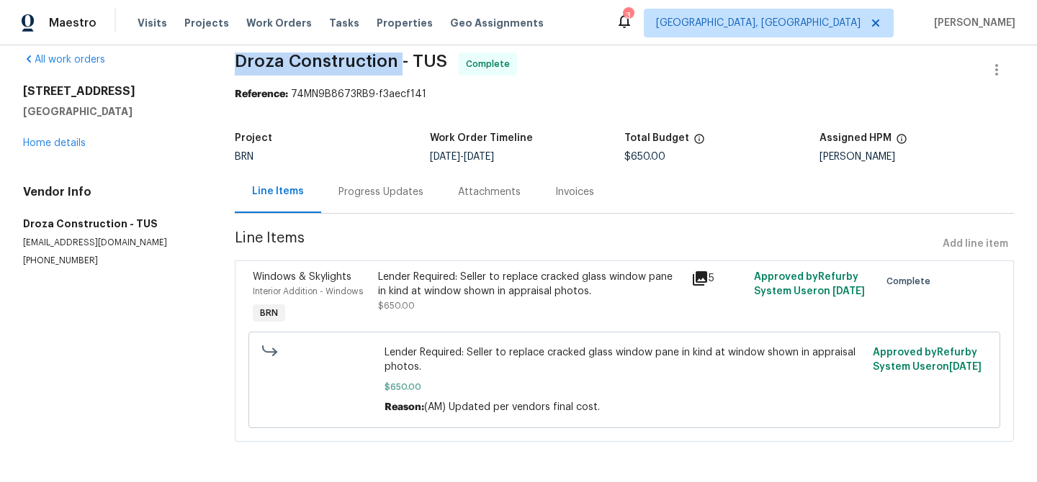
drag, startPoint x: 225, startPoint y: 62, endPoint x: 396, endPoint y: 62, distance: 170.6
click at [396, 62] on div "All work orders 10075 N Mill Crossing Way Tucson, AZ 85743 Home details Vendor …" at bounding box center [518, 256] width 1037 height 453
copy span "Droza Construction"
click at [572, 190] on div "Invoices" at bounding box center [574, 192] width 39 height 14
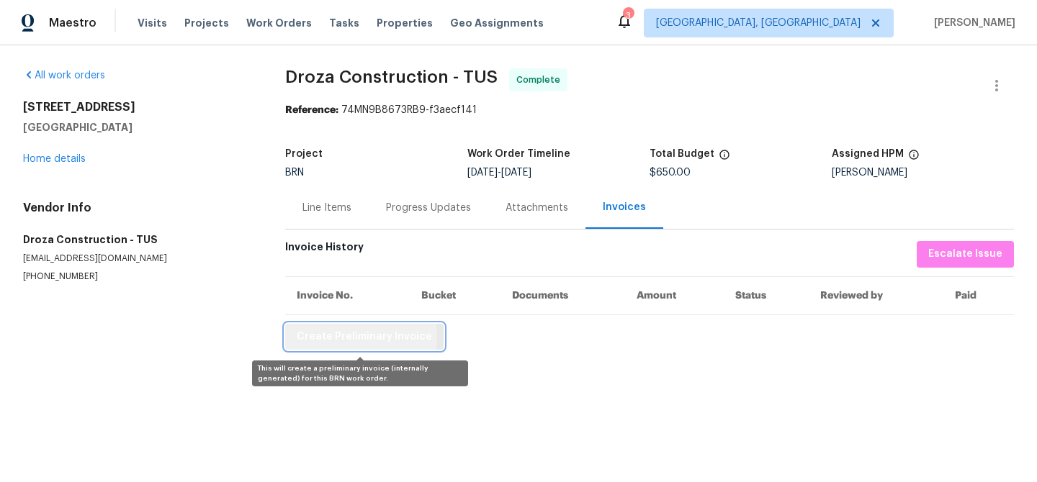
click at [359, 337] on span "Create Preliminary Invoice" at bounding box center [364, 337] width 135 height 18
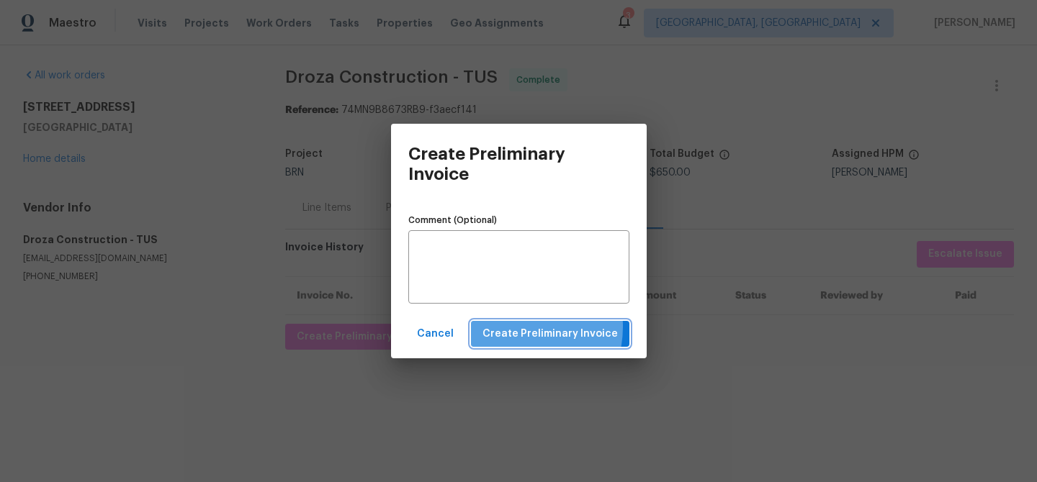
click at [517, 328] on span "Create Preliminary Invoice" at bounding box center [549, 334] width 135 height 18
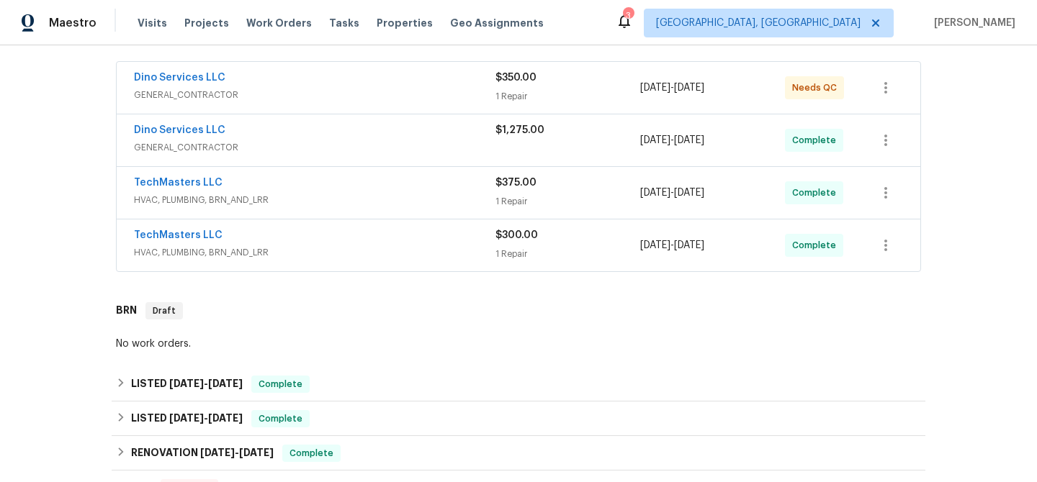
scroll to position [267, 0]
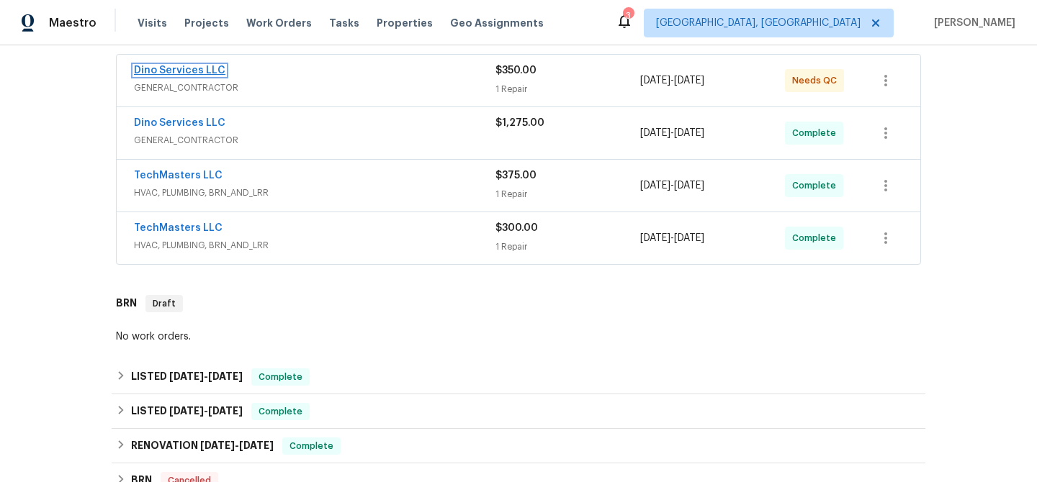
click at [178, 67] on link "Dino Services LLC" at bounding box center [179, 71] width 91 height 10
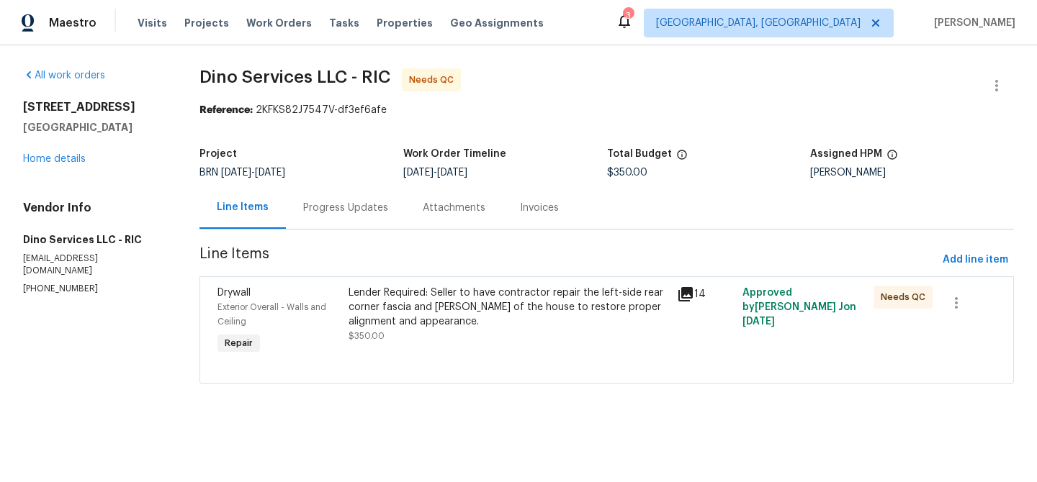
click at [364, 213] on div "Progress Updates" at bounding box center [345, 208] width 85 height 14
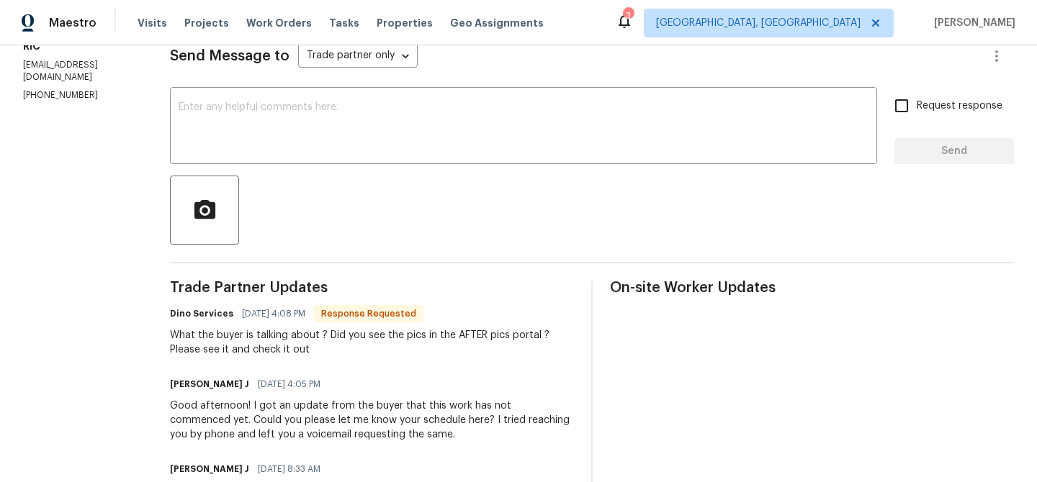
scroll to position [209, 0]
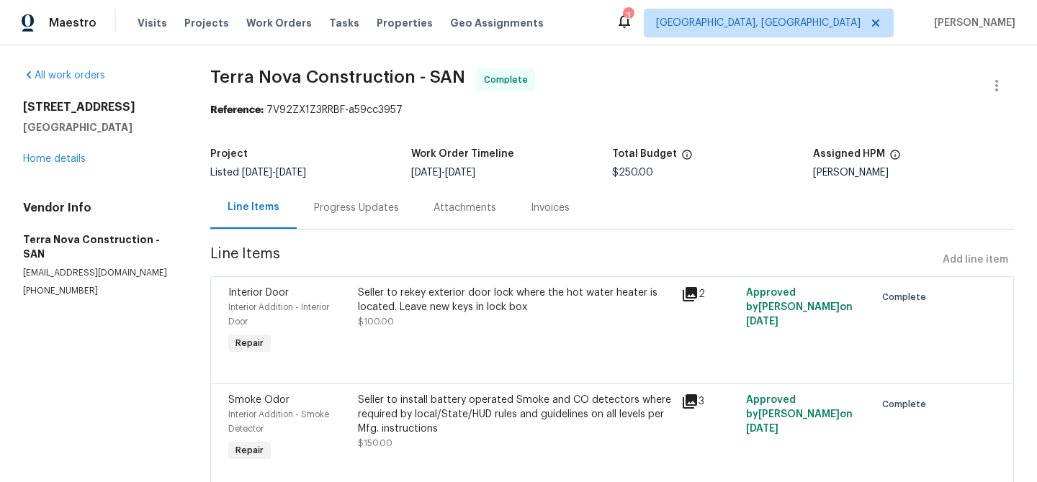
scroll to position [51, 0]
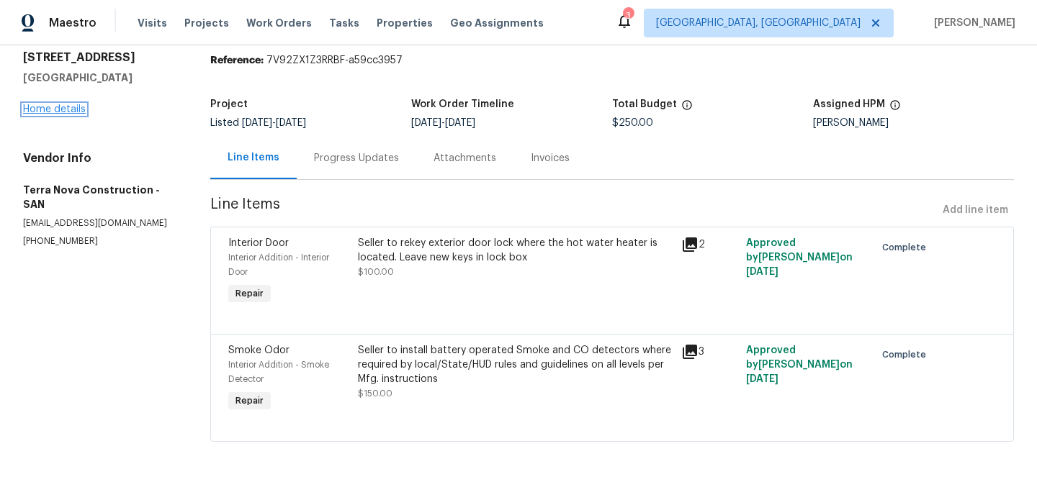
click at [71, 114] on link "Home details" at bounding box center [54, 109] width 63 height 10
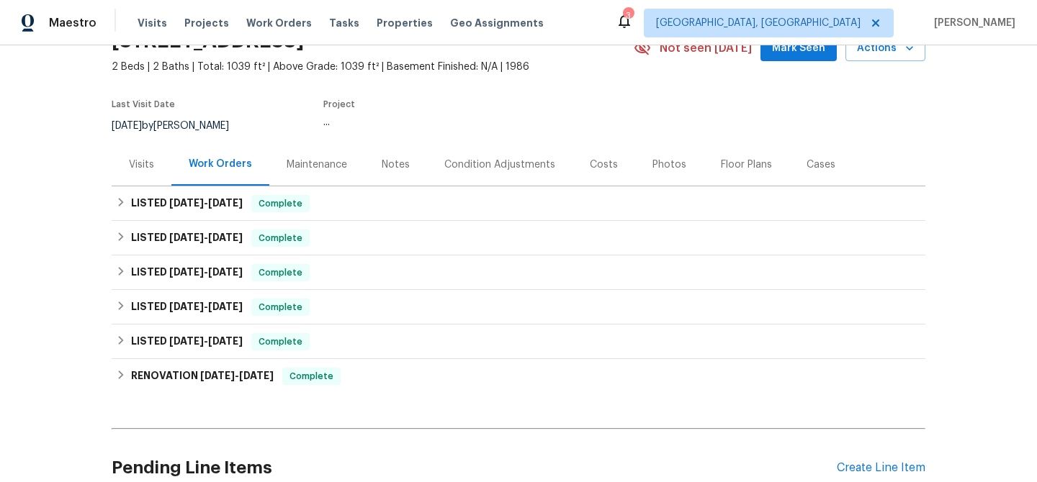
scroll to position [178, 0]
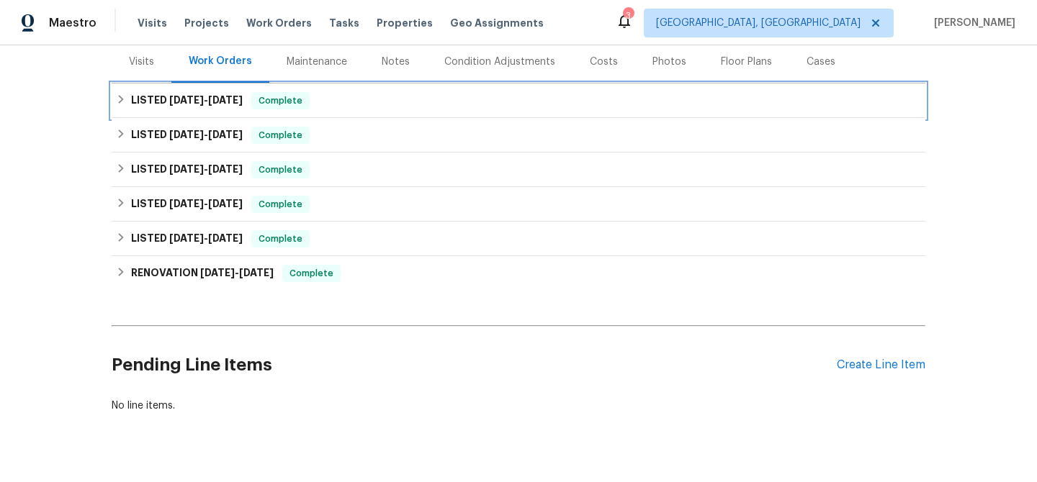
click at [176, 104] on span "8/11/25" at bounding box center [186, 100] width 35 height 10
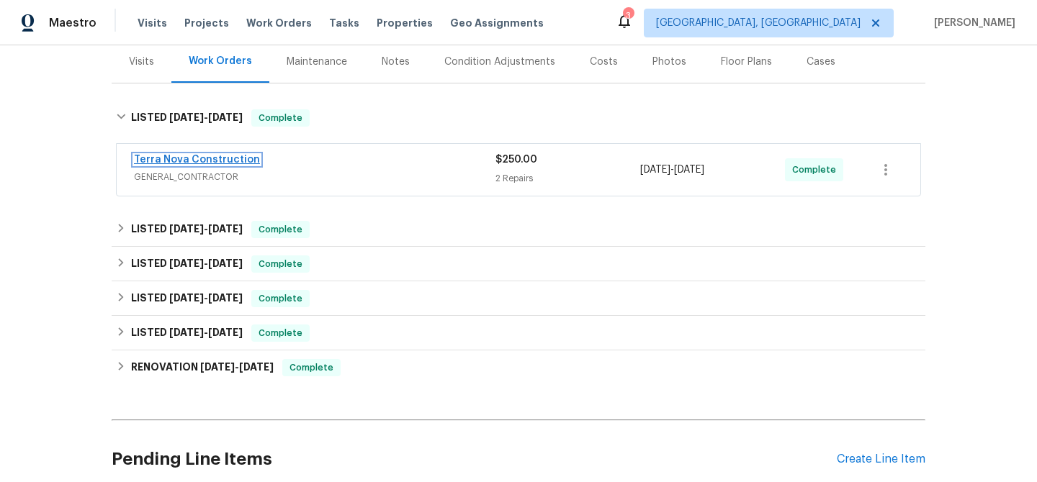
click at [169, 156] on link "Terra Nova Construction" at bounding box center [197, 160] width 126 height 10
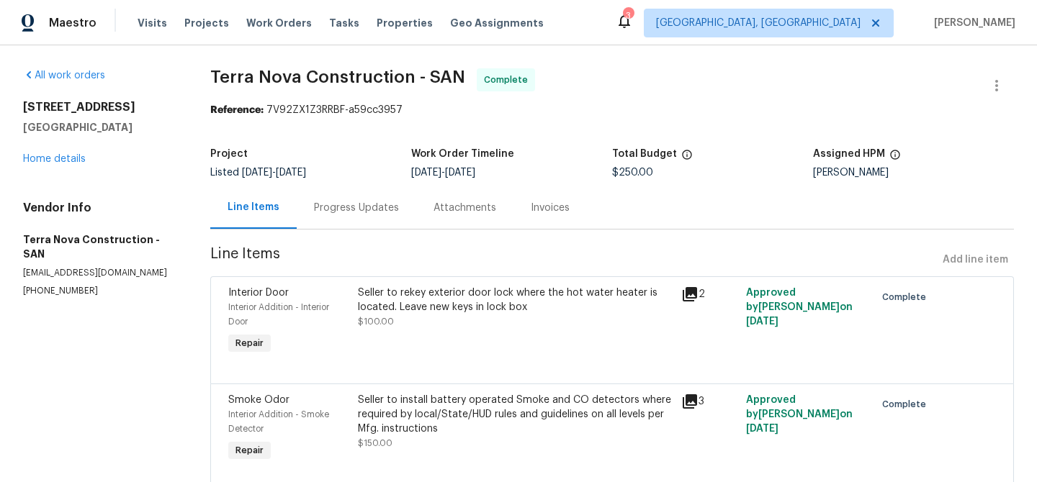
scroll to position [51, 0]
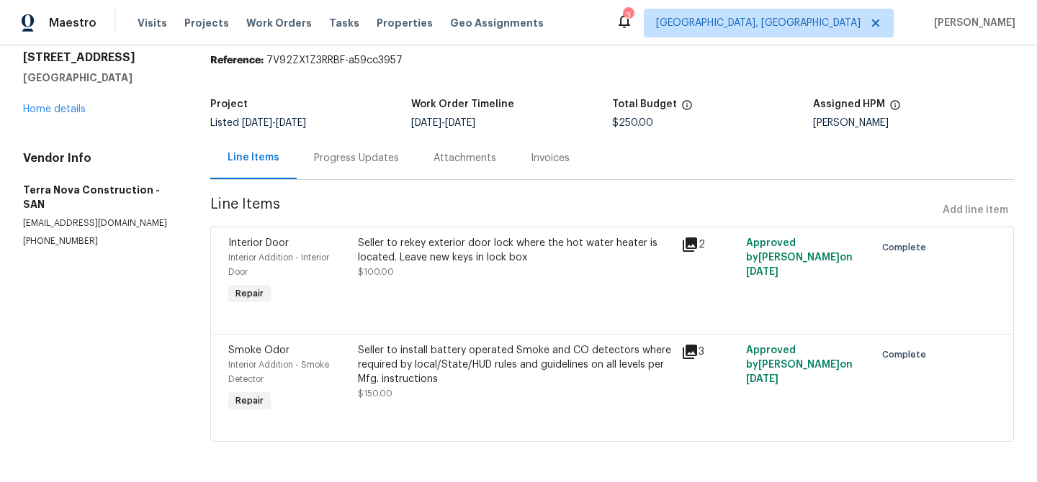
click at [433, 264] on div "Seller to rekey exterior door lock where the hot water heater is located. Leave…" at bounding box center [515, 257] width 315 height 43
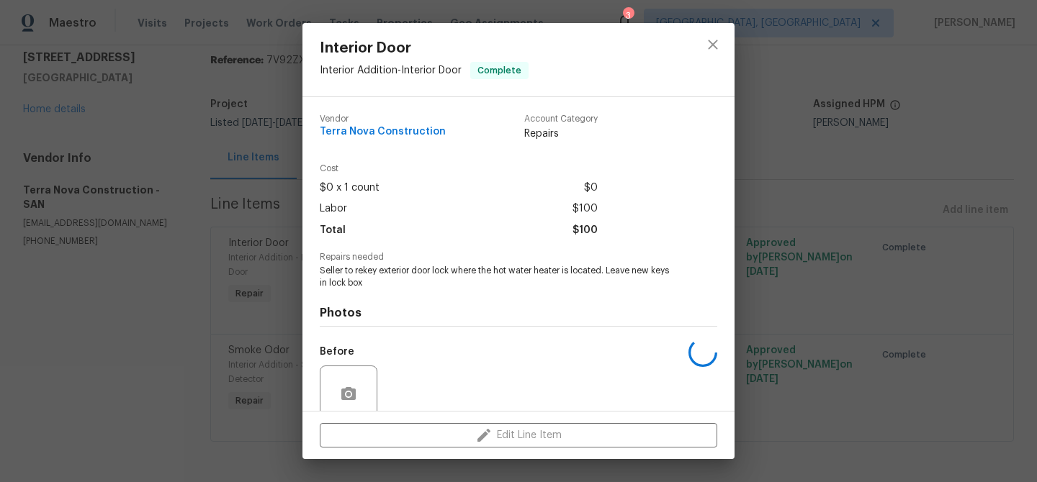
scroll to position [120, 0]
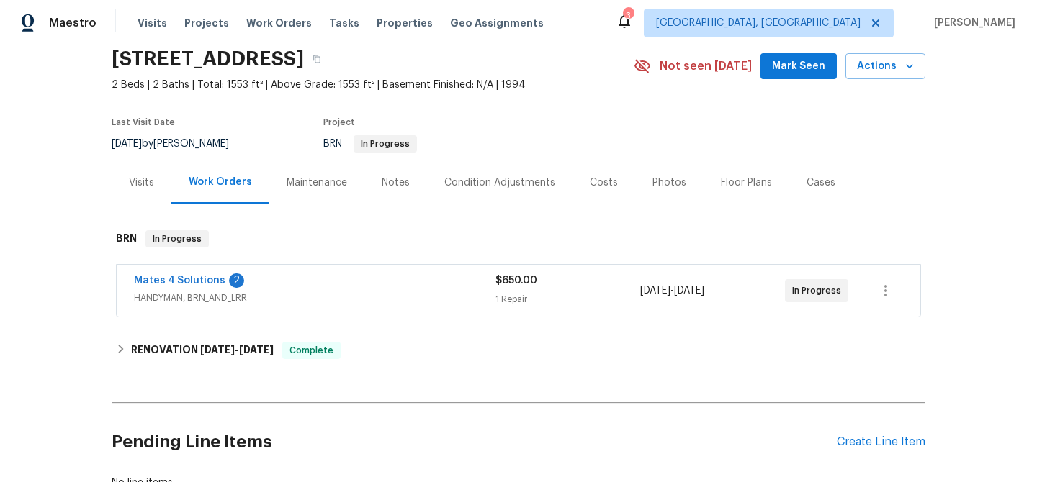
scroll to position [75, 0]
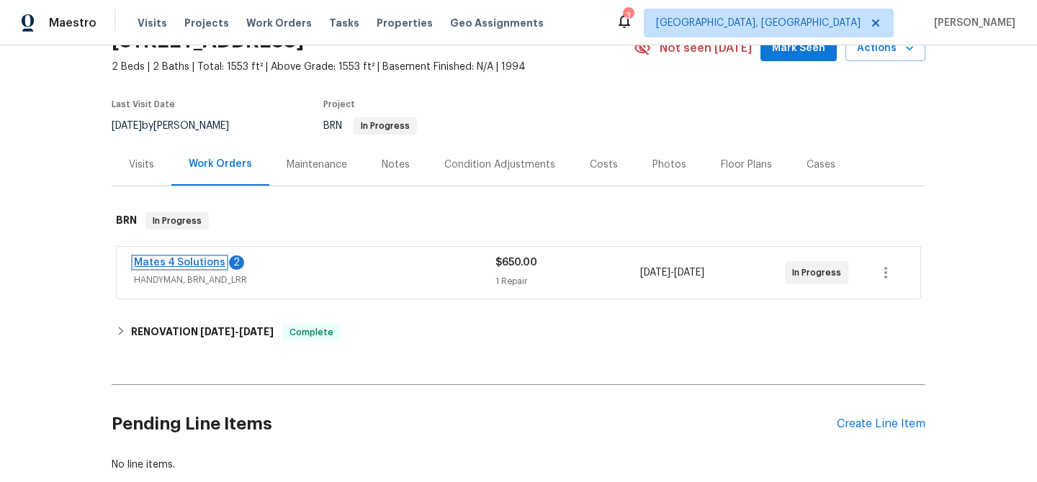
click at [194, 263] on link "Mates 4 Solutions" at bounding box center [179, 263] width 91 height 10
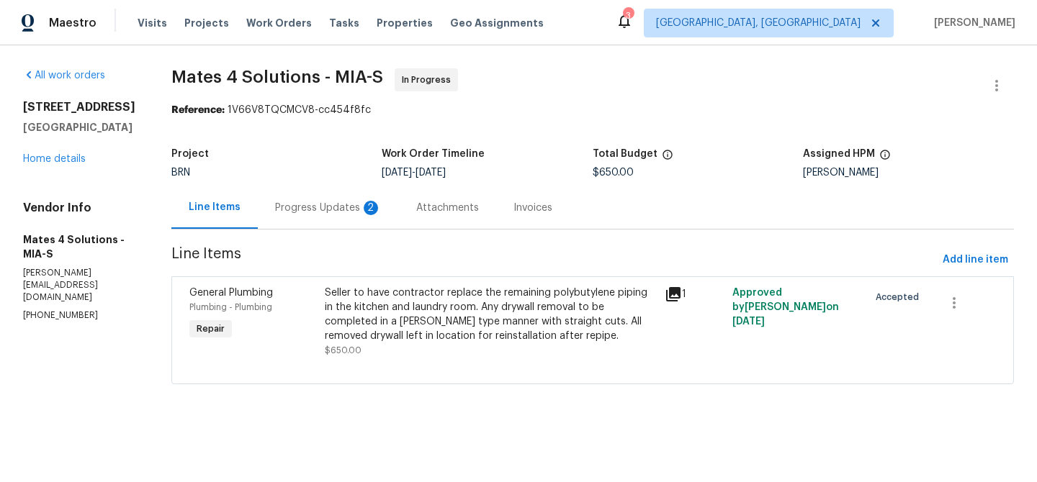
click at [371, 204] on div "2" at bounding box center [371, 208] width 14 height 14
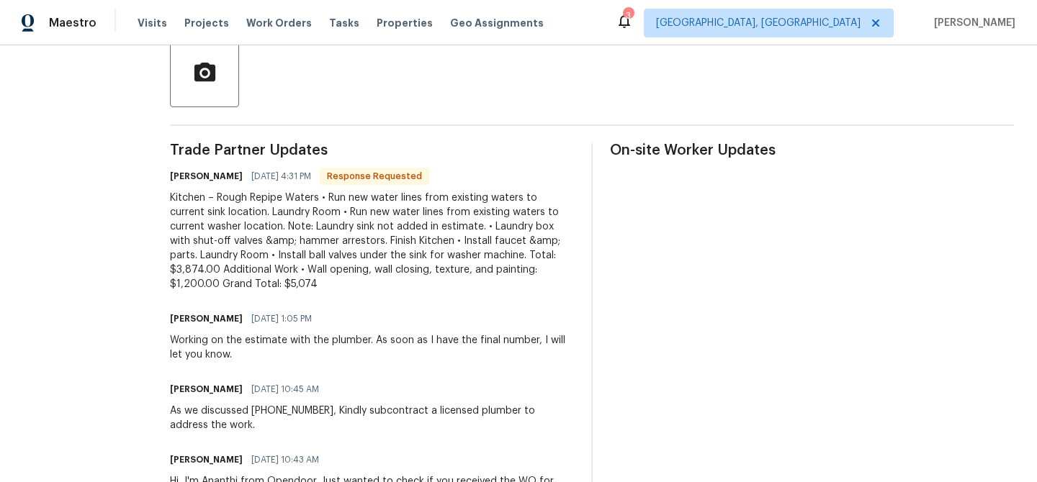
scroll to position [353, 0]
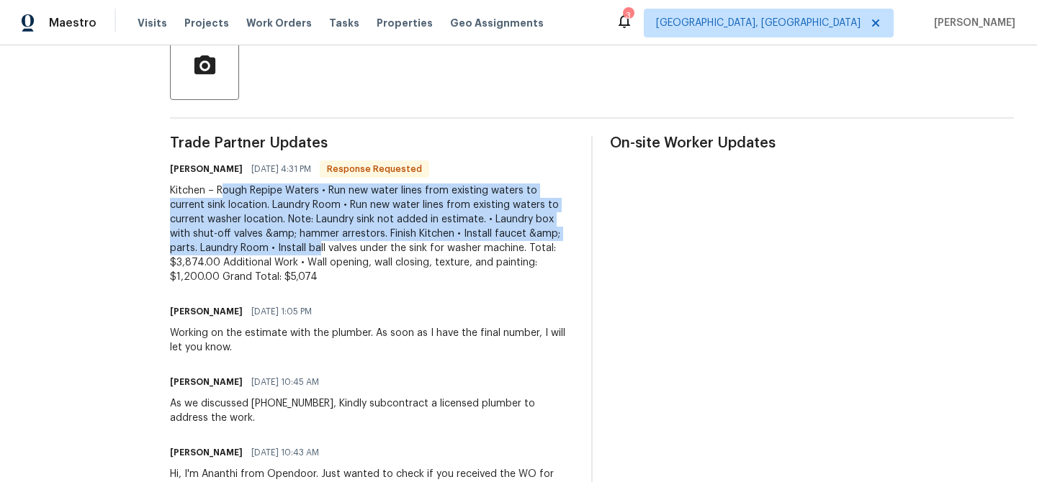
drag, startPoint x: 236, startPoint y: 191, endPoint x: 330, endPoint y: 245, distance: 108.4
click at [330, 245] on div "Kitchen – Rough Repipe Waters • Run new water lines from existing waters to cur…" at bounding box center [372, 234] width 404 height 101
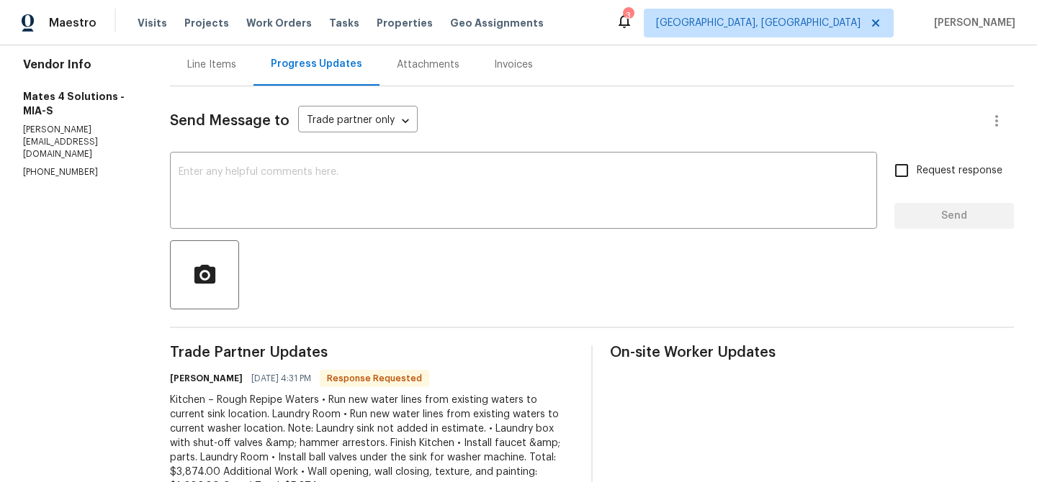
scroll to position [0, 0]
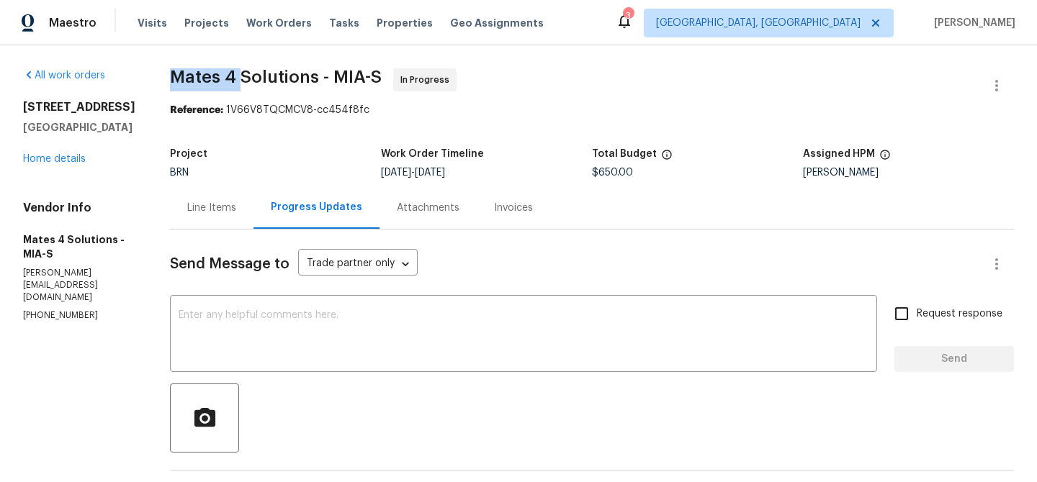
drag, startPoint x: 189, startPoint y: 71, endPoint x: 255, endPoint y: 71, distance: 65.5
click at [255, 71] on span "Mates 4 Solutions - MIA-S" at bounding box center [276, 76] width 212 height 17
copy span "Mates 4"
click at [236, 204] on div "Line Items" at bounding box center [211, 208] width 49 height 14
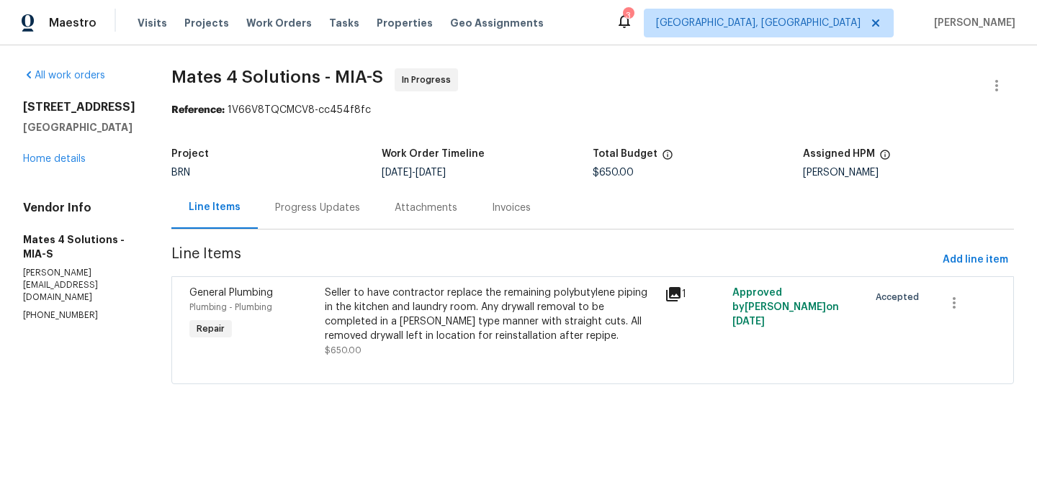
click at [466, 332] on div "Seller to have contractor replace the remaining polybutylene piping in the kitc…" at bounding box center [490, 315] width 331 height 58
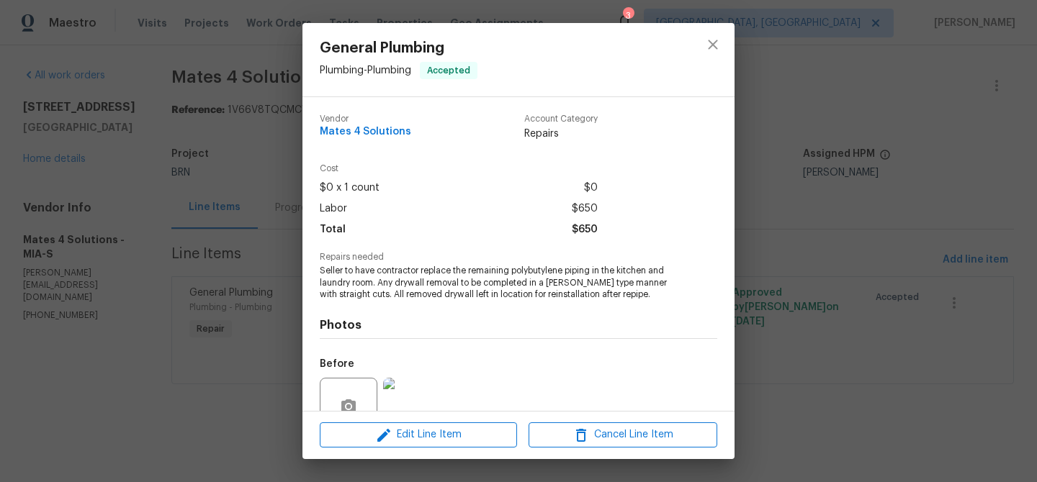
click at [402, 289] on span "Seller to have contractor replace the remaining polybutylene piping in the kitc…" at bounding box center [499, 283] width 358 height 36
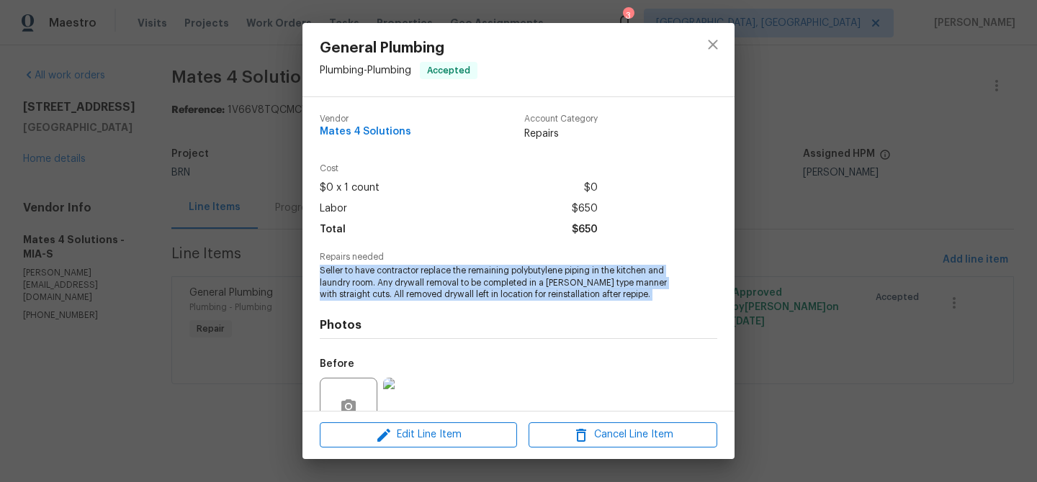
click at [402, 289] on span "Seller to have contractor replace the remaining polybutylene piping in the kitc…" at bounding box center [499, 283] width 358 height 36
copy span "Seller to have contractor replace the remaining polybutylene piping in the kitc…"
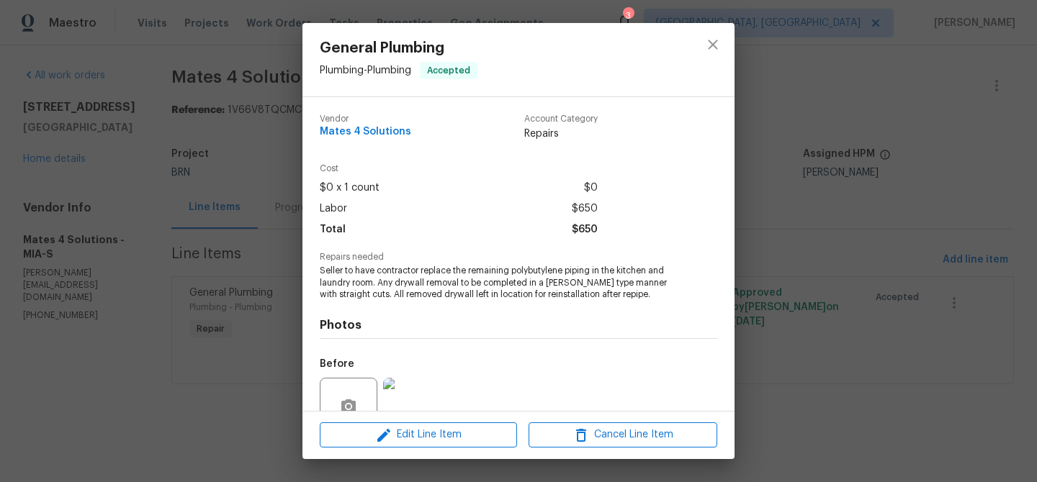
click at [181, 176] on div "General Plumbing Plumbing - Plumbing Accepted Vendor Mates 4 Solutions Account …" at bounding box center [518, 241] width 1037 height 482
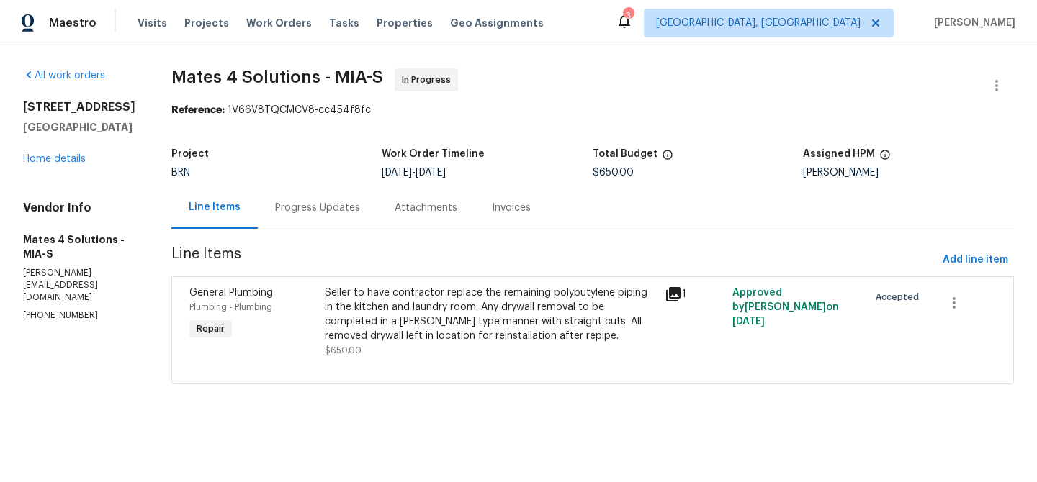
click at [346, 219] on div "Progress Updates" at bounding box center [317, 207] width 119 height 42
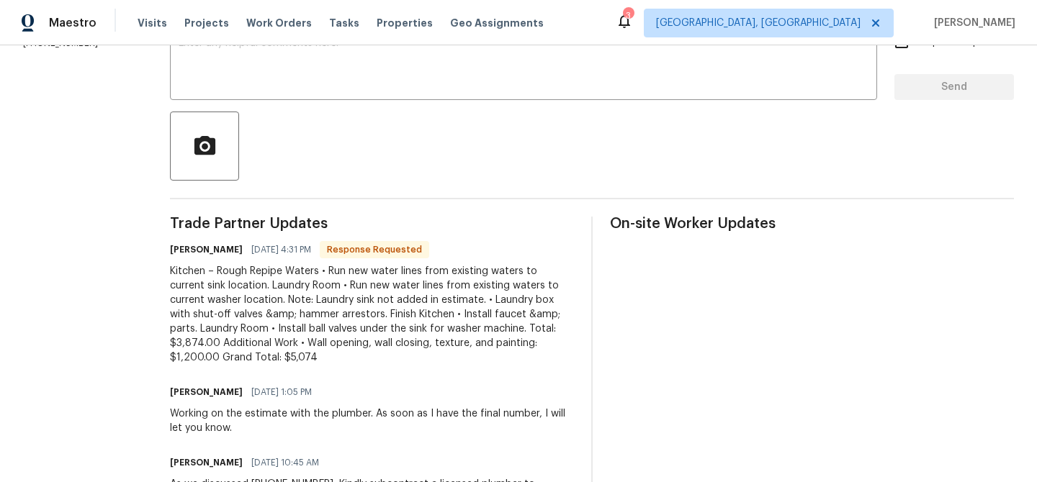
scroll to position [279, 0]
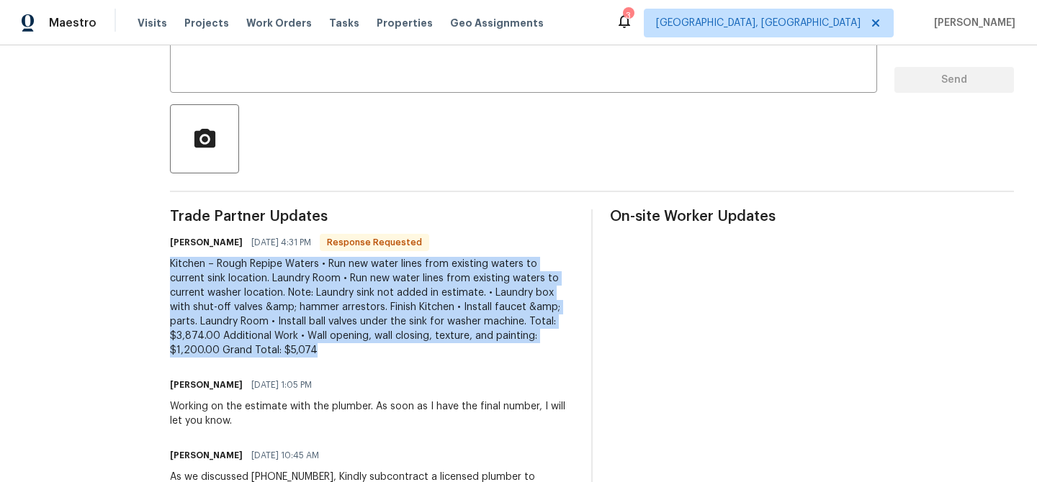
drag, startPoint x: 175, startPoint y: 268, endPoint x: 337, endPoint y: 349, distance: 180.9
click at [338, 349] on div "All work orders [STREET_ADDRESS] Home details Vendor Info Mates 4 Solutions - M…" at bounding box center [518, 209] width 1037 height 887
copy div "Kitchen – Rough Repipe Waters • Run new water lines from existing waters to cur…"
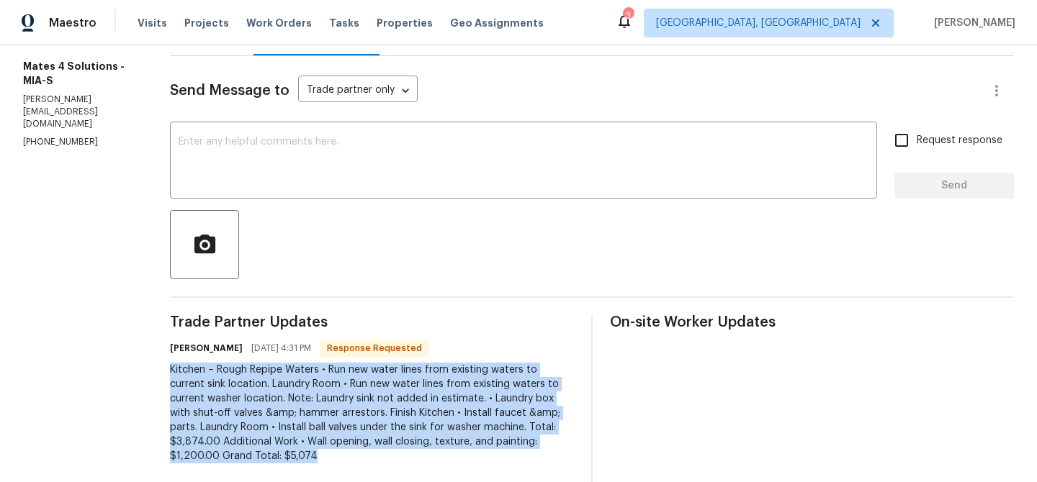
scroll to position [0, 0]
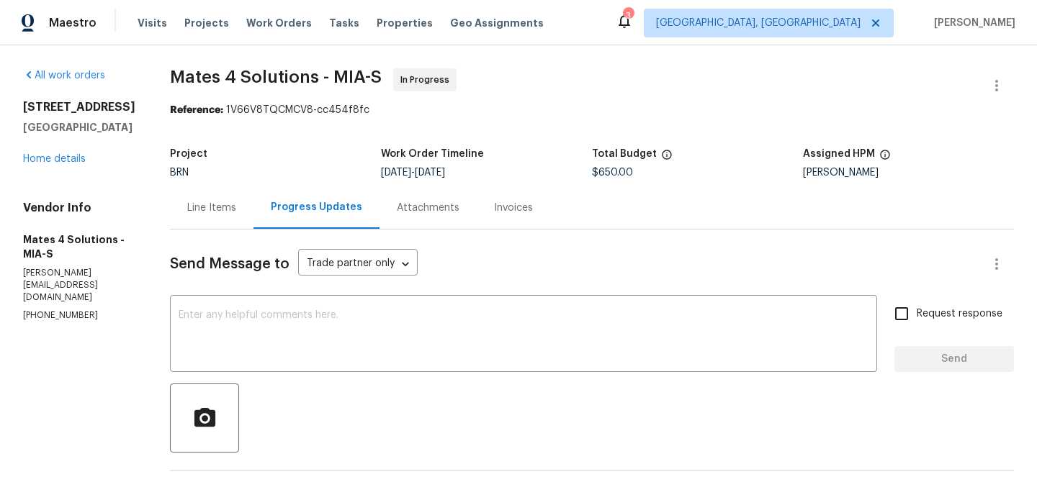
click at [600, 177] on span "$650.00" at bounding box center [612, 173] width 41 height 10
copy span "$650.00"
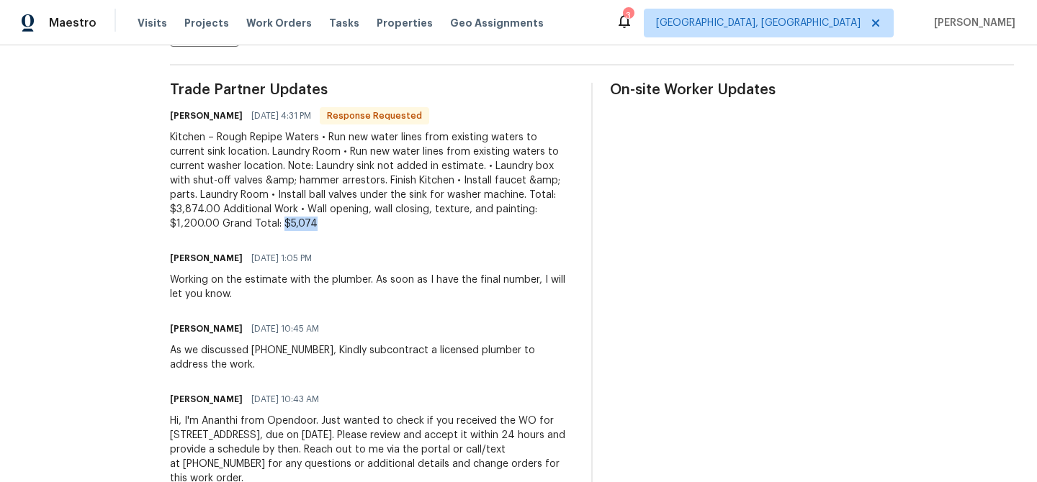
drag, startPoint x: 293, startPoint y: 223, endPoint x: 372, endPoint y: 223, distance: 79.2
click at [372, 223] on div "Kitchen – Rough Repipe Waters • Run new water lines from existing waters to cur…" at bounding box center [372, 180] width 404 height 101
copy div "$5,074"
click at [223, 110] on h6 "[PERSON_NAME]" at bounding box center [206, 116] width 73 height 14
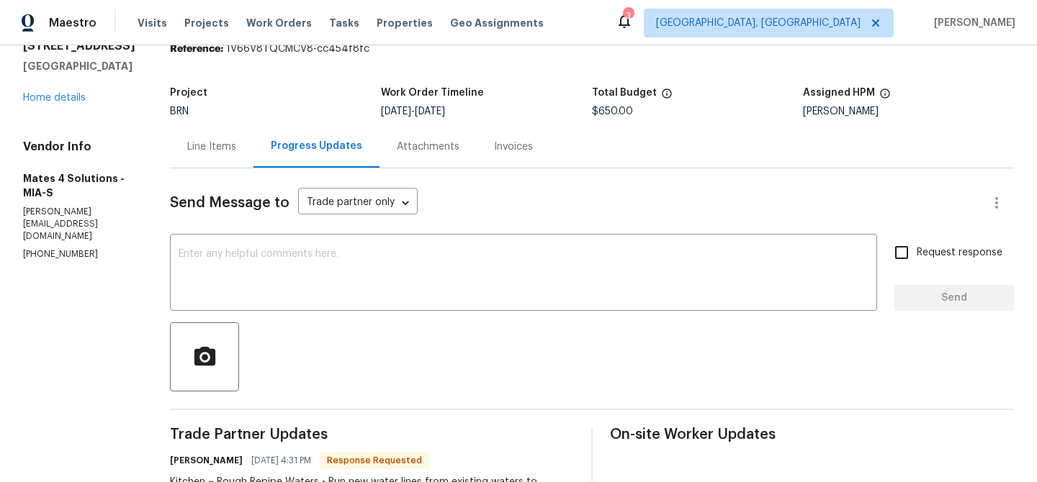
scroll to position [130, 0]
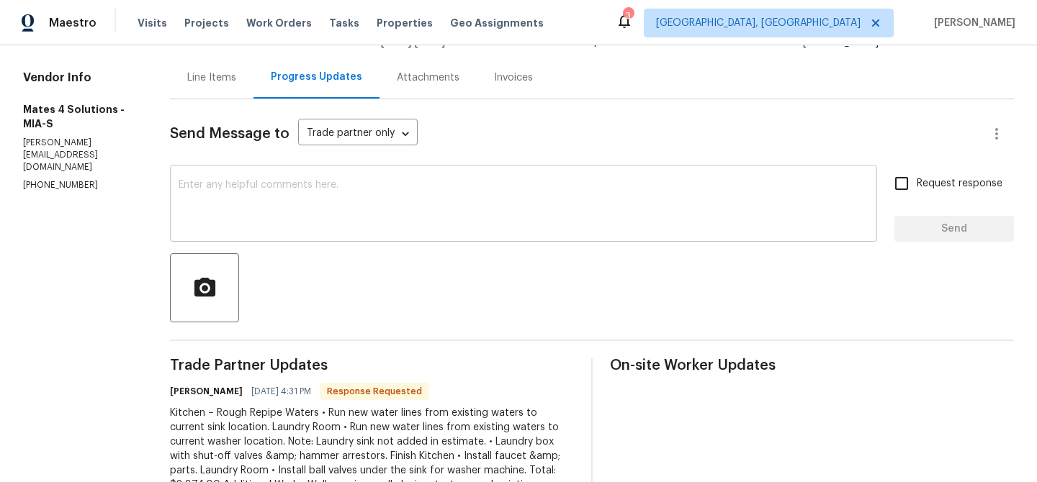
click at [291, 188] on textarea at bounding box center [524, 205] width 690 height 50
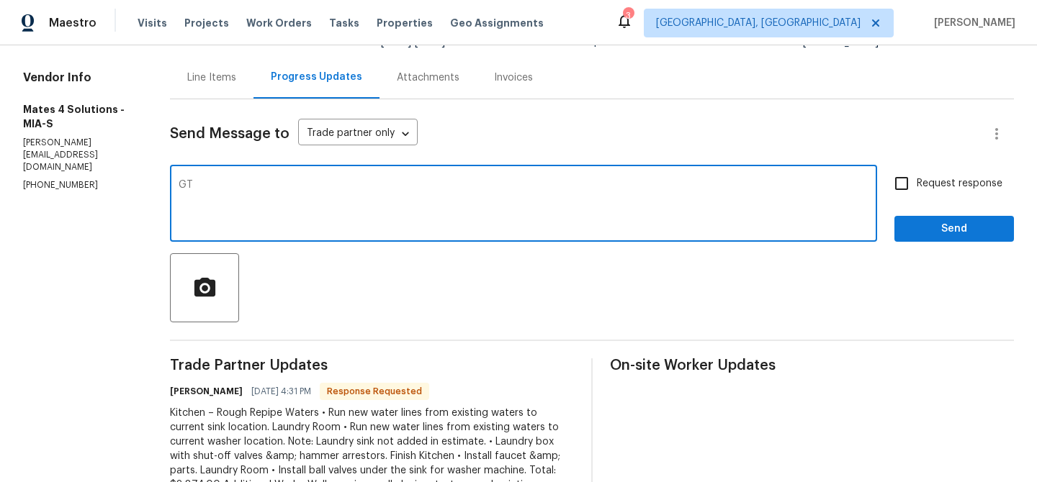
type textarea "G"
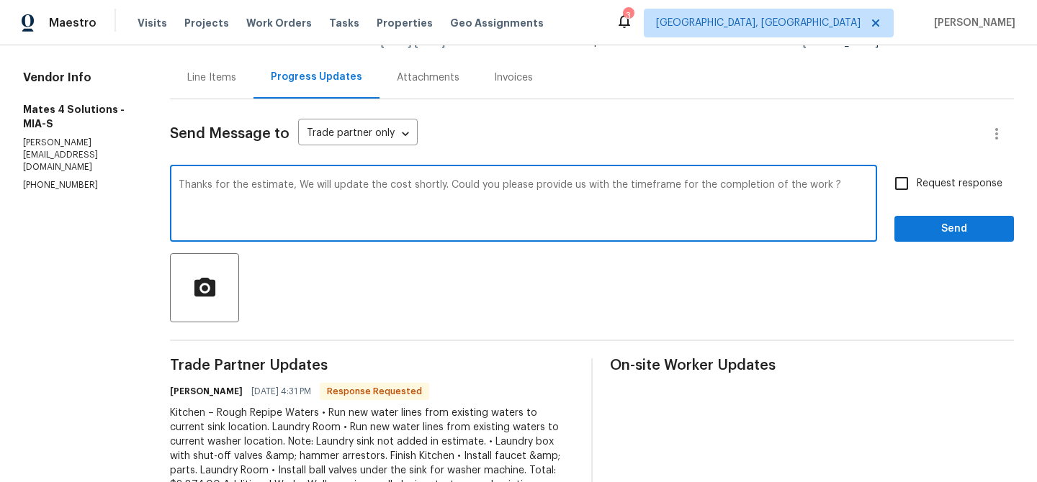
type textarea "Thanks for the estimate, We will update the cost shortly. Could you please prov…"
click at [906, 186] on input "Request response" at bounding box center [901, 183] width 30 height 30
checkbox input "true"
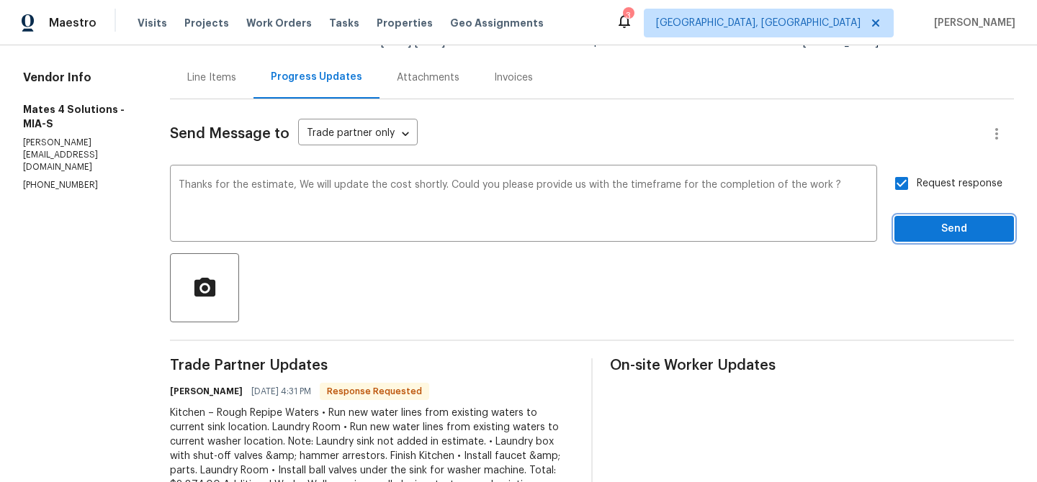
click at [907, 227] on span "Send" at bounding box center [954, 229] width 96 height 18
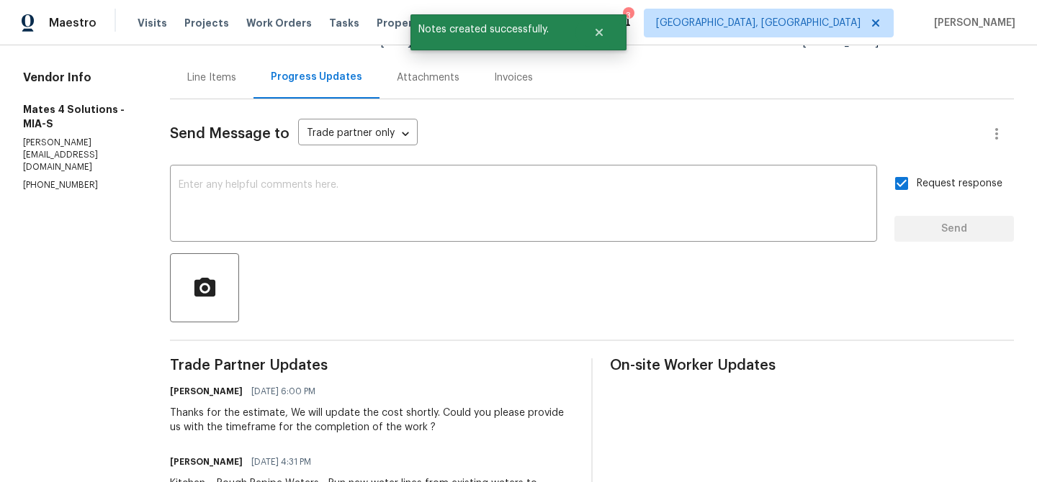
scroll to position [0, 0]
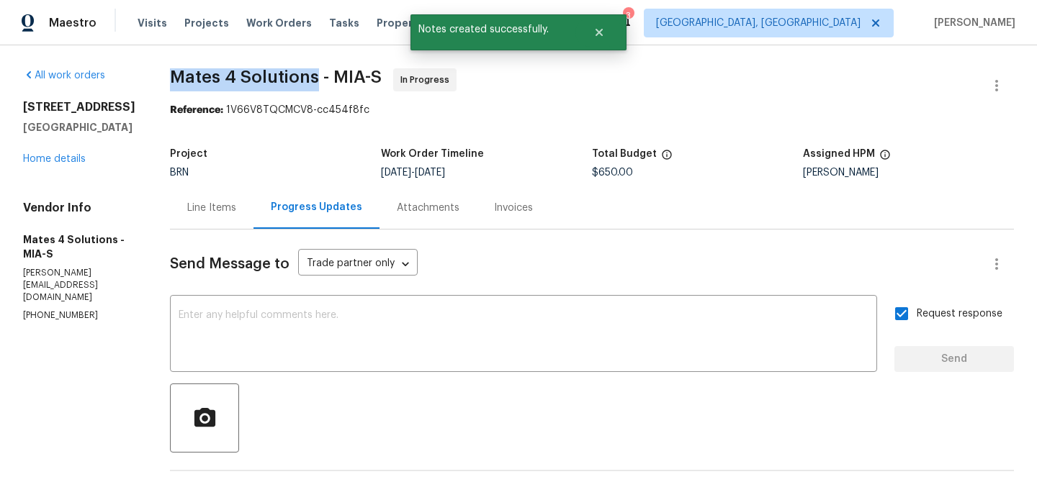
drag, startPoint x: 175, startPoint y: 76, endPoint x: 329, endPoint y: 78, distance: 154.1
copy span "Mates 4 Solutions"
